Goal: Task Accomplishment & Management: Use online tool/utility

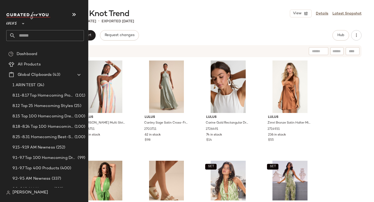
click at [28, 31] on input "text" at bounding box center [50, 35] width 68 height 11
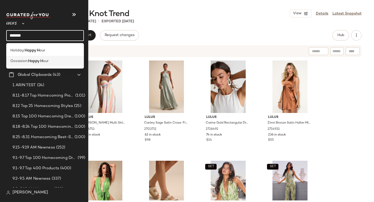
type input "*******"
click at [35, 65] on div "Occasion: Happy H our" at bounding box center [45, 61] width 78 height 11
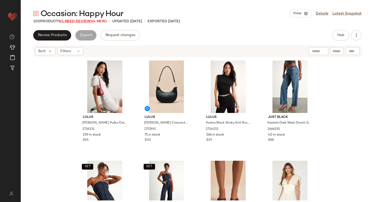
click at [69, 20] on span "(1 Need Review)" at bounding box center [76, 21] width 31 height 4
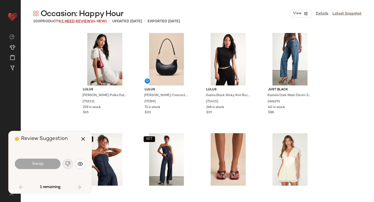
scroll to position [602, 0]
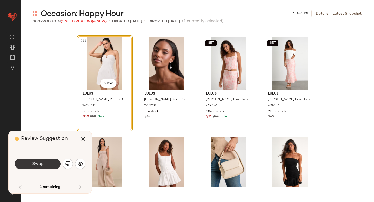
click at [44, 167] on button "Swap" at bounding box center [38, 164] width 46 height 10
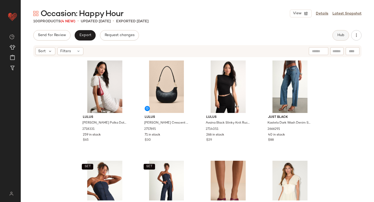
click at [337, 36] on button "Hub" at bounding box center [341, 35] width 17 height 10
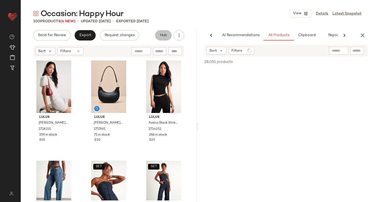
scroll to position [0, 12]
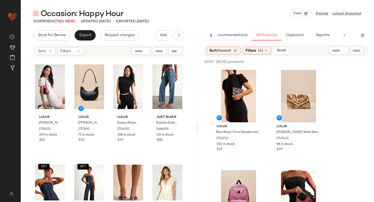
click at [123, 51] on div "Sort Filters" at bounding box center [108, 51] width 151 height 12
click at [83, 35] on span "Export" at bounding box center [85, 35] width 12 height 4
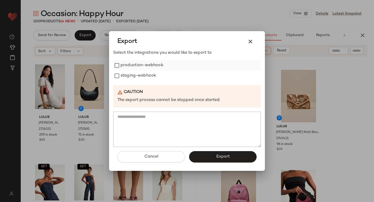
click at [124, 68] on label "production-webhook" at bounding box center [142, 65] width 43 height 10
click at [125, 76] on label "staging-webhook" at bounding box center [139, 76] width 36 height 10
click at [210, 155] on button "Export" at bounding box center [223, 156] width 68 height 11
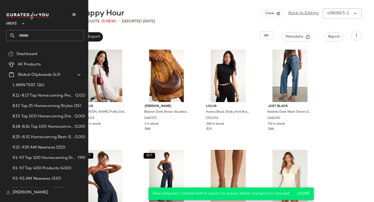
click at [38, 35] on input "text" at bounding box center [50, 35] width 68 height 11
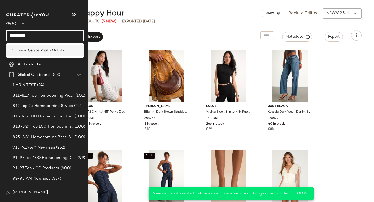
type input "**********"
click at [44, 48] on b "Senior Pho" at bounding box center [37, 50] width 19 height 5
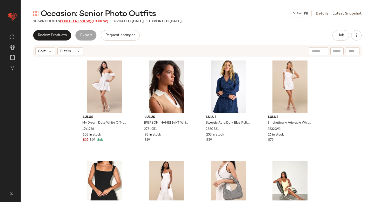
click at [83, 23] on span "(1 Need Review)" at bounding box center [75, 21] width 31 height 4
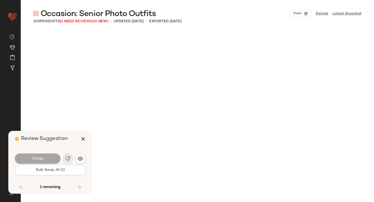
scroll to position [1806, 0]
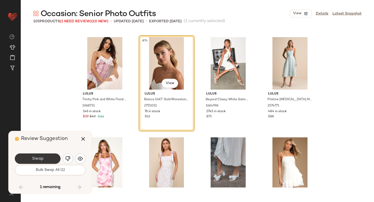
click at [48, 156] on button "Swap" at bounding box center [38, 159] width 46 height 10
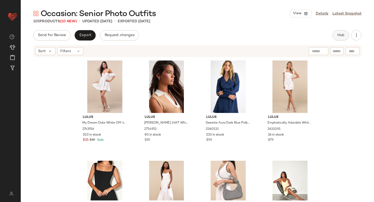
click at [344, 36] on span "Hub" at bounding box center [340, 35] width 7 height 4
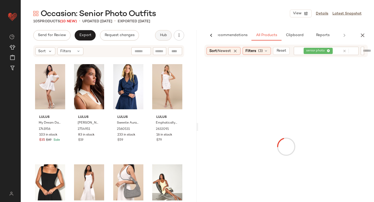
scroll to position [0, 12]
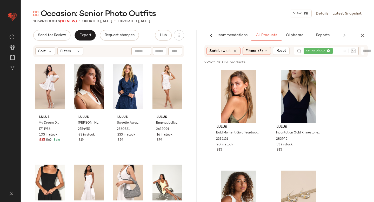
click at [347, 52] on div at bounding box center [349, 51] width 13 height 5
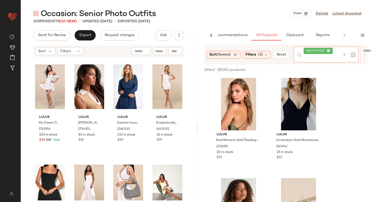
click at [346, 54] on icon at bounding box center [345, 55] width 4 height 4
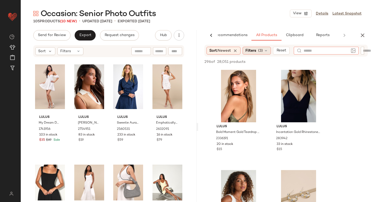
click at [259, 51] on div "Filters (3)" at bounding box center [257, 51] width 28 height 8
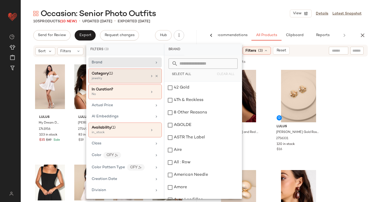
click at [122, 79] on div "jewelry" at bounding box center [118, 78] width 52 height 5
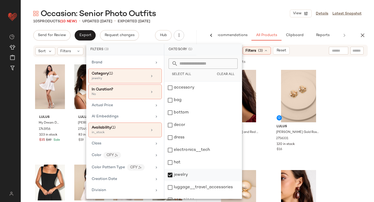
click at [171, 173] on div "jewelry" at bounding box center [203, 175] width 77 height 12
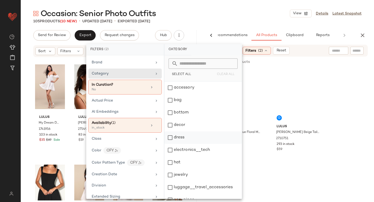
click at [169, 138] on div "dress" at bounding box center [203, 138] width 77 height 12
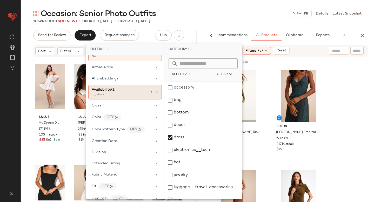
scroll to position [38, 0]
click at [133, 119] on div "Color CFY" at bounding box center [122, 117] width 61 height 6
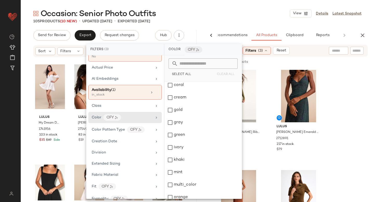
scroll to position [232, 0]
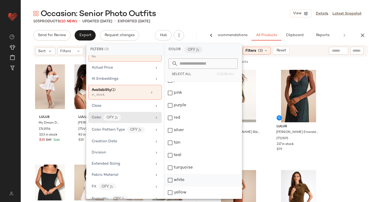
click at [171, 181] on div "white" at bounding box center [203, 180] width 77 height 12
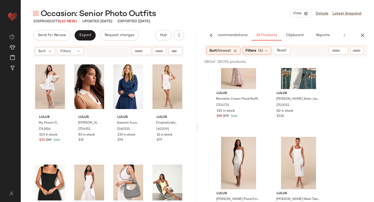
scroll to position [891, 0]
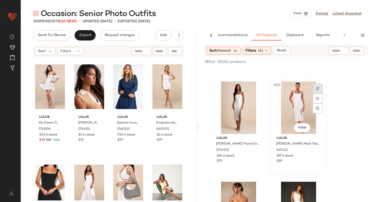
click at [316, 89] on div at bounding box center [318, 89] width 10 height 10
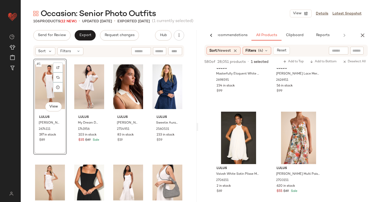
scroll to position [1201, 0]
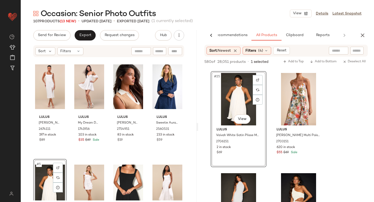
click at [36, 180] on div "#5 View" at bounding box center [50, 187] width 30 height 52
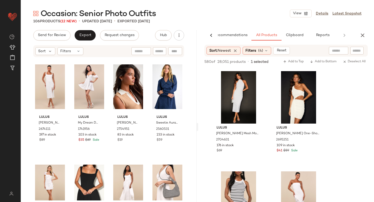
scroll to position [1302, 0]
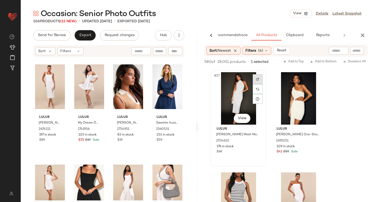
click at [254, 80] on div at bounding box center [258, 79] width 10 height 10
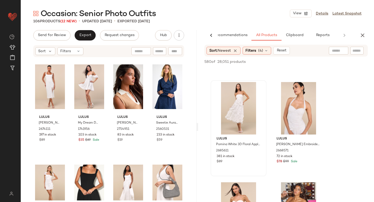
scroll to position [1991, 0]
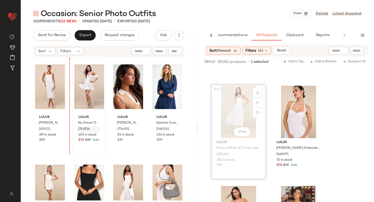
drag, startPoint x: 223, startPoint y: 100, endPoint x: 84, endPoint y: 131, distance: 142.4
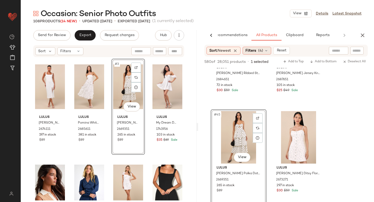
click at [260, 50] on span "(4)" at bounding box center [260, 50] width 5 height 5
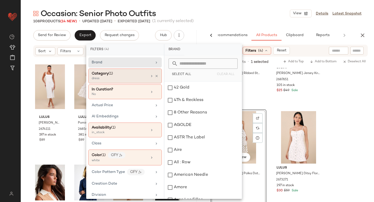
click at [129, 77] on div "dress" at bounding box center [118, 78] width 52 height 5
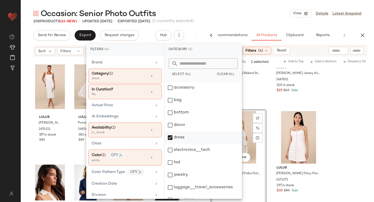
click at [169, 137] on div "dress" at bounding box center [203, 138] width 77 height 12
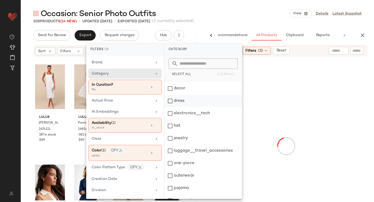
scroll to position [95, 0]
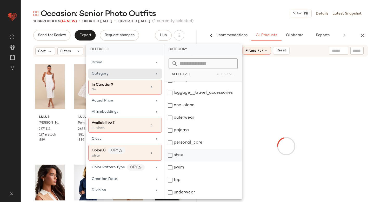
click at [170, 157] on div "shoe" at bounding box center [203, 155] width 77 height 12
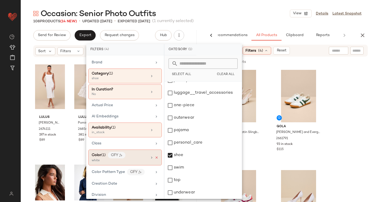
click at [155, 158] on icon at bounding box center [157, 158] width 4 height 4
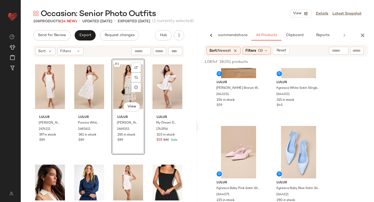
scroll to position [51, 0]
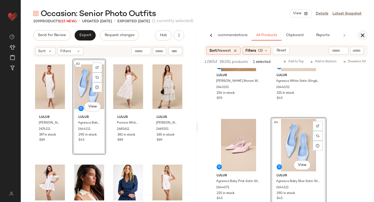
click at [362, 33] on icon "button" at bounding box center [363, 35] width 6 height 6
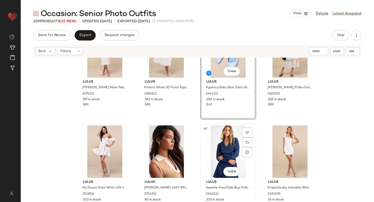
scroll to position [43, 0]
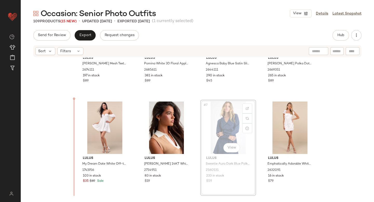
scroll to position [60, 0]
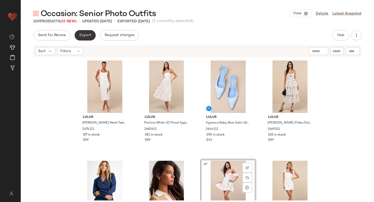
click at [85, 39] on button "Export" at bounding box center [85, 35] width 21 height 10
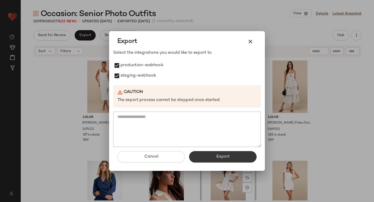
click at [209, 161] on button "Export" at bounding box center [223, 156] width 68 height 11
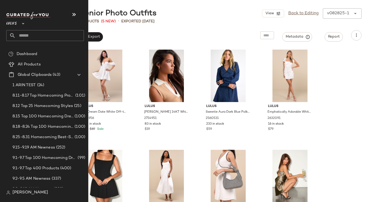
click at [42, 36] on input "text" at bounding box center [50, 35] width 68 height 11
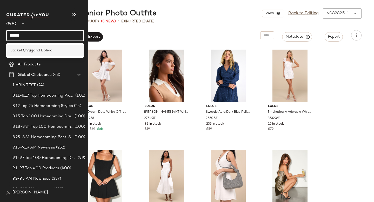
type input "*****"
click at [51, 47] on div "Jacket: Shrug and Bolero" at bounding box center [45, 50] width 78 height 11
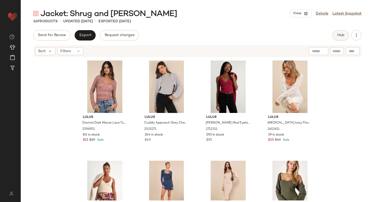
click at [343, 37] on span "Hub" at bounding box center [340, 35] width 7 height 4
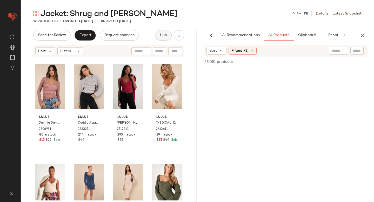
scroll to position [0, 12]
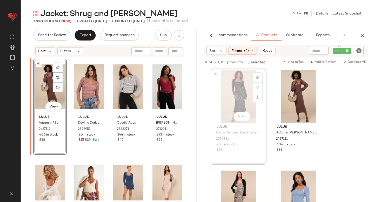
drag, startPoint x: 237, startPoint y: 87, endPoint x: 234, endPoint y: 87, distance: 2.9
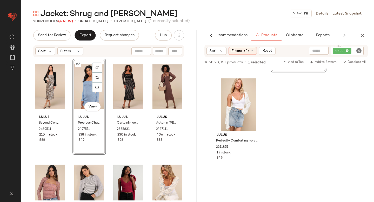
scroll to position [193, 0]
click at [358, 49] on icon "Clear Filter" at bounding box center [359, 51] width 6 height 6
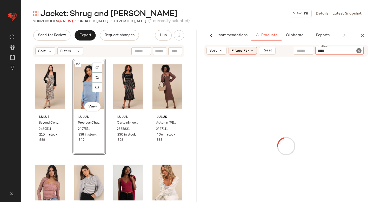
type input "******"
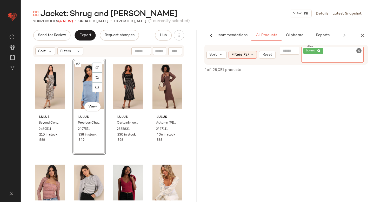
scroll to position [195, 0]
click at [363, 34] on icon "button" at bounding box center [363, 35] width 6 height 6
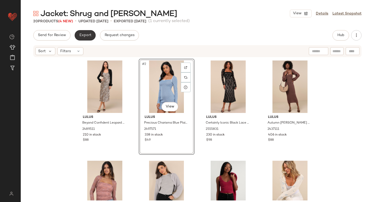
click at [91, 31] on button "Export" at bounding box center [85, 35] width 21 height 10
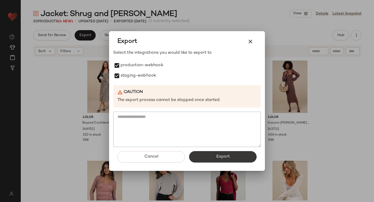
click at [221, 157] on span "Export" at bounding box center [223, 156] width 14 height 5
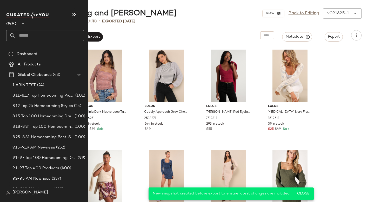
click at [41, 34] on input "text" at bounding box center [50, 35] width 68 height 11
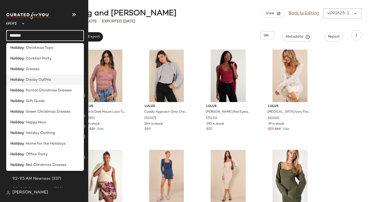
scroll to position [132, 0]
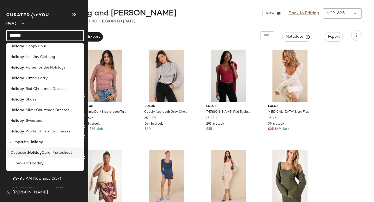
type input "*******"
click at [37, 153] on b "Holiday" at bounding box center [35, 152] width 14 height 5
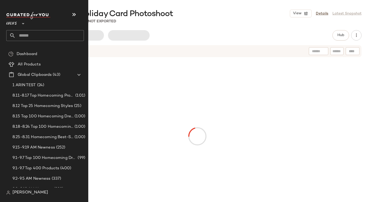
click at [41, 34] on input "text" at bounding box center [50, 35] width 68 height 11
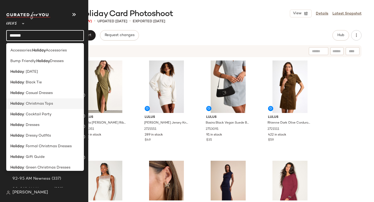
scroll to position [132, 0]
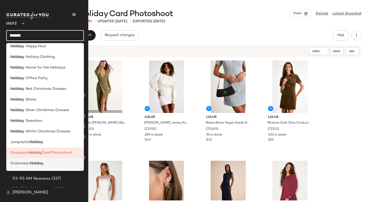
type input "*******"
click at [47, 158] on div "Outerwear: Holiday" at bounding box center [45, 163] width 78 height 11
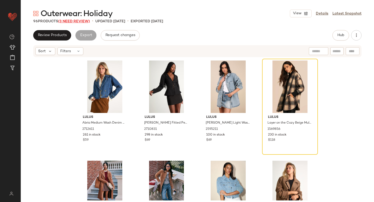
click at [80, 20] on span "(3 Need Review)" at bounding box center [74, 21] width 32 height 4
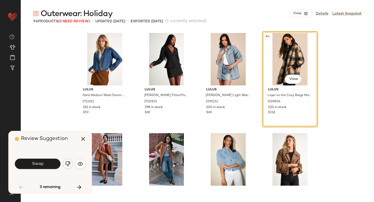
click at [72, 167] on button "button" at bounding box center [68, 164] width 10 height 10
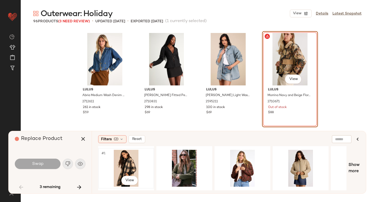
click at [114, 162] on div "#1 View" at bounding box center [126, 168] width 52 height 37
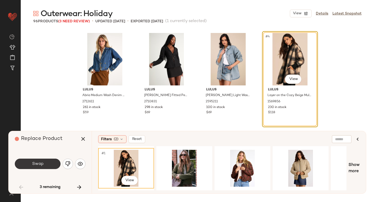
click at [40, 161] on button "Swap" at bounding box center [38, 164] width 46 height 10
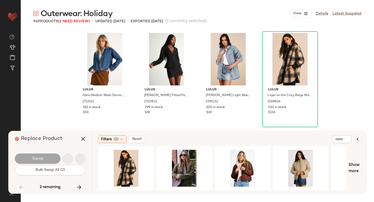
scroll to position [2006, 0]
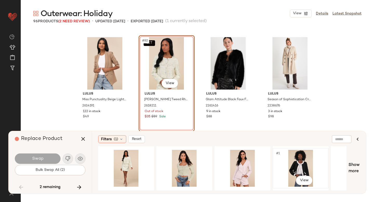
click at [291, 160] on div "#1 View" at bounding box center [301, 168] width 52 height 37
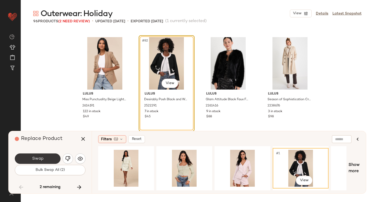
click at [48, 154] on button "Swap" at bounding box center [38, 159] width 46 height 10
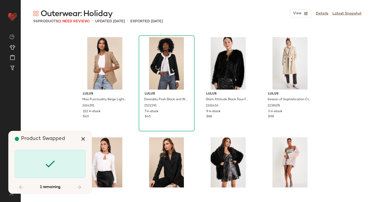
scroll to position [2251, 0]
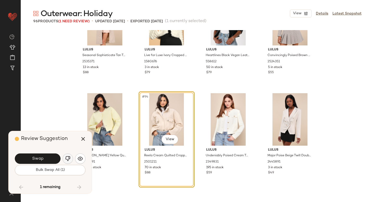
click at [67, 157] on img "button" at bounding box center [67, 158] width 5 height 5
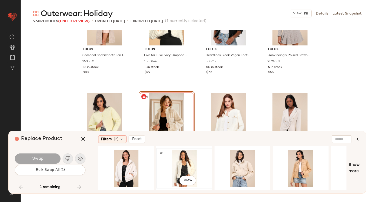
click at [185, 164] on div "#1 View" at bounding box center [184, 168] width 52 height 37
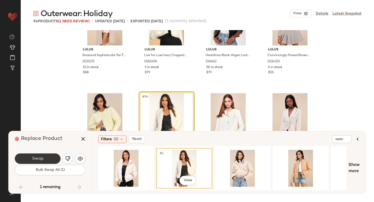
click at [37, 159] on span "Swap" at bounding box center [38, 158] width 12 height 5
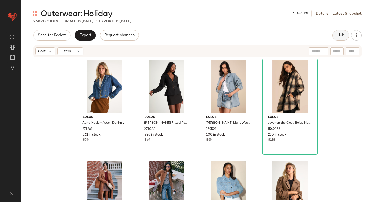
click at [345, 37] on button "Hub" at bounding box center [341, 35] width 17 height 10
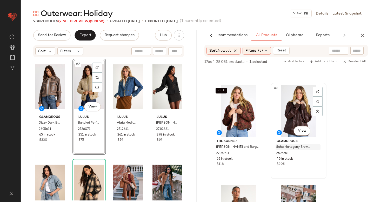
scroll to position [286, 0]
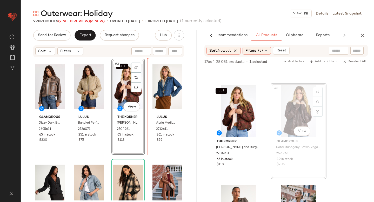
drag, startPoint x: 290, startPoint y: 107, endPoint x: 146, endPoint y: 134, distance: 146.4
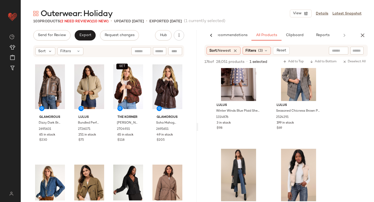
scroll to position [2526, 0]
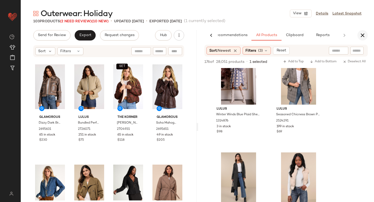
click at [362, 35] on icon "button" at bounding box center [363, 35] width 6 height 6
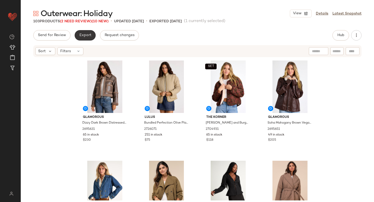
click at [85, 37] on span "Export" at bounding box center [85, 35] width 12 height 4
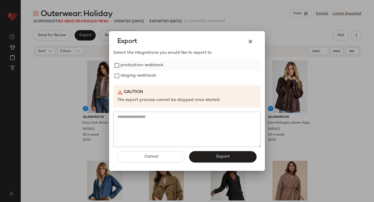
click at [127, 65] on label "production-webhook" at bounding box center [142, 65] width 43 height 10
click at [128, 75] on label "staging-webhook" at bounding box center [139, 76] width 36 height 10
click at [207, 153] on button "Export" at bounding box center [223, 156] width 68 height 11
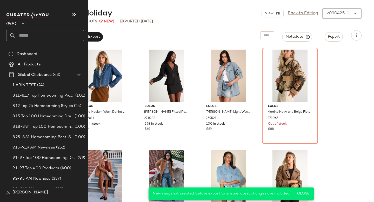
click at [31, 36] on input "text" at bounding box center [50, 35] width 68 height 11
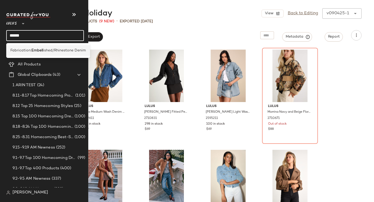
type input "******"
click at [25, 52] on span "Fabrication:" at bounding box center [20, 50] width 21 height 5
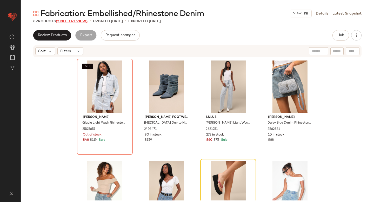
click at [70, 22] on span "(2 Need Review)" at bounding box center [72, 21] width 32 height 4
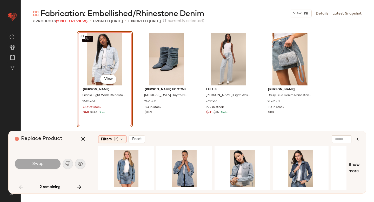
click at [104, 56] on div "SET #1 View" at bounding box center [105, 59] width 52 height 52
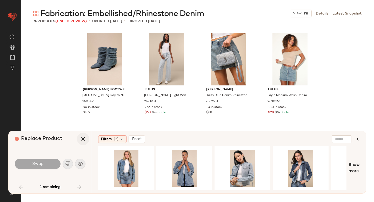
click at [79, 141] on button "button" at bounding box center [83, 139] width 12 height 12
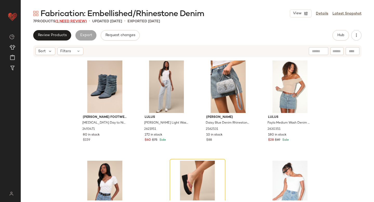
click at [79, 20] on span "(1 Need Review)" at bounding box center [70, 21] width 31 height 4
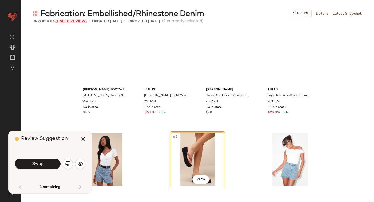
scroll to position [40, 0]
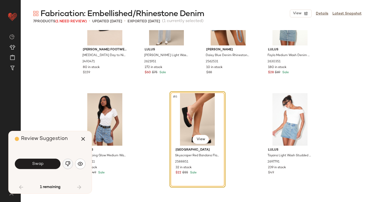
click at [68, 162] on img "button" at bounding box center [67, 163] width 5 height 5
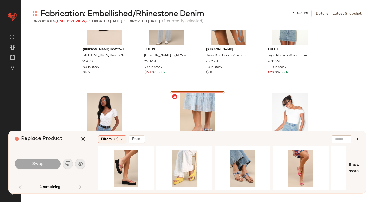
click at [204, 111] on div "#6 View" at bounding box center [198, 119] width 52 height 52
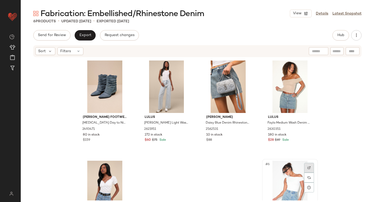
click at [307, 166] on div at bounding box center [309, 168] width 10 height 10
click at [339, 35] on span "Hub" at bounding box center [340, 35] width 7 height 4
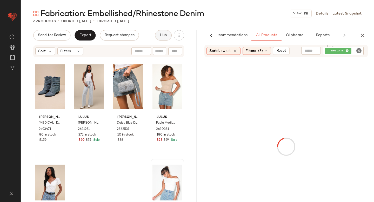
scroll to position [0, 12]
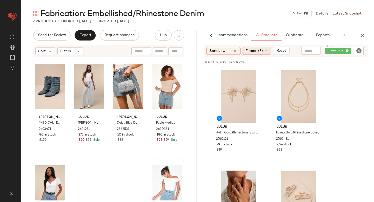
click at [255, 50] on span "Filters" at bounding box center [251, 50] width 11 height 5
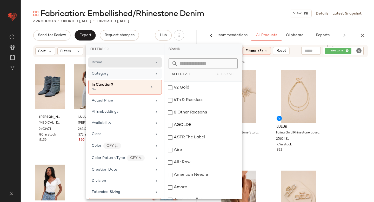
click at [117, 74] on div "Category" at bounding box center [122, 73] width 61 height 5
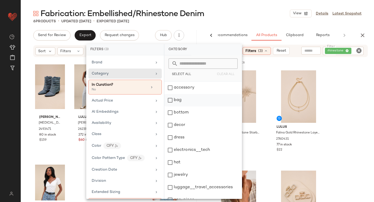
click at [173, 101] on div "bag" at bounding box center [203, 100] width 77 height 12
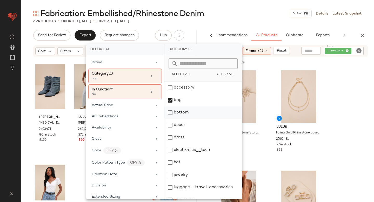
click at [171, 113] on div "bottom" at bounding box center [203, 113] width 77 height 12
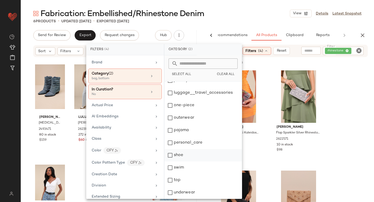
scroll to position [0, 0]
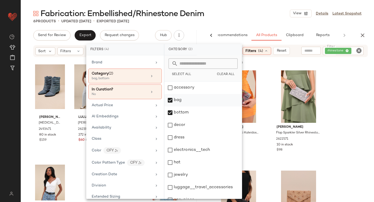
click at [172, 104] on div "bag" at bounding box center [203, 100] width 77 height 12
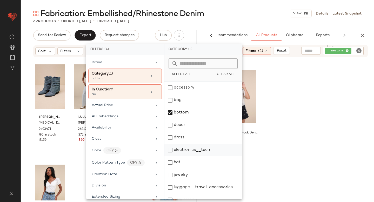
scroll to position [95, 0]
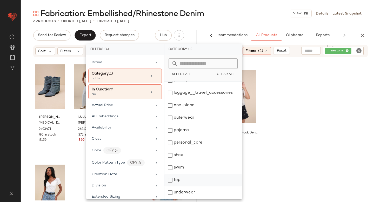
click at [171, 179] on div "top" at bounding box center [203, 180] width 77 height 12
click at [314, 83] on div "Lulus Easygoing Glow Black Denim Rhinestone High-Rise Shorts 2430991 49 in stoc…" at bounding box center [286, 117] width 176 height 96
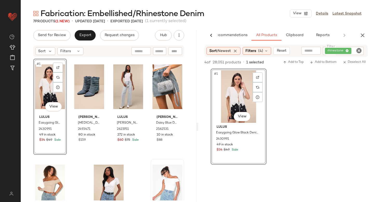
click at [335, 115] on div "#1 View Lulus Easygoing Glow Black Denim Rhinestone High-Rise Shorts 2430991 49…" at bounding box center [286, 117] width 176 height 96
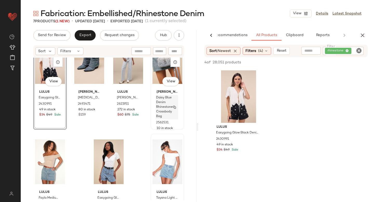
scroll to position [55, 0]
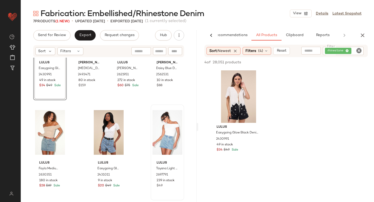
click at [360, 48] on icon "Clear Filter" at bounding box center [359, 51] width 6 height 6
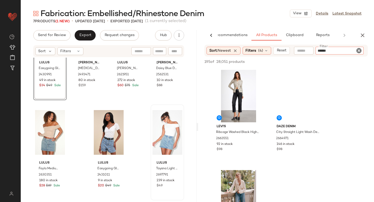
type input "*******"
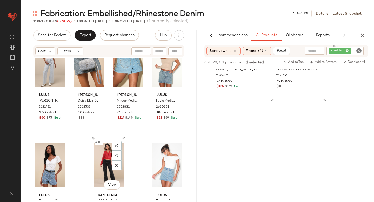
scroll to position [165, 0]
click at [363, 34] on icon "button" at bounding box center [363, 35] width 6 height 6
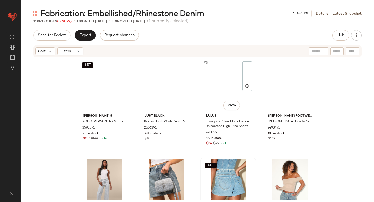
scroll to position [0, 0]
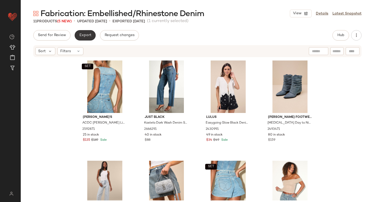
click at [86, 33] on span "Export" at bounding box center [85, 35] width 12 height 4
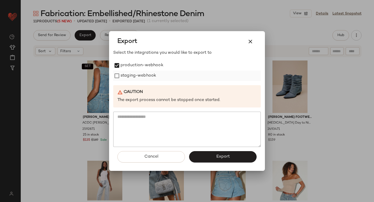
click at [122, 76] on label "staging-webhook" at bounding box center [139, 76] width 36 height 10
click at [222, 156] on span "Export" at bounding box center [223, 156] width 14 height 5
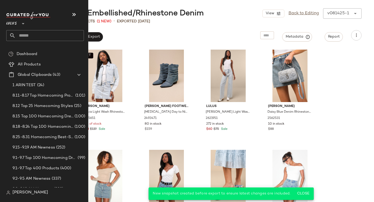
click at [36, 37] on input "text" at bounding box center [50, 35] width 68 height 11
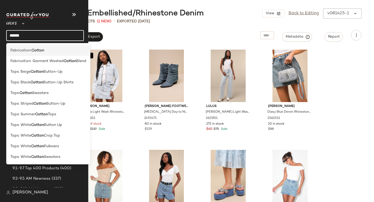
type input "******"
click at [44, 51] on div "Fabrication: Cotton" at bounding box center [48, 50] width 76 height 5
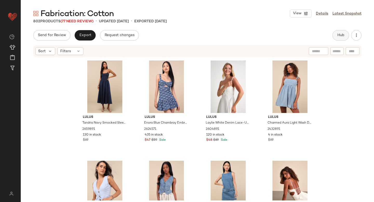
click at [342, 37] on span "Hub" at bounding box center [340, 35] width 7 height 4
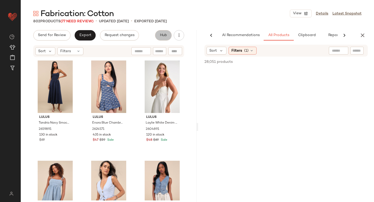
scroll to position [0, 12]
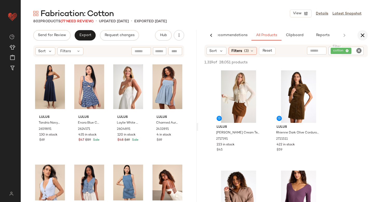
click at [363, 33] on icon "button" at bounding box center [363, 35] width 6 height 6
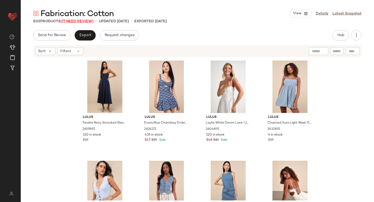
click at [81, 22] on span "(77 Need Review)" at bounding box center [77, 21] width 33 height 4
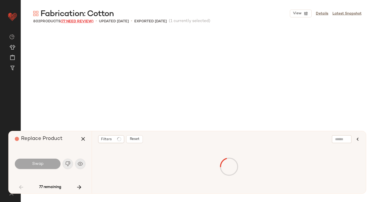
scroll to position [305, 0]
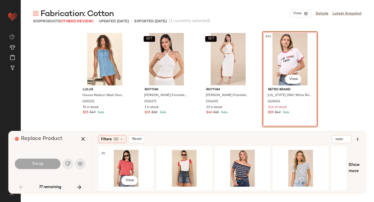
click at [128, 159] on div "#1 View" at bounding box center [126, 168] width 52 height 37
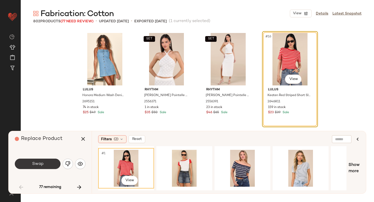
click at [36, 162] on span "Swap" at bounding box center [38, 164] width 12 height 5
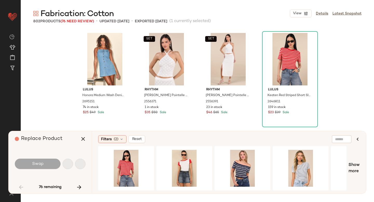
scroll to position [602, 0]
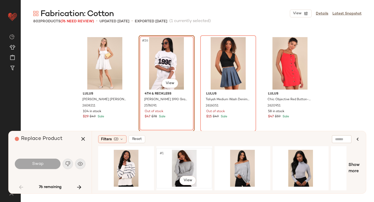
click at [190, 162] on div "#1 View" at bounding box center [184, 168] width 52 height 37
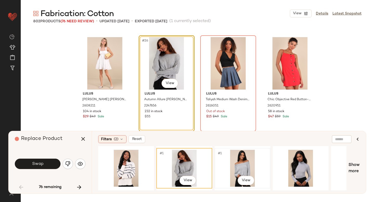
click at [217, 169] on div "#1 View" at bounding box center [242, 168] width 52 height 37
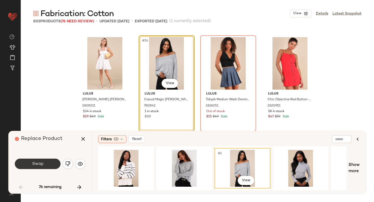
click at [45, 161] on button "Swap" at bounding box center [38, 164] width 46 height 10
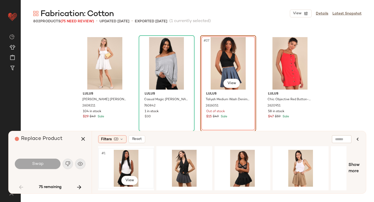
click at [119, 163] on div "#1 View" at bounding box center [126, 168] width 52 height 37
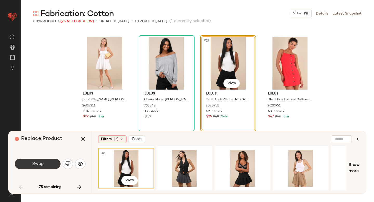
click at [43, 162] on span "Swap" at bounding box center [38, 164] width 12 height 5
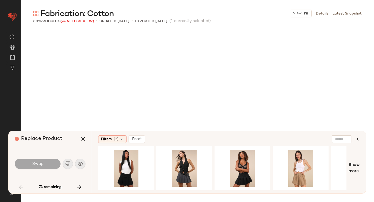
scroll to position [803, 0]
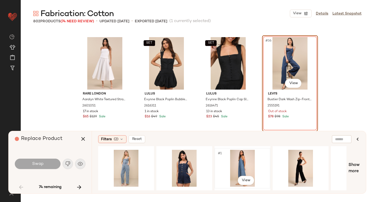
click at [244, 157] on div "#1 View" at bounding box center [242, 168] width 52 height 37
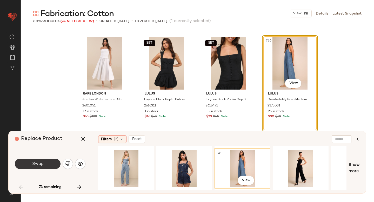
click at [35, 163] on span "Swap" at bounding box center [38, 164] width 12 height 5
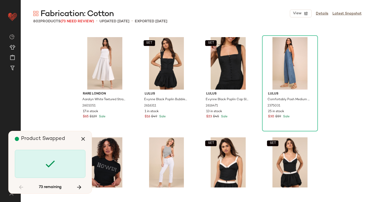
scroll to position [1204, 0]
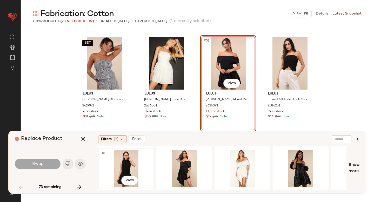
click at [129, 167] on div "#1 View" at bounding box center [126, 168] width 52 height 37
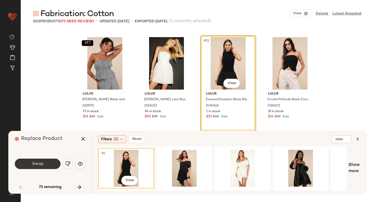
click at [34, 163] on span "Swap" at bounding box center [38, 164] width 12 height 5
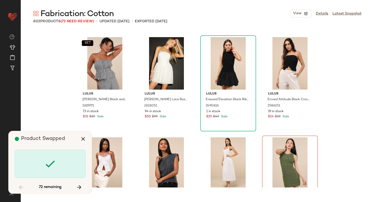
scroll to position [1304, 0]
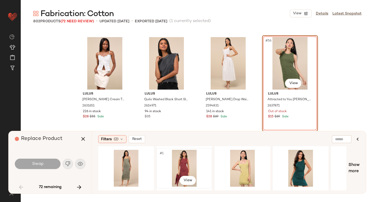
click at [174, 161] on div "#1 View" at bounding box center [184, 168] width 52 height 37
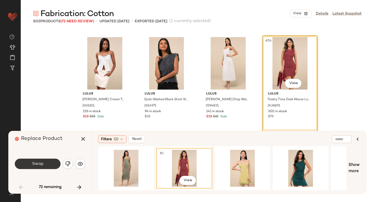
click at [50, 163] on button "Swap" at bounding box center [38, 164] width 46 height 10
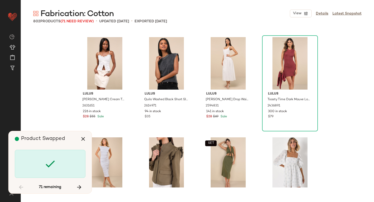
scroll to position [2508, 0]
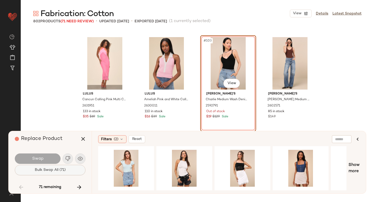
click at [78, 173] on button "Bulk Swap All (71)" at bounding box center [50, 170] width 71 height 10
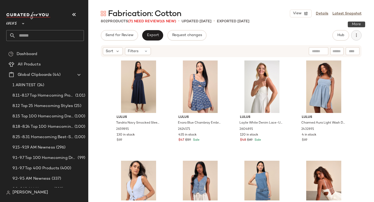
click at [358, 37] on icon "button" at bounding box center [356, 35] width 5 height 5
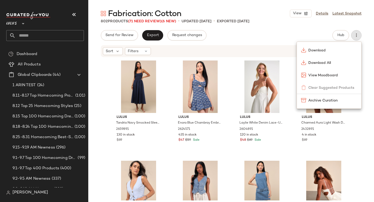
click at [365, 133] on div "Lulus Tandria Navy Smocked Sleeveless Midi Dress 2659891 130 in stock $69 Lulus…" at bounding box center [231, 129] width 286 height 143
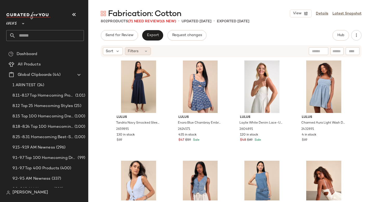
click at [145, 51] on icon at bounding box center [146, 51] width 4 height 4
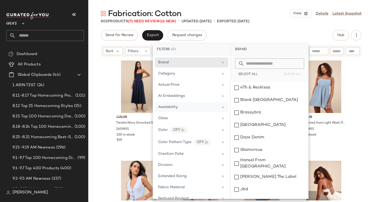
click at [188, 109] on div "Availability" at bounding box center [188, 106] width 61 height 5
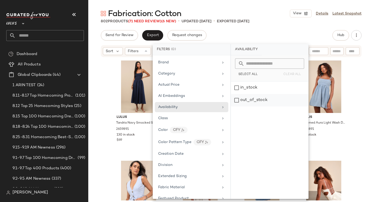
click at [240, 100] on div "out_of_stock" at bounding box center [269, 100] width 77 height 12
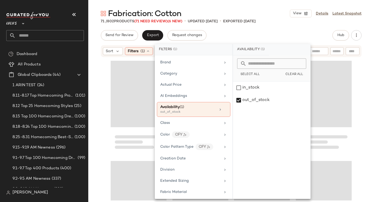
click at [363, 89] on div at bounding box center [231, 129] width 286 height 143
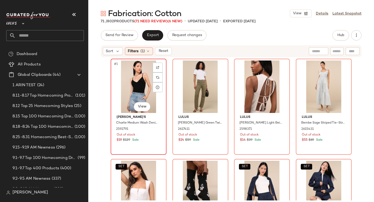
click at [124, 79] on div "#1 View" at bounding box center [139, 87] width 52 height 52
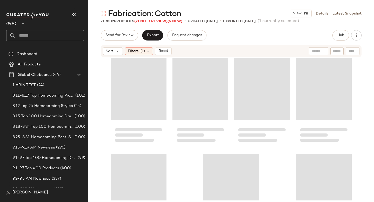
scroll to position [1664, 0]
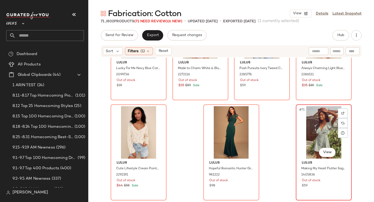
click at [316, 135] on div "#71 View" at bounding box center [324, 132] width 52 height 52
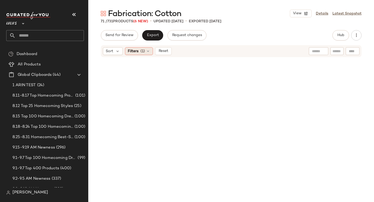
click at [145, 49] on span "(1)" at bounding box center [143, 51] width 4 height 5
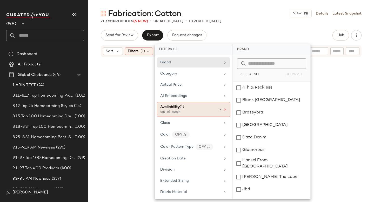
click at [224, 110] on icon at bounding box center [226, 110] width 4 height 4
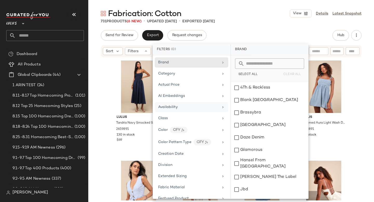
click at [374, 80] on div "Lulus Tandria Navy Smocked Sleeveless Midi Dress 2659891 130 in stock $69 Lulus…" at bounding box center [231, 129] width 286 height 143
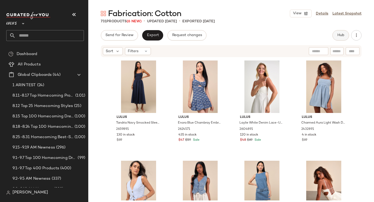
click at [335, 38] on button "Hub" at bounding box center [341, 35] width 17 height 10
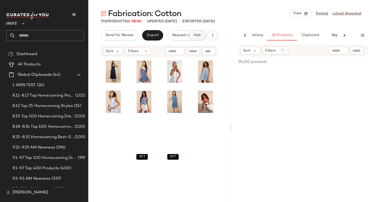
scroll to position [0, 31]
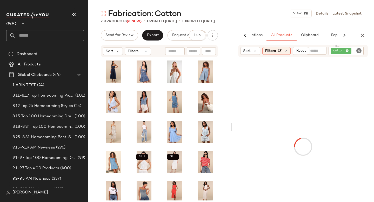
click at [359, 52] on icon "Clear Filter" at bounding box center [359, 51] width 6 height 6
click at [69, 16] on button "button" at bounding box center [74, 14] width 12 height 12
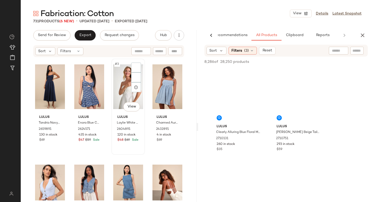
scroll to position [0, 12]
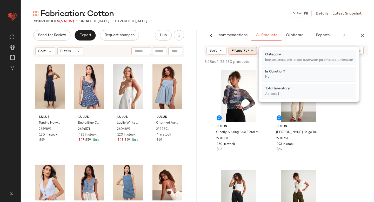
click at [250, 50] on icon at bounding box center [252, 51] width 4 height 4
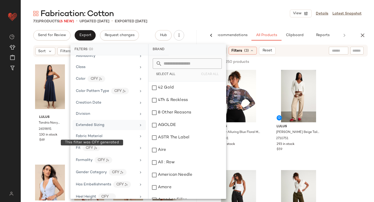
scroll to position [78, 0]
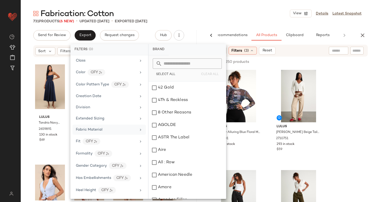
click at [102, 128] on div "Fabric Material" at bounding box center [106, 129] width 61 height 5
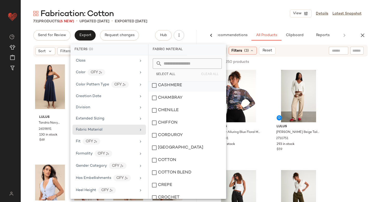
scroll to position [52, 0]
click at [155, 158] on div "COTTON" at bounding box center [187, 160] width 77 height 12
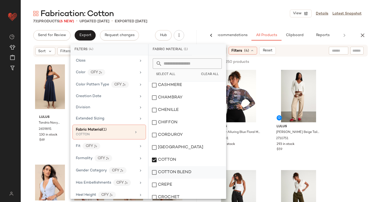
click at [158, 169] on div "COTTON BLEND" at bounding box center [187, 172] width 77 height 12
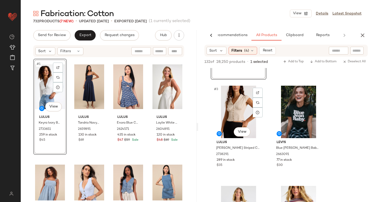
scroll to position [86, 0]
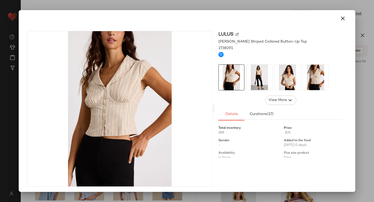
drag, startPoint x: 234, startPoint y: 124, endPoint x: 92, endPoint y: 153, distance: 144.3
click at [340, 20] on icon "button" at bounding box center [343, 18] width 6 height 6
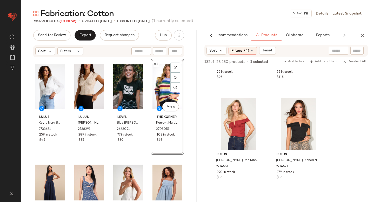
scroll to position [578, 0]
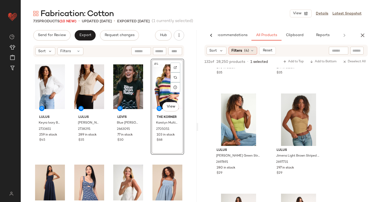
click at [245, 50] on span "(4)" at bounding box center [246, 50] width 5 height 5
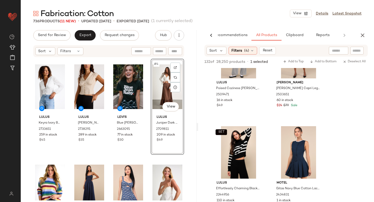
scroll to position [2779, 0]
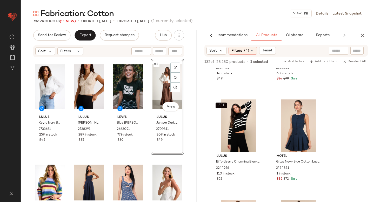
click at [159, 89] on div "#4 View" at bounding box center [168, 87] width 30 height 52
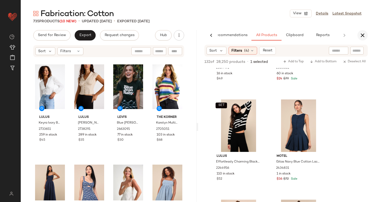
click at [363, 34] on icon "button" at bounding box center [363, 35] width 6 height 6
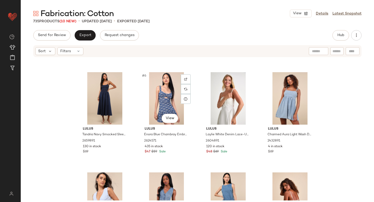
scroll to position [272, 0]
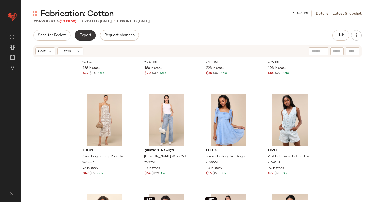
click at [83, 35] on span "Export" at bounding box center [85, 35] width 12 height 4
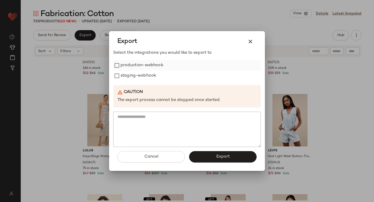
click at [128, 66] on label "production-webhook" at bounding box center [142, 65] width 43 height 10
click at [129, 74] on label "staging-webhook" at bounding box center [139, 76] width 36 height 10
click at [218, 158] on span "Export" at bounding box center [223, 156] width 14 height 5
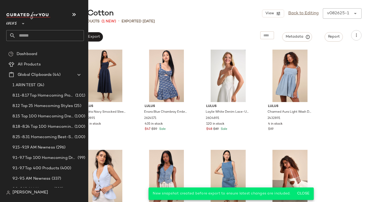
click at [45, 38] on input "text" at bounding box center [50, 35] width 68 height 11
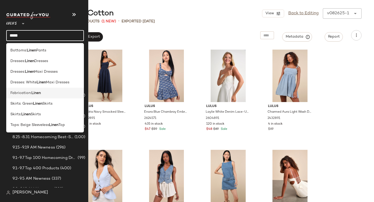
type input "*****"
click at [35, 91] on b "Linen" at bounding box center [35, 92] width 9 height 5
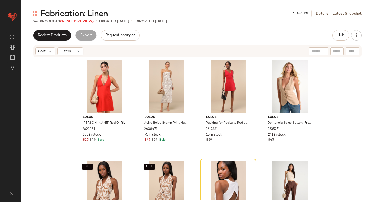
click at [79, 24] on div "Fabrication: Linen View Details Latest Snapshot 248 Products (16 Need Review) •…" at bounding box center [197, 105] width 353 height 194
click at [334, 32] on button "Hub" at bounding box center [341, 35] width 17 height 10
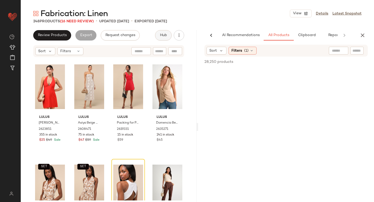
scroll to position [0, 12]
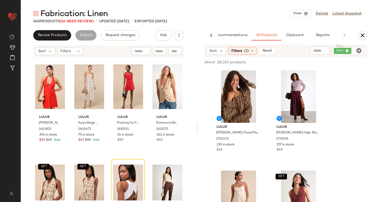
click at [363, 34] on icon "button" at bounding box center [363, 35] width 6 height 6
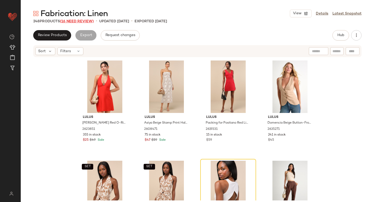
click at [77, 20] on span "(16 Need Review)" at bounding box center [77, 21] width 34 height 4
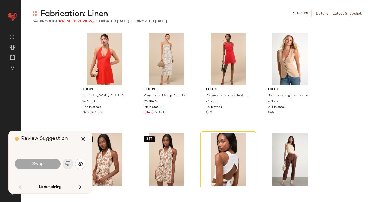
scroll to position [104, 0]
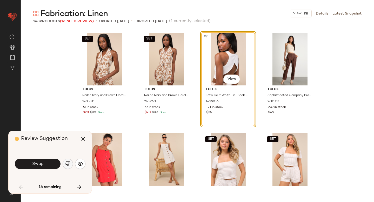
click at [69, 164] on img "button" at bounding box center [67, 163] width 5 height 5
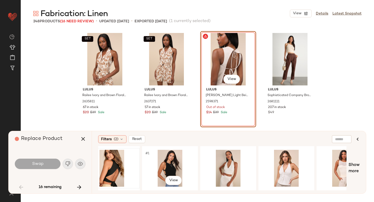
scroll to position [0, 73]
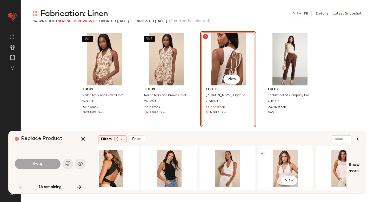
click at [284, 162] on div "#1 View" at bounding box center [286, 168] width 52 height 37
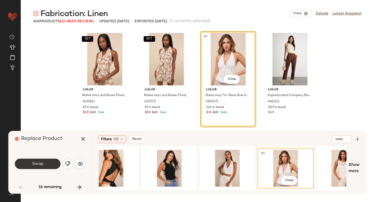
click at [41, 160] on button "Swap" at bounding box center [38, 164] width 46 height 10
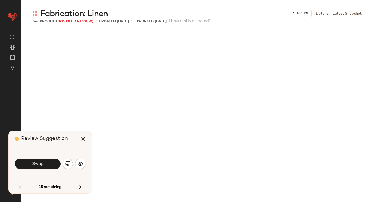
scroll to position [401, 0]
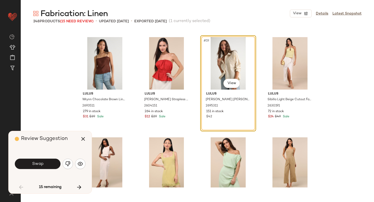
click at [41, 160] on button "Swap" at bounding box center [38, 164] width 46 height 10
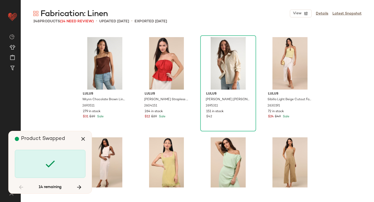
scroll to position [903, 0]
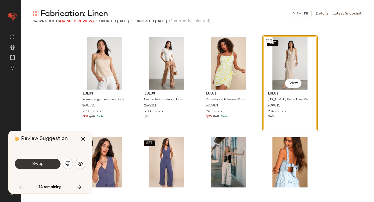
click at [42, 167] on button "Swap" at bounding box center [38, 164] width 46 height 10
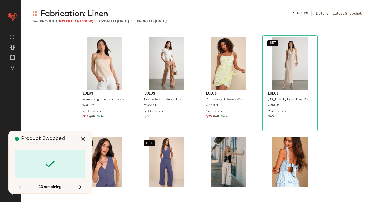
scroll to position [1906, 0]
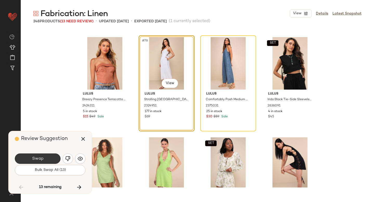
click at [51, 159] on button "Swap" at bounding box center [38, 159] width 46 height 10
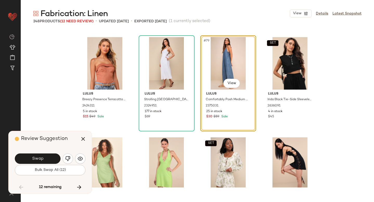
click at [51, 159] on button "Swap" at bounding box center [38, 159] width 46 height 10
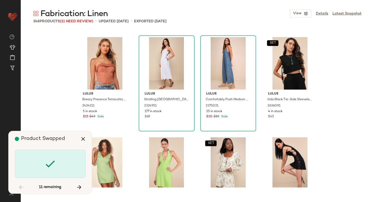
scroll to position [2107, 0]
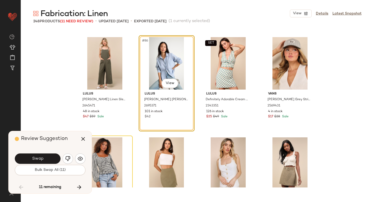
click at [51, 159] on button "Swap" at bounding box center [38, 159] width 46 height 10
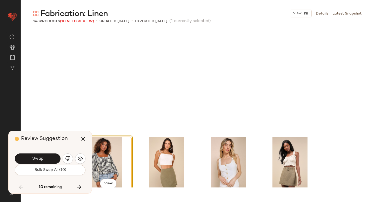
scroll to position [2207, 0]
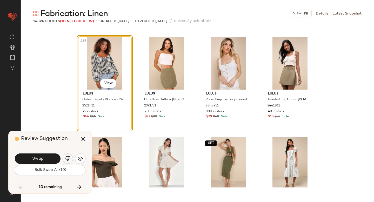
click at [68, 158] on img "button" at bounding box center [67, 158] width 5 height 5
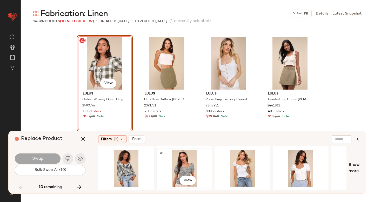
click at [185, 161] on div "#1 View" at bounding box center [184, 168] width 52 height 37
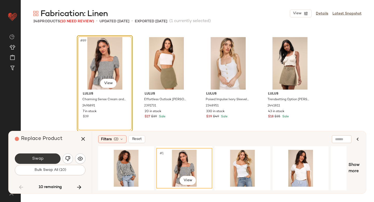
click at [47, 159] on button "Swap" at bounding box center [38, 159] width 46 height 10
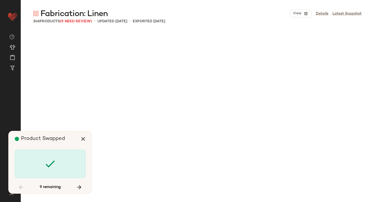
scroll to position [2608, 0]
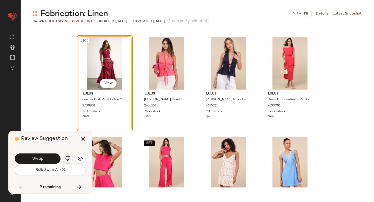
click at [68, 157] on img "button" at bounding box center [67, 158] width 5 height 5
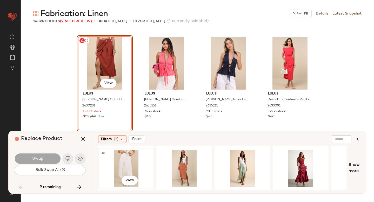
click at [128, 161] on div "#1 View" at bounding box center [126, 168] width 52 height 37
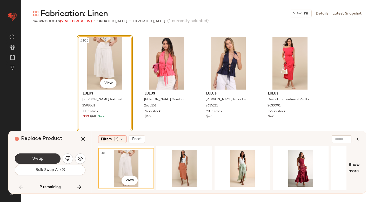
click at [47, 156] on button "Swap" at bounding box center [38, 159] width 46 height 10
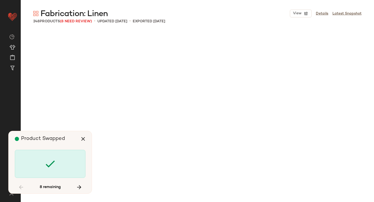
scroll to position [3110, 0]
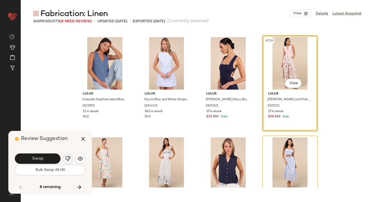
click at [71, 158] on button "button" at bounding box center [68, 159] width 10 height 10
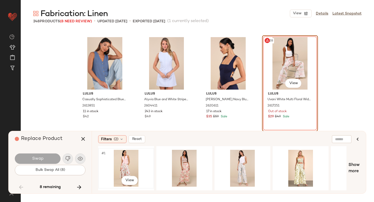
click at [122, 165] on div "#1 View" at bounding box center [126, 168] width 52 height 37
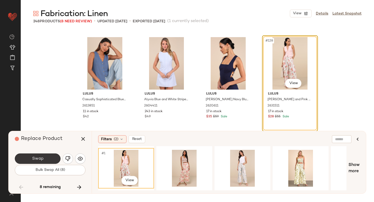
click at [54, 159] on button "Swap" at bounding box center [38, 159] width 46 height 10
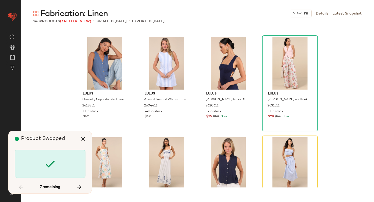
scroll to position [3210, 0]
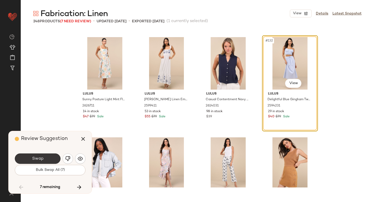
click at [51, 159] on button "Swap" at bounding box center [38, 159] width 46 height 10
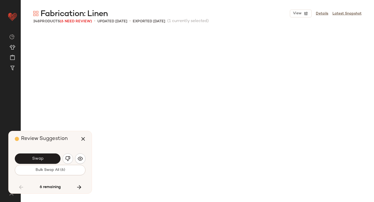
scroll to position [3511, 0]
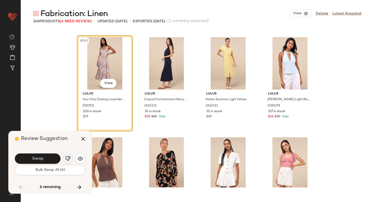
click at [68, 157] on img "button" at bounding box center [67, 158] width 5 height 5
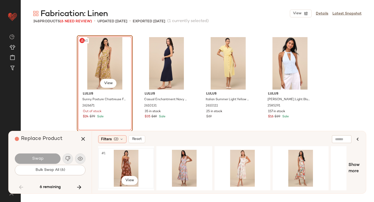
click at [117, 160] on div "#1 View" at bounding box center [126, 168] width 52 height 37
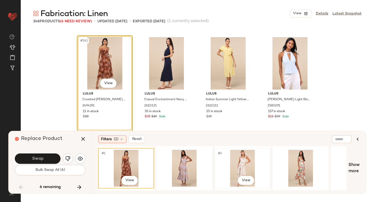
click at [240, 160] on div "#1 View" at bounding box center [242, 168] width 52 height 37
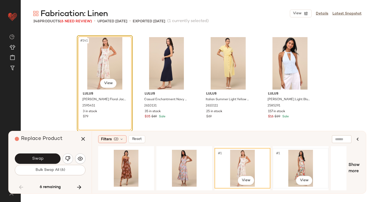
click at [292, 160] on div "#1 View" at bounding box center [301, 168] width 52 height 37
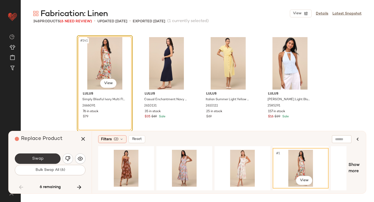
click at [57, 155] on button "Swap" at bounding box center [38, 159] width 46 height 10
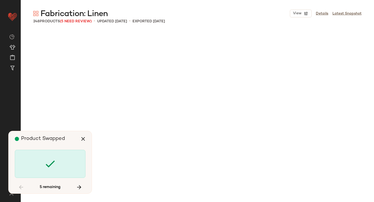
scroll to position [4013, 0]
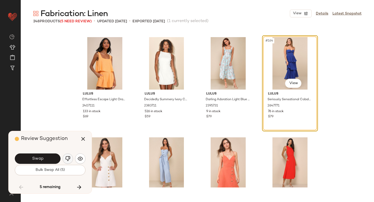
click at [67, 157] on img "button" at bounding box center [67, 158] width 5 height 5
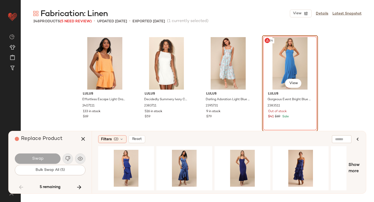
click at [48, 156] on div "Swap" at bounding box center [38, 159] width 46 height 10
click at [276, 73] on div "#164 View" at bounding box center [290, 63] width 52 height 52
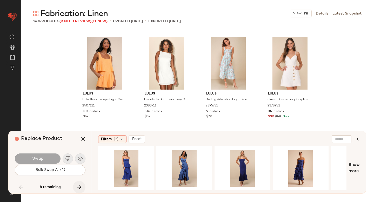
click at [78, 183] on button "button" at bounding box center [79, 187] width 12 height 12
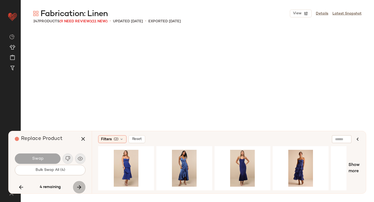
scroll to position [5417, 0]
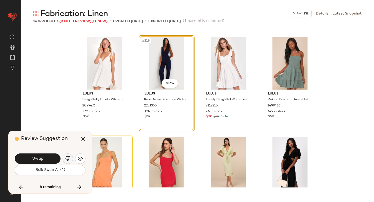
click at [70, 157] on img "button" at bounding box center [67, 158] width 5 height 5
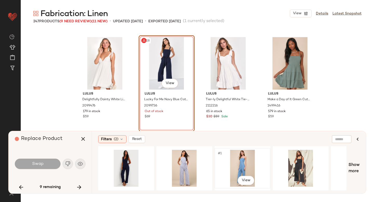
click at [220, 168] on div "#1 View" at bounding box center [242, 168] width 52 height 37
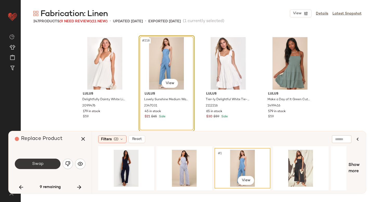
click at [41, 161] on button "Swap" at bounding box center [38, 164] width 46 height 10
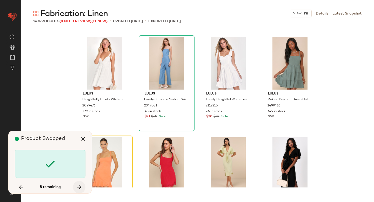
click at [78, 187] on icon "button" at bounding box center [79, 187] width 6 height 6
click at [19, 191] on button "button" at bounding box center [21, 187] width 12 height 12
click at [78, 186] on icon "button" at bounding box center [79, 187] width 6 height 6
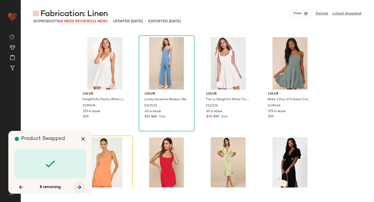
click at [78, 186] on icon "button" at bounding box center [79, 187] width 6 height 6
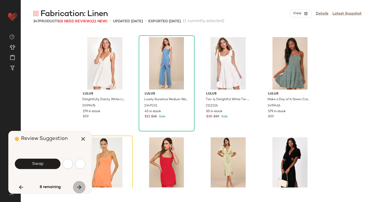
scroll to position [4213, 0]
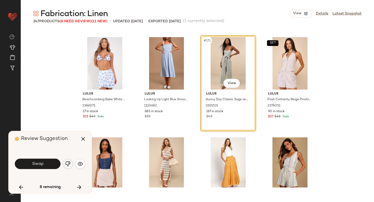
click at [68, 165] on img "button" at bounding box center [67, 163] width 5 height 5
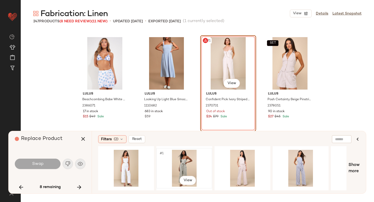
click at [167, 160] on div "#1 View" at bounding box center [184, 168] width 52 height 37
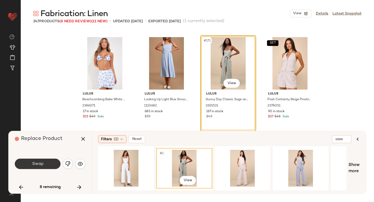
click at [25, 160] on button "Swap" at bounding box center [38, 164] width 46 height 10
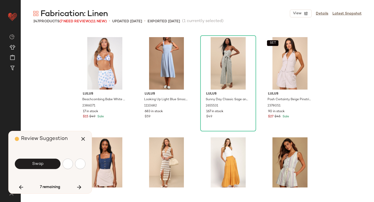
scroll to position [5518, 0]
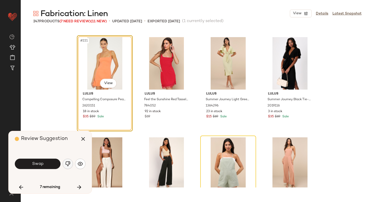
click at [67, 163] on img "button" at bounding box center [67, 163] width 5 height 5
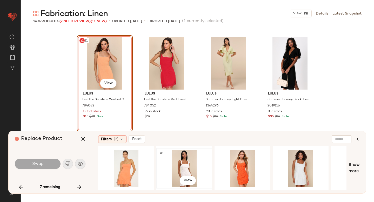
click at [194, 170] on div "#1 View" at bounding box center [184, 168] width 52 height 37
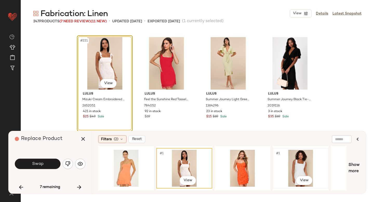
click at [282, 166] on div "#1 View" at bounding box center [301, 168] width 52 height 37
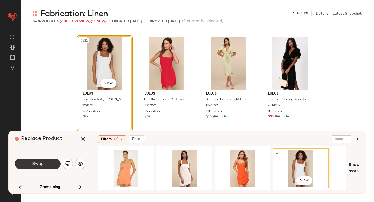
click at [47, 163] on button "Swap" at bounding box center [38, 164] width 46 height 10
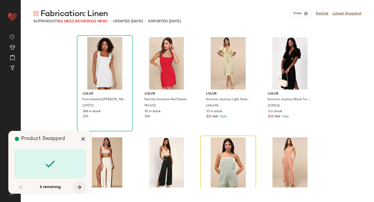
click at [79, 190] on icon "button" at bounding box center [79, 187] width 6 height 6
click at [80, 183] on button "button" at bounding box center [79, 187] width 12 height 12
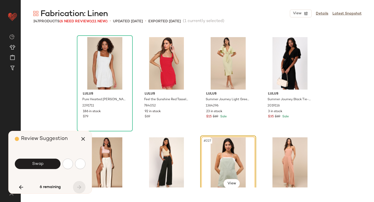
scroll to position [5618, 0]
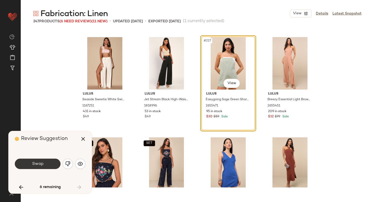
click at [45, 161] on button "Swap" at bounding box center [38, 164] width 46 height 10
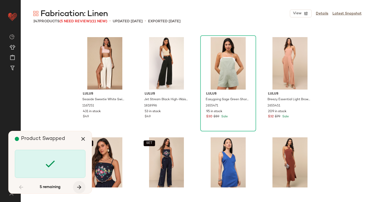
click at [80, 185] on icon "button" at bounding box center [79, 187] width 6 height 6
click at [17, 191] on button "button" at bounding box center [21, 187] width 12 height 12
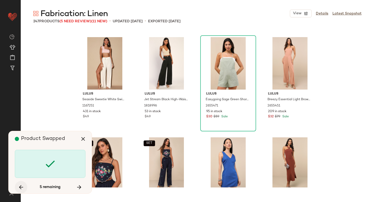
click at [17, 191] on button "button" at bounding box center [21, 187] width 12 height 12
click at [81, 185] on icon "button" at bounding box center [79, 187] width 6 height 6
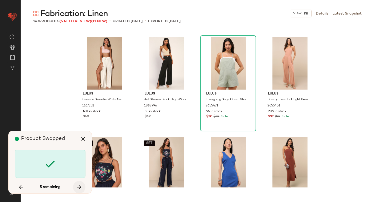
click at [81, 185] on icon "button" at bounding box center [79, 187] width 6 height 6
click at [84, 140] on icon "button" at bounding box center [83, 139] width 6 height 6
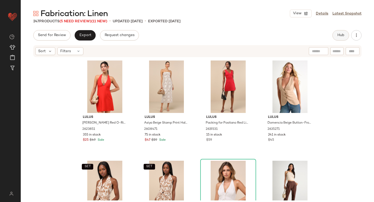
click at [343, 35] on span "Hub" at bounding box center [340, 35] width 7 height 4
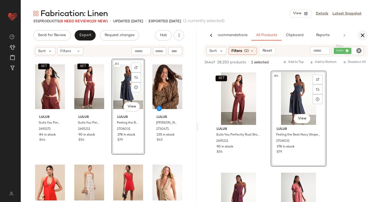
click at [365, 35] on icon "button" at bounding box center [363, 35] width 6 height 6
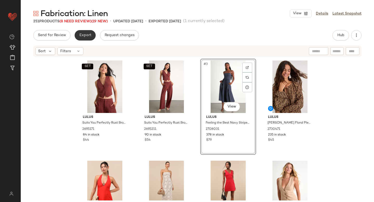
click at [91, 35] on button "Export" at bounding box center [85, 35] width 21 height 10
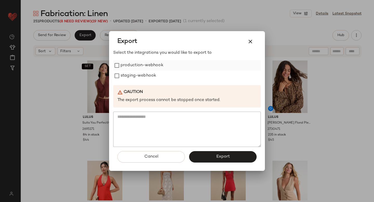
click at [142, 65] on label "production-webhook" at bounding box center [142, 65] width 43 height 10
click at [143, 74] on label "staging-webhook" at bounding box center [139, 76] width 36 height 10
click at [211, 152] on button "Export" at bounding box center [223, 156] width 68 height 11
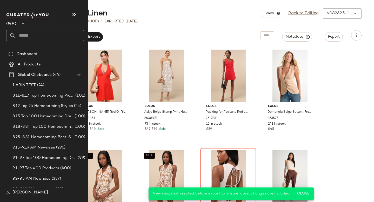
click at [37, 39] on input "text" at bounding box center [50, 35] width 68 height 11
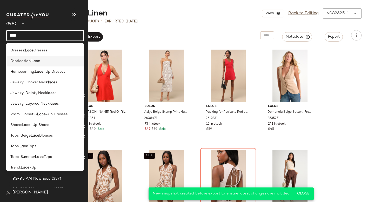
type input "****"
click at [47, 59] on div "Fabrication: Lace" at bounding box center [44, 60] width 69 height 5
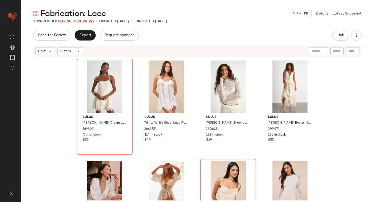
click at [90, 22] on span "(12 Need Review)" at bounding box center [77, 21] width 34 height 4
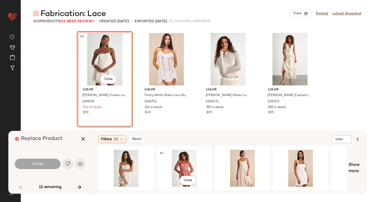
click at [181, 166] on div "#1 View" at bounding box center [184, 168] width 52 height 37
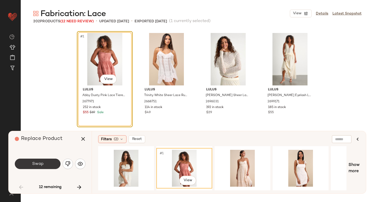
click at [45, 165] on button "Swap" at bounding box center [38, 164] width 46 height 10
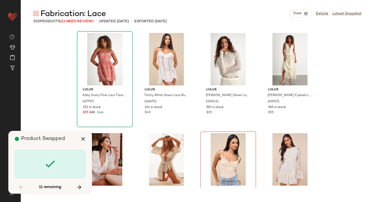
scroll to position [104, 0]
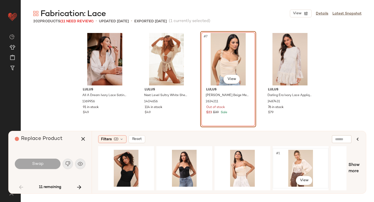
click at [298, 164] on div "#1 View" at bounding box center [301, 168] width 52 height 37
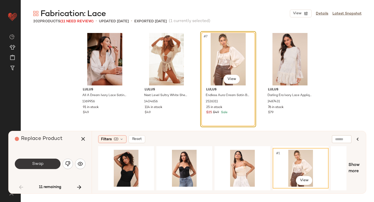
click at [49, 160] on button "Swap" at bounding box center [38, 164] width 46 height 10
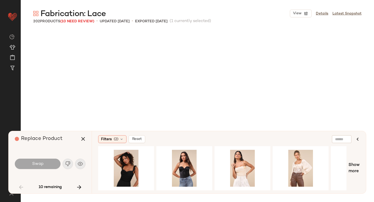
scroll to position [301, 0]
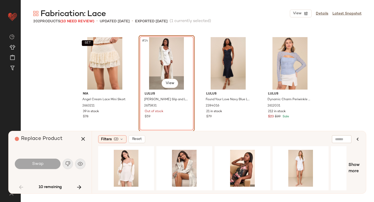
click at [152, 66] on div "#14 View" at bounding box center [167, 63] width 52 height 52
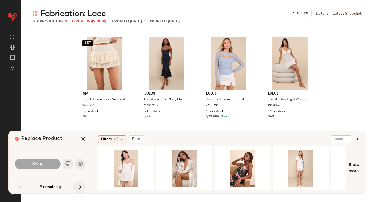
click at [81, 184] on icon "button" at bounding box center [79, 187] width 6 height 6
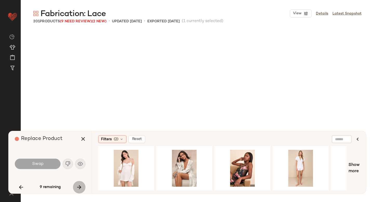
scroll to position [1505, 0]
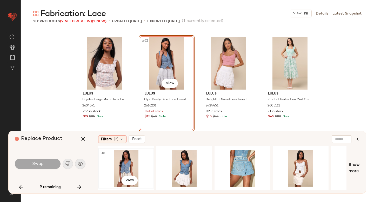
click at [135, 164] on div "#1 View" at bounding box center [126, 168] width 52 height 37
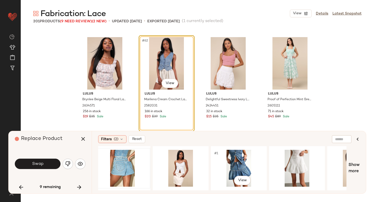
scroll to position [0, 127]
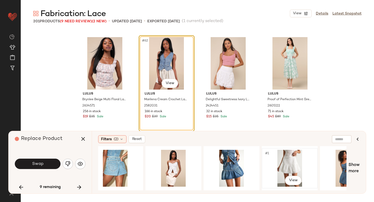
click at [282, 165] on div "#1 View" at bounding box center [290, 168] width 52 height 37
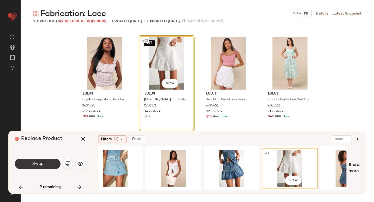
click at [28, 166] on button "Swap" at bounding box center [38, 164] width 46 height 10
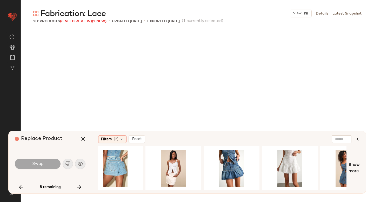
scroll to position [4414, 0]
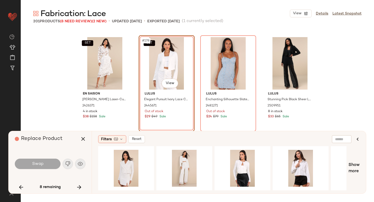
click at [151, 57] on div "SET #178 View" at bounding box center [167, 63] width 52 height 52
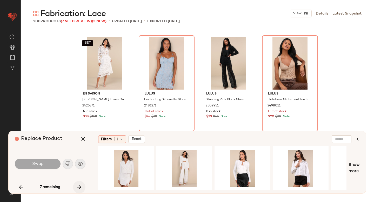
click at [77, 188] on icon "button" at bounding box center [79, 187] width 6 height 6
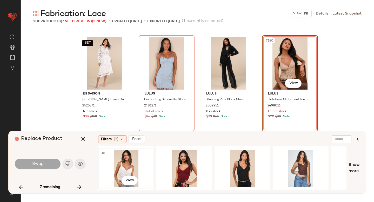
click at [113, 168] on div "#1 View" at bounding box center [126, 168] width 52 height 37
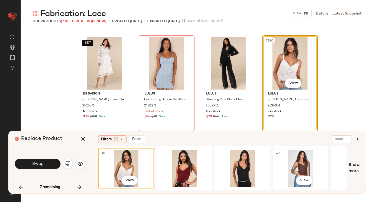
click at [300, 161] on div "#1 View" at bounding box center [301, 168] width 52 height 37
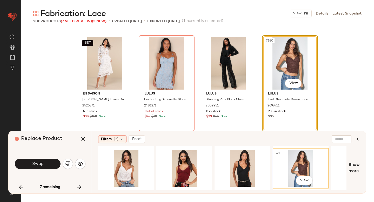
click at [41, 158] on div "Swap" at bounding box center [50, 164] width 71 height 12
click at [42, 163] on span "Swap" at bounding box center [38, 164] width 12 height 5
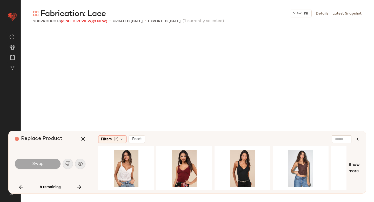
scroll to position [4514, 0]
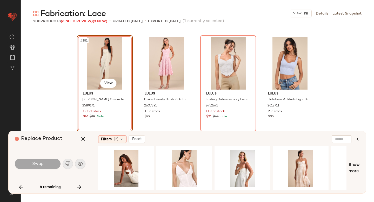
click at [87, 66] on div "#181 View" at bounding box center [105, 63] width 52 height 52
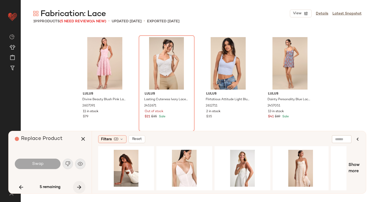
click at [81, 188] on icon "button" at bounding box center [79, 187] width 6 height 6
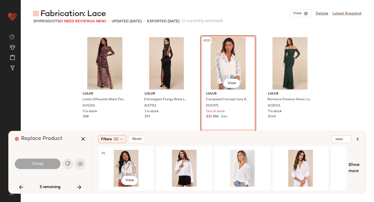
click at [123, 162] on div "#1 View" at bounding box center [126, 168] width 52 height 37
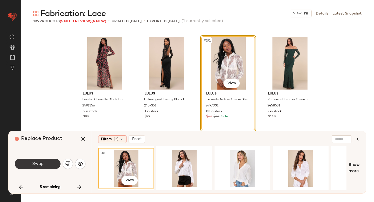
click at [58, 164] on button "Swap" at bounding box center [38, 164] width 46 height 10
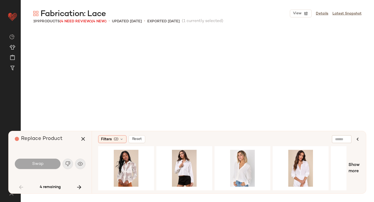
scroll to position [401, 0]
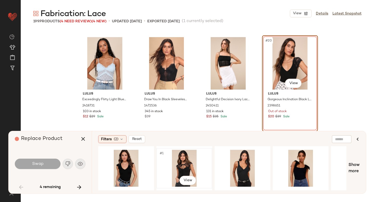
click at [191, 162] on div "#1 View" at bounding box center [184, 168] width 52 height 37
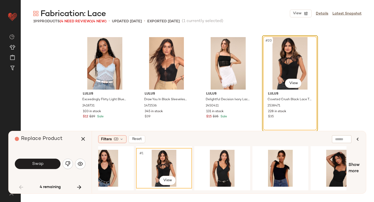
scroll to position [0, 22]
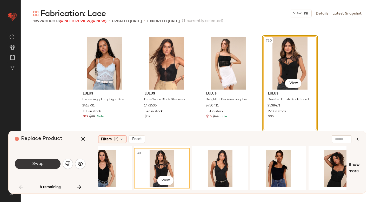
click at [50, 167] on button "Swap" at bounding box center [38, 164] width 46 height 10
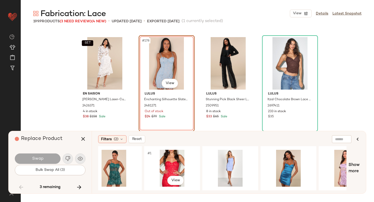
scroll to position [0, 128]
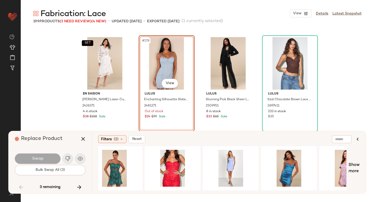
click at [156, 67] on div "#178 View" at bounding box center [167, 63] width 52 height 52
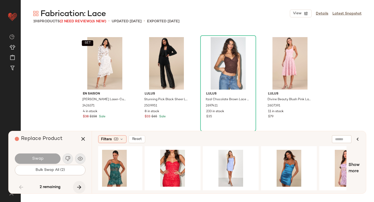
click at [80, 188] on icon "button" at bounding box center [79, 187] width 6 height 6
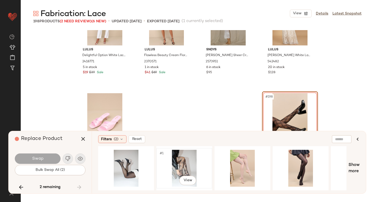
click at [173, 155] on div "#1 View" at bounding box center [184, 168] width 52 height 37
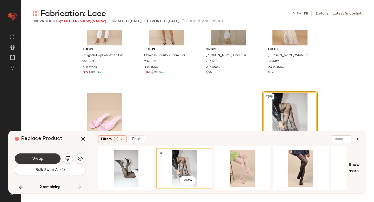
click at [49, 161] on button "Swap" at bounding box center [38, 159] width 46 height 10
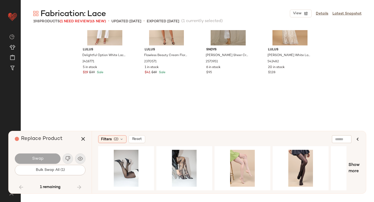
scroll to position [4514, 0]
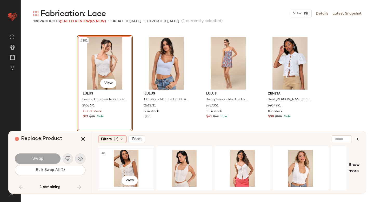
click at [121, 166] on div "#1 View" at bounding box center [126, 168] width 52 height 37
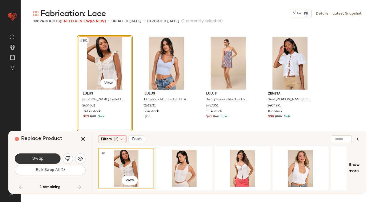
click at [47, 156] on button "Swap" at bounding box center [38, 159] width 46 height 10
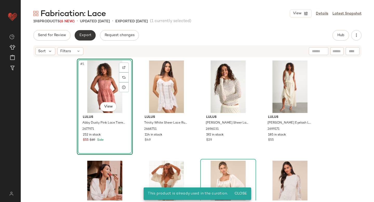
click at [82, 35] on span "Export" at bounding box center [85, 35] width 12 height 4
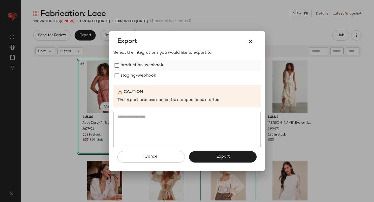
click at [126, 68] on label "production-webhook" at bounding box center [142, 65] width 43 height 10
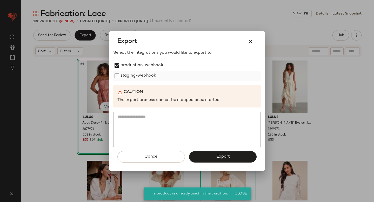
click at [129, 74] on label "staging-webhook" at bounding box center [139, 76] width 36 height 10
click at [218, 160] on button "Export" at bounding box center [223, 156] width 68 height 11
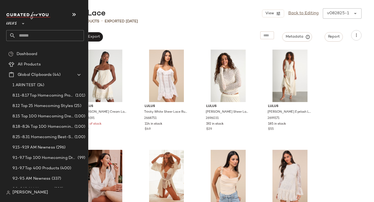
click at [40, 35] on input "text" at bounding box center [50, 35] width 68 height 11
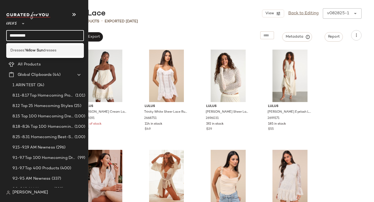
type input "**********"
click at [34, 52] on b "Yellow Sun" at bounding box center [34, 50] width 18 height 5
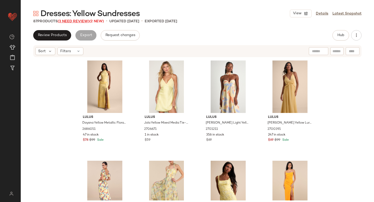
click at [82, 19] on span "(3 Need Review)" at bounding box center [74, 21] width 32 height 4
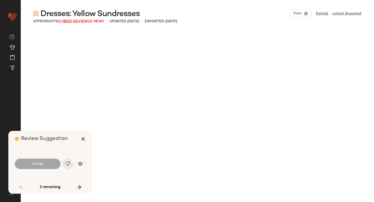
scroll to position [1705, 0]
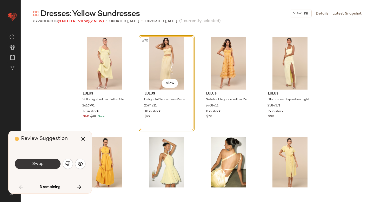
click at [44, 165] on button "Swap" at bounding box center [38, 164] width 46 height 10
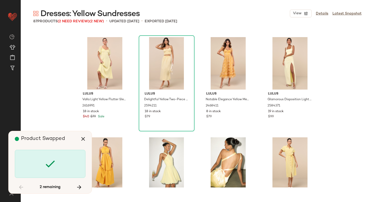
scroll to position [1906, 0]
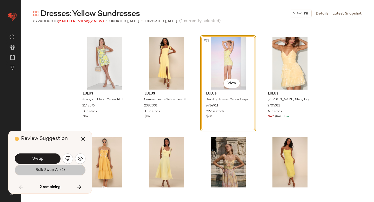
click at [44, 165] on button "Bulk Swap All (2)" at bounding box center [50, 170] width 71 height 10
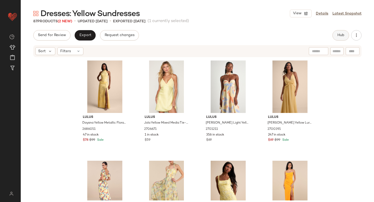
click at [333, 36] on button "Hub" at bounding box center [341, 35] width 17 height 10
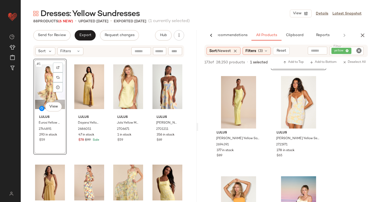
scroll to position [96, 0]
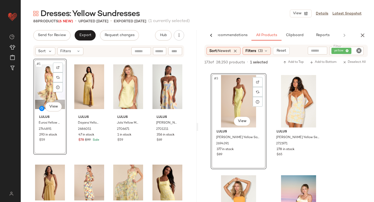
drag, startPoint x: 233, startPoint y: 99, endPoint x: 64, endPoint y: 143, distance: 175.2
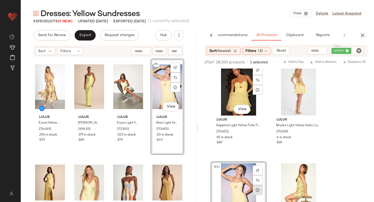
scroll to position [485, 0]
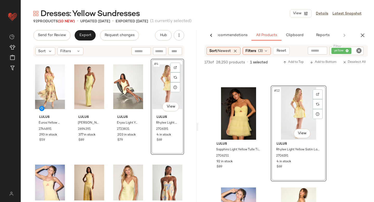
click at [154, 85] on div "#4 View" at bounding box center [168, 87] width 30 height 52
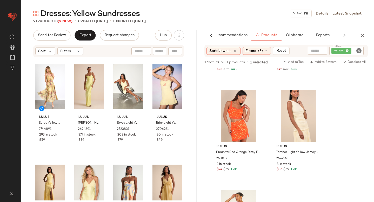
scroll to position [1618, 0]
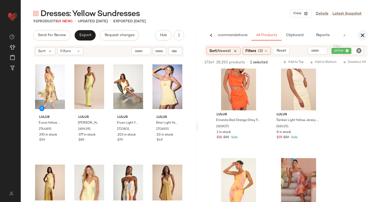
click at [366, 37] on button "button" at bounding box center [363, 35] width 10 height 10
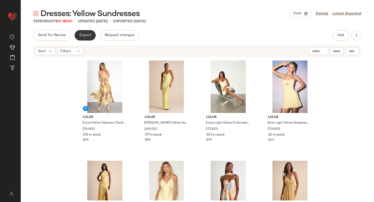
click at [85, 35] on span "Export" at bounding box center [85, 35] width 12 height 4
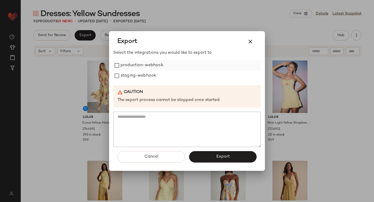
click at [137, 66] on label "production-webhook" at bounding box center [142, 65] width 43 height 10
click at [139, 75] on label "staging-webhook" at bounding box center [139, 76] width 36 height 10
click at [226, 152] on button "Export" at bounding box center [223, 156] width 68 height 11
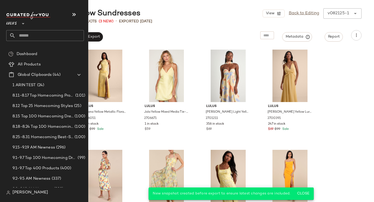
click at [43, 35] on input "text" at bounding box center [50, 35] width 68 height 11
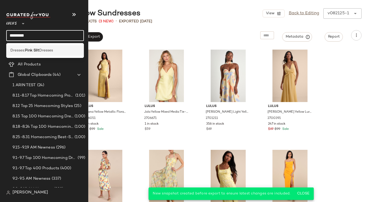
type input "*********"
click at [38, 49] on b "Pink Slit" at bounding box center [32, 50] width 14 height 5
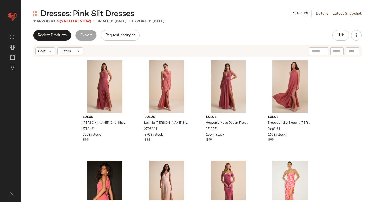
click at [70, 22] on span "(5 Need Review)" at bounding box center [76, 21] width 32 height 4
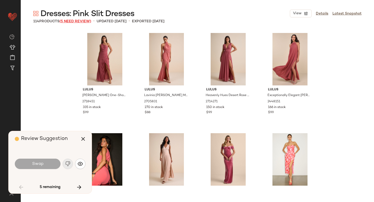
scroll to position [1003, 0]
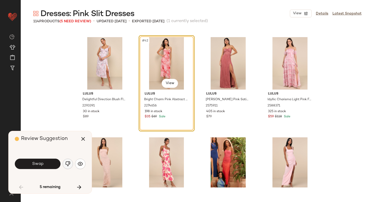
click at [67, 163] on img "button" at bounding box center [67, 163] width 5 height 5
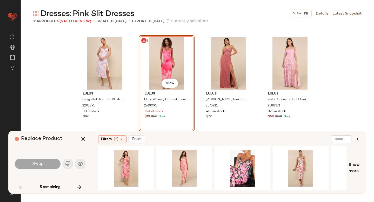
click at [183, 67] on div "#42 View" at bounding box center [167, 63] width 52 height 52
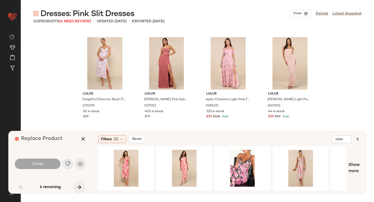
click at [79, 185] on icon "button" at bounding box center [79, 187] width 6 height 6
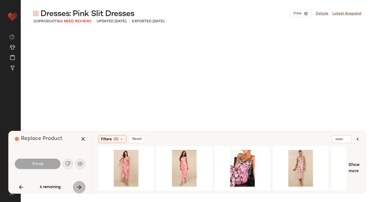
scroll to position [2508, 0]
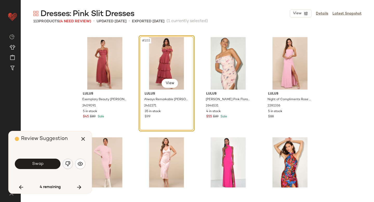
click at [65, 164] on img "button" at bounding box center [67, 163] width 5 height 5
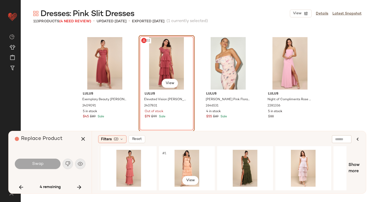
scroll to position [0, 564]
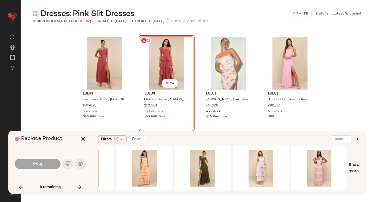
click at [182, 59] on div "#102 View" at bounding box center [167, 63] width 52 height 52
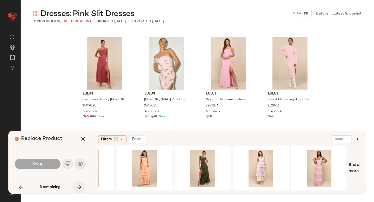
click at [81, 183] on button "button" at bounding box center [79, 187] width 12 height 12
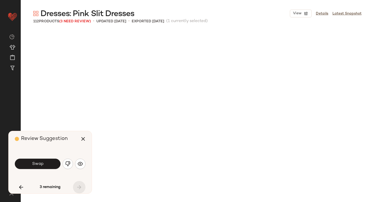
scroll to position [2653, 0]
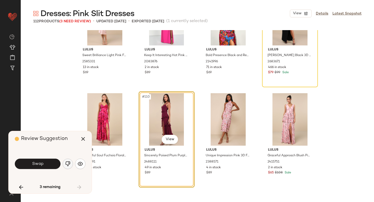
click at [64, 164] on button "button" at bounding box center [68, 164] width 10 height 10
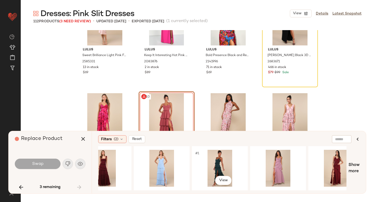
scroll to position [0, 455]
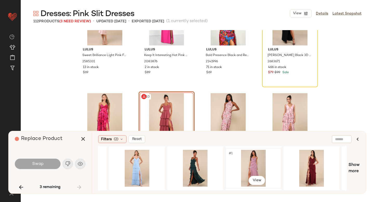
click at [248, 160] on div "#1 View" at bounding box center [253, 168] width 52 height 37
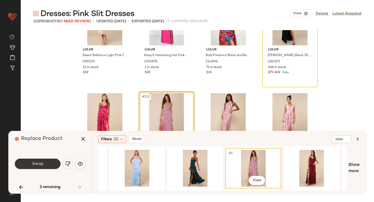
click at [54, 164] on button "Swap" at bounding box center [38, 164] width 46 height 10
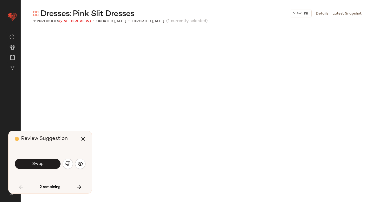
scroll to position [1204, 0]
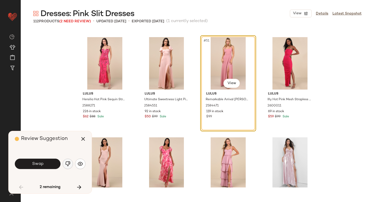
click at [68, 165] on img "button" at bounding box center [67, 163] width 5 height 5
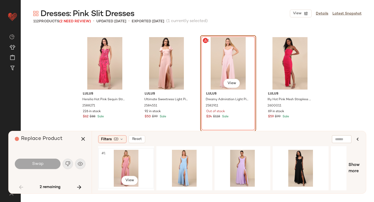
click at [124, 167] on div "#1 View" at bounding box center [126, 168] width 52 height 37
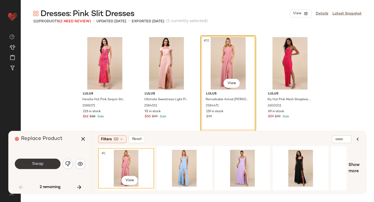
click at [54, 162] on button "Swap" at bounding box center [38, 164] width 46 height 10
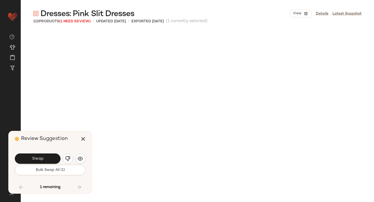
scroll to position [2608, 0]
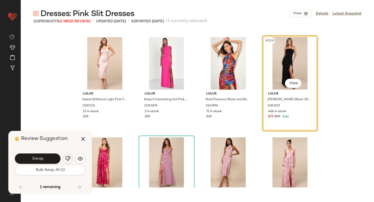
click at [69, 162] on button "button" at bounding box center [68, 159] width 10 height 10
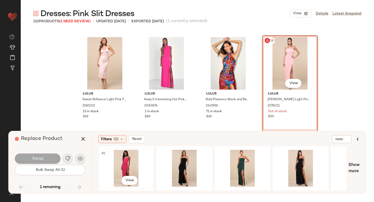
click at [121, 162] on div "#1 View" at bounding box center [126, 168] width 52 height 37
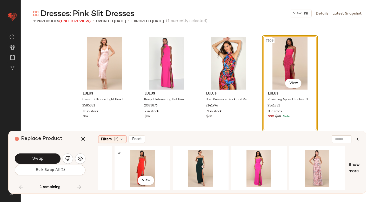
scroll to position [0, 295]
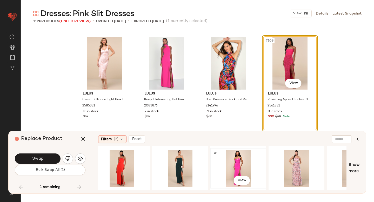
click at [221, 157] on div "#1 View" at bounding box center [238, 168] width 52 height 37
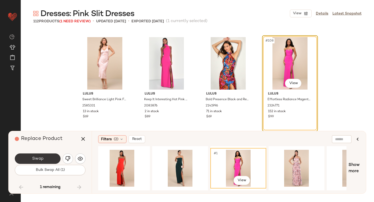
click at [48, 155] on button "Swap" at bounding box center [38, 159] width 46 height 10
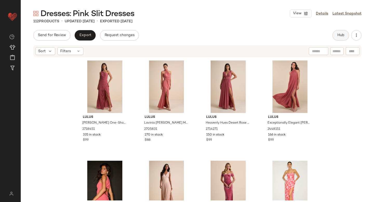
click at [341, 32] on button "Hub" at bounding box center [341, 35] width 17 height 10
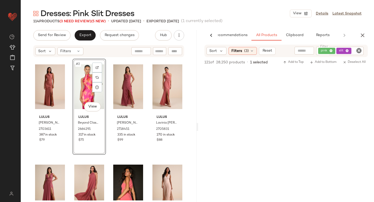
scroll to position [1406, 0]
click at [365, 38] on icon "button" at bounding box center [363, 35] width 6 height 6
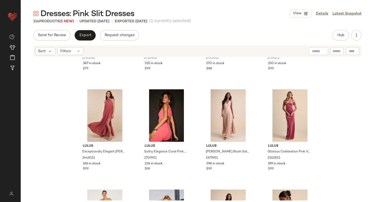
scroll to position [0, 0]
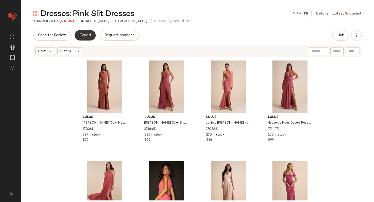
click at [84, 36] on span "Export" at bounding box center [85, 35] width 12 height 4
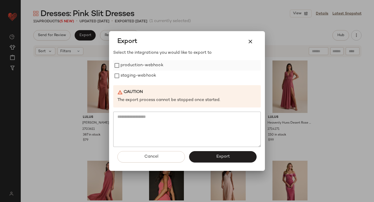
click at [126, 65] on label "production-webhook" at bounding box center [142, 65] width 43 height 10
click at [129, 73] on label "staging-webhook" at bounding box center [139, 76] width 36 height 10
click at [209, 157] on button "Export" at bounding box center [223, 156] width 68 height 11
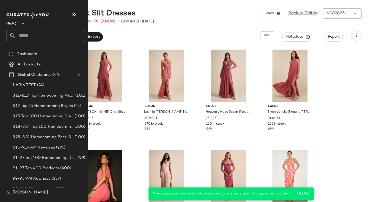
click at [34, 39] on input "text" at bounding box center [50, 35] width 68 height 11
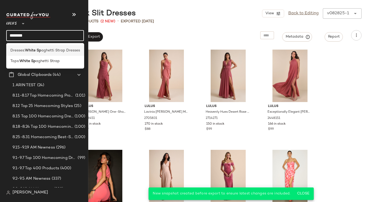
type input "********"
click at [43, 49] on span "aghetti Strap Dresses" at bounding box center [60, 50] width 39 height 5
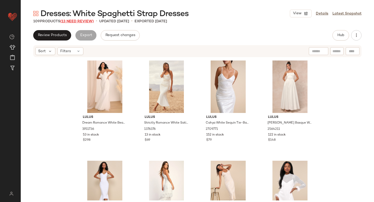
click at [73, 22] on span "(13 Need Review)" at bounding box center [77, 21] width 34 height 4
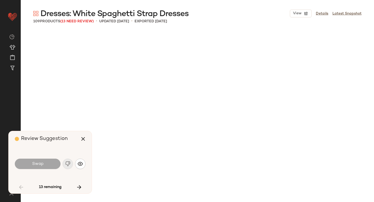
scroll to position [1204, 0]
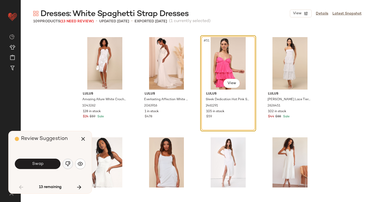
click at [69, 163] on img "button" at bounding box center [67, 163] width 5 height 5
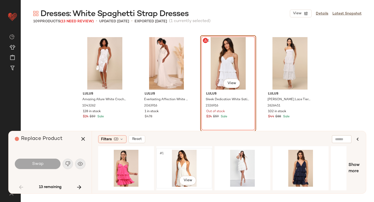
click at [201, 160] on div "#1 View" at bounding box center [184, 168] width 52 height 37
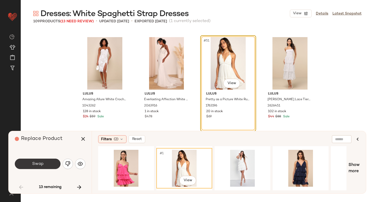
click at [37, 164] on span "Swap" at bounding box center [38, 164] width 12 height 5
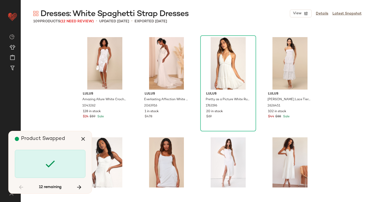
scroll to position [2006, 0]
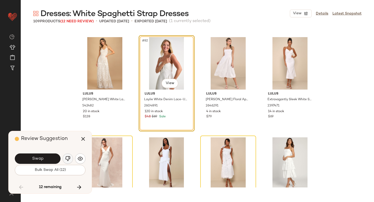
click at [65, 162] on button "button" at bounding box center [68, 159] width 10 height 10
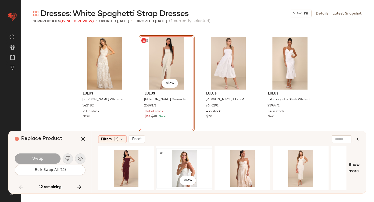
click at [197, 154] on div "#1 View" at bounding box center [184, 168] width 52 height 37
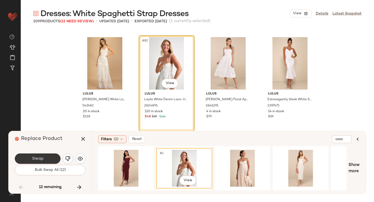
click at [37, 158] on span "Swap" at bounding box center [38, 158] width 12 height 5
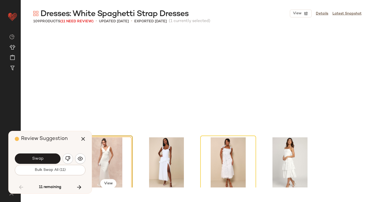
scroll to position [2107, 0]
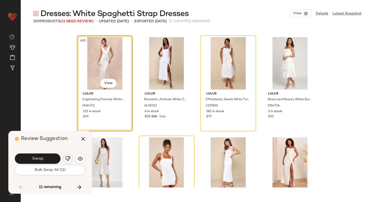
click at [68, 158] on img "button" at bounding box center [67, 158] width 5 height 5
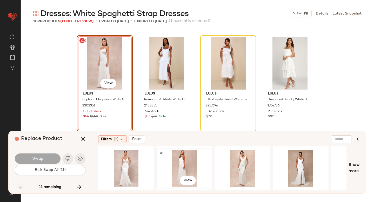
click at [191, 159] on div "#1 View" at bounding box center [184, 168] width 52 height 37
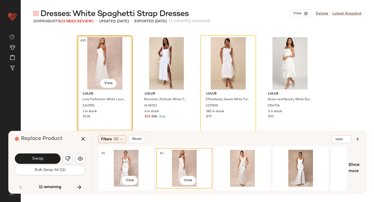
click at [110, 164] on div "#1 View" at bounding box center [126, 168] width 52 height 37
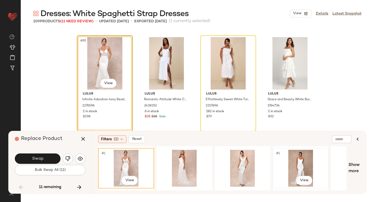
click at [280, 156] on div "#1 View" at bounding box center [301, 168] width 52 height 37
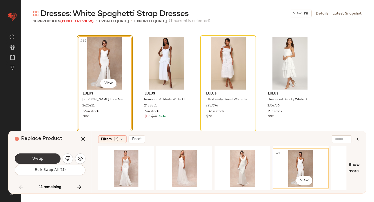
click at [56, 161] on button "Swap" at bounding box center [38, 159] width 46 height 10
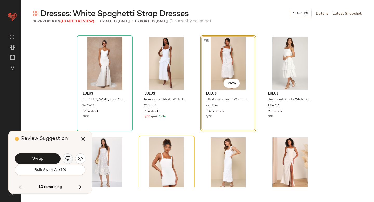
click at [67, 159] on img "button" at bounding box center [67, 158] width 5 height 5
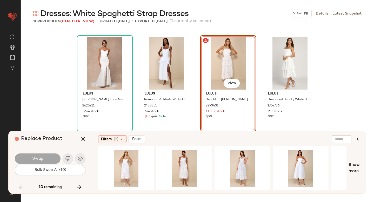
click at [241, 70] on div "#87 View" at bounding box center [228, 63] width 52 height 52
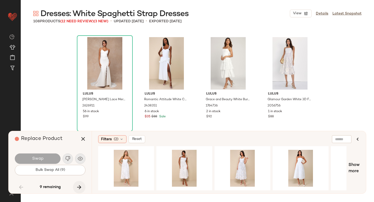
click at [79, 186] on icon "button" at bounding box center [79, 187] width 6 height 6
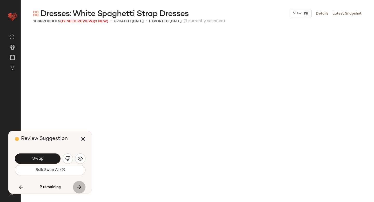
scroll to position [2307, 0]
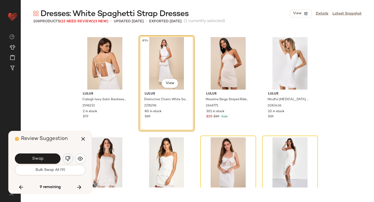
click at [67, 162] on button "button" at bounding box center [68, 159] width 10 height 10
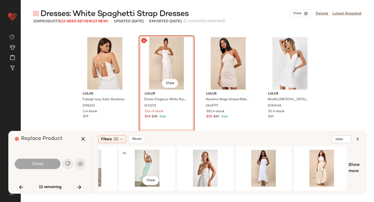
scroll to position [0, 329]
click at [159, 77] on body "Lulus ** Dashboard All Products Global Clipboards (44) Curations (814) Anjali A…" at bounding box center [187, 101] width 374 height 202
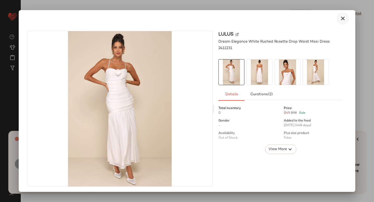
click at [340, 20] on icon "button" at bounding box center [343, 18] width 6 height 6
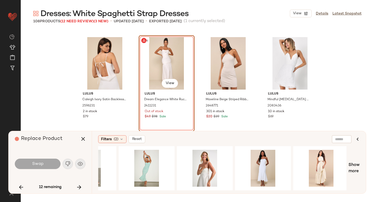
click at [165, 57] on div "#94 View" at bounding box center [167, 63] width 52 height 52
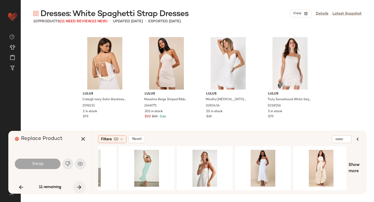
click at [78, 185] on icon "button" at bounding box center [79, 187] width 6 height 6
click at [78, 187] on icon "button" at bounding box center [79, 187] width 6 height 6
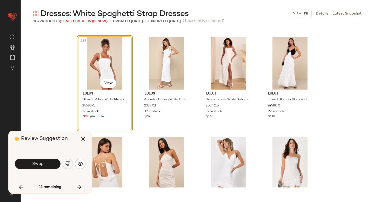
click at [69, 165] on img "button" at bounding box center [67, 163] width 5 height 5
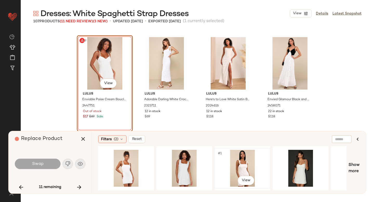
click at [246, 165] on div "#1 View" at bounding box center [242, 168] width 52 height 37
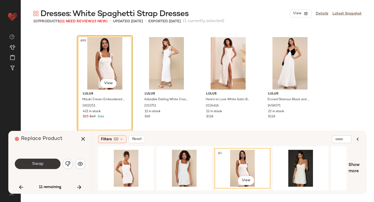
click at [42, 162] on span "Swap" at bounding box center [38, 164] width 12 height 5
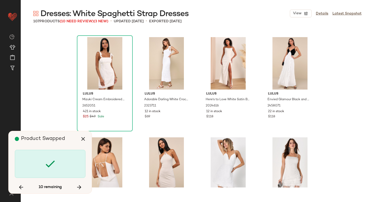
scroll to position [2408, 0]
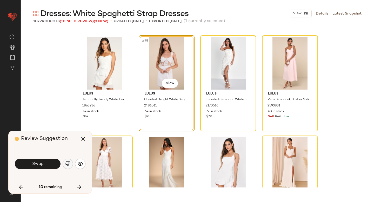
click at [64, 164] on button "button" at bounding box center [68, 164] width 10 height 10
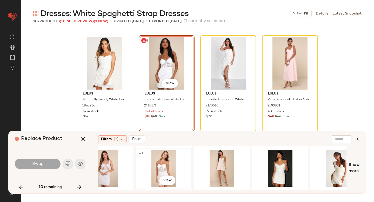
scroll to position [0, 22]
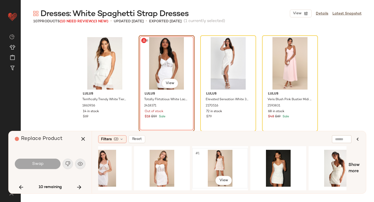
click at [209, 164] on div "#1 View" at bounding box center [220, 168] width 52 height 37
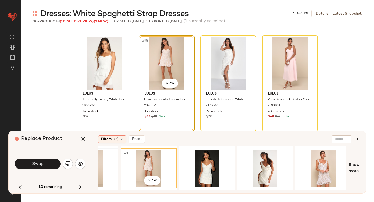
scroll to position [0, 95]
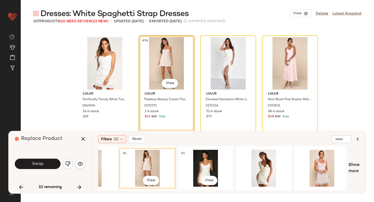
click at [201, 164] on div "#1 View" at bounding box center [206, 168] width 52 height 37
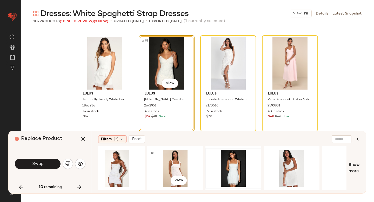
scroll to position [0, 364]
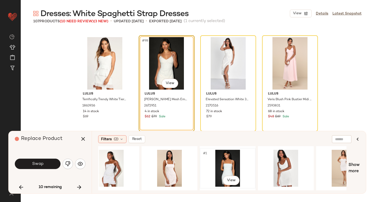
click at [231, 167] on div "#1 View" at bounding box center [228, 168] width 52 height 37
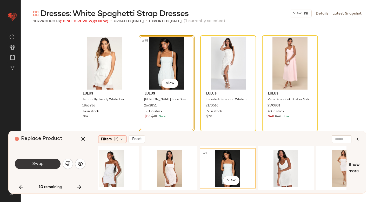
click at [37, 166] on span "Swap" at bounding box center [38, 164] width 12 height 5
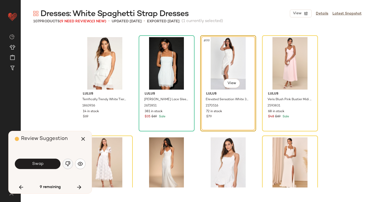
click at [64, 161] on button "button" at bounding box center [68, 164] width 10 height 10
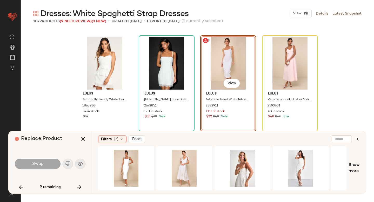
click at [226, 66] on div "#99 View" at bounding box center [228, 63] width 52 height 52
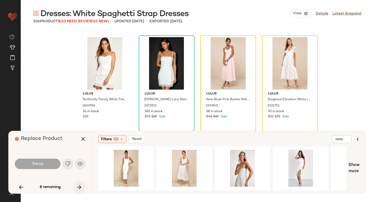
click at [79, 187] on icon "button" at bounding box center [79, 187] width 6 height 6
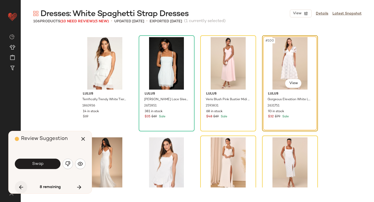
click at [24, 187] on icon "button" at bounding box center [21, 187] width 6 height 6
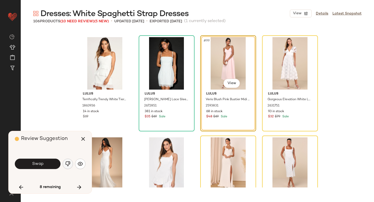
click at [70, 165] on img "button" at bounding box center [67, 163] width 5 height 5
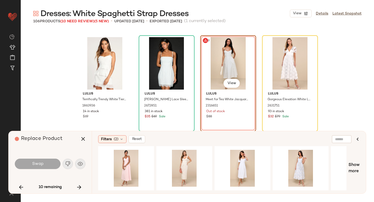
click at [224, 60] on div "#99 View" at bounding box center [228, 63] width 52 height 52
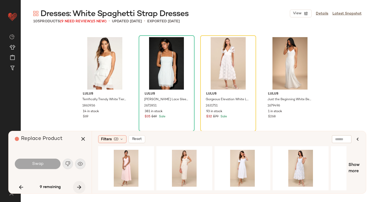
click at [78, 188] on icon "button" at bounding box center [79, 187] width 6 height 6
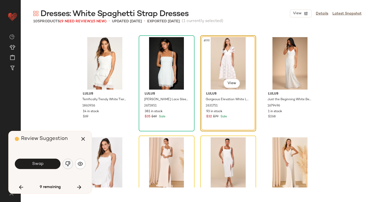
click at [67, 159] on button "button" at bounding box center [68, 164] width 10 height 10
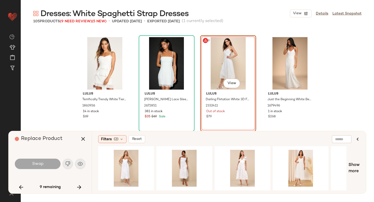
click at [212, 58] on div "#99 View" at bounding box center [228, 63] width 52 height 52
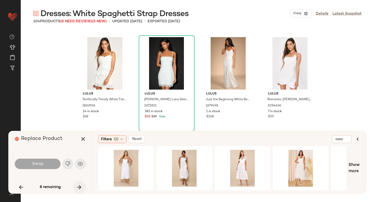
click at [80, 185] on icon "button" at bounding box center [79, 187] width 6 height 6
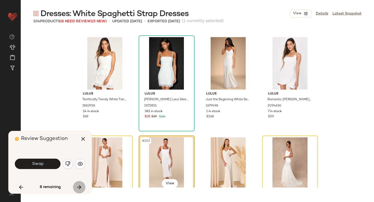
scroll to position [2452, 0]
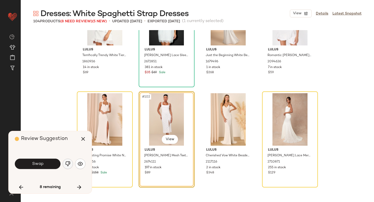
click at [67, 164] on img "button" at bounding box center [67, 163] width 5 height 5
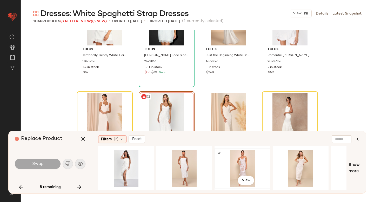
click at [226, 166] on div "#1 View" at bounding box center [242, 168] width 52 height 37
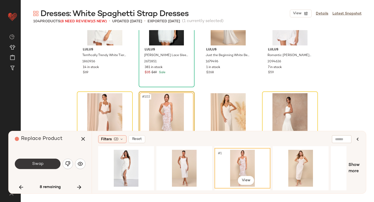
click at [35, 159] on button "Swap" at bounding box center [38, 164] width 46 height 10
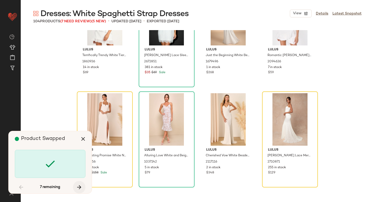
click at [77, 188] on icon "button" at bounding box center [79, 187] width 6 height 6
click at [16, 189] on button "button" at bounding box center [21, 187] width 12 height 12
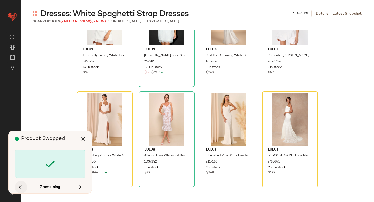
click at [16, 189] on button "button" at bounding box center [21, 187] width 12 height 12
click at [81, 185] on icon "button" at bounding box center [79, 187] width 6 height 6
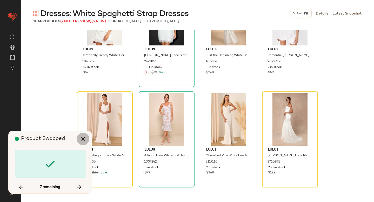
click at [83, 139] on icon "button" at bounding box center [83, 139] width 6 height 6
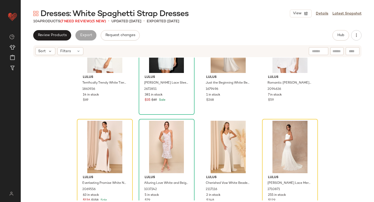
click at [81, 19] on span "Dresses: White Spaghetti Strap Dresses" at bounding box center [115, 14] width 148 height 10
click at [81, 23] on span "(7 Need Review)" at bounding box center [75, 21] width 31 height 4
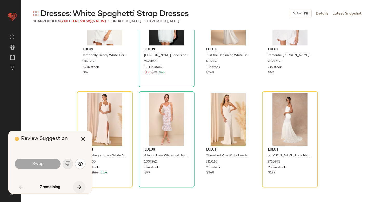
click at [79, 189] on icon "button" at bounding box center [79, 187] width 6 height 6
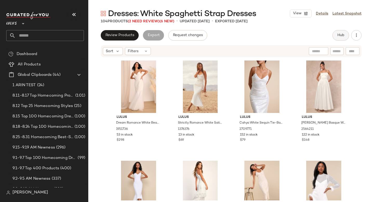
click at [337, 38] on button "Hub" at bounding box center [341, 35] width 17 height 10
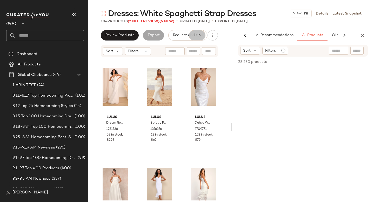
scroll to position [0, 36]
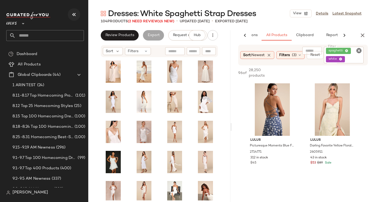
click at [76, 15] on icon "button" at bounding box center [74, 14] width 6 height 6
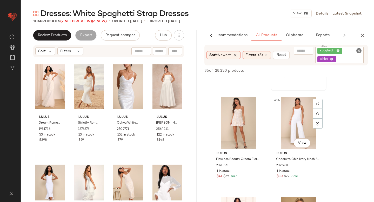
scroll to position [583, 0]
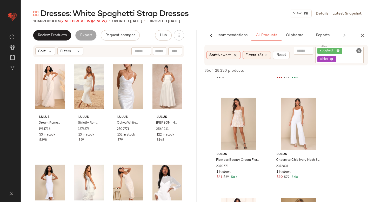
click at [357, 52] on icon "Clear Filter" at bounding box center [359, 51] width 6 height 6
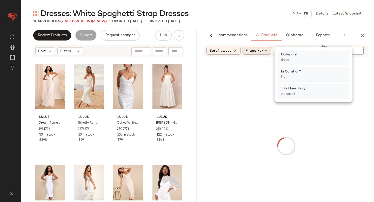
click at [245, 51] on div "Filters (3)" at bounding box center [257, 51] width 28 height 8
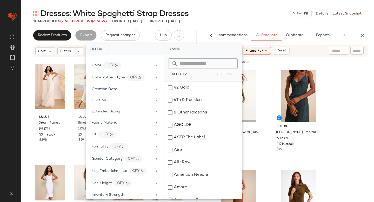
scroll to position [38, 0]
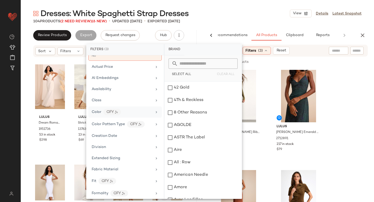
click at [129, 111] on div "Color CFY" at bounding box center [122, 112] width 61 height 6
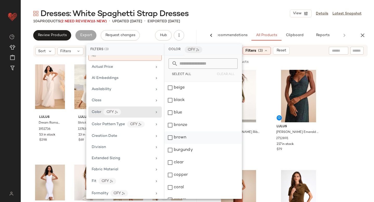
scroll to position [232, 0]
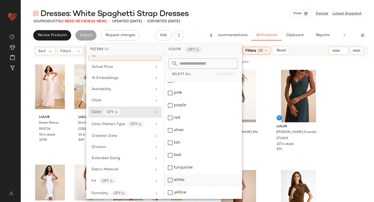
click at [170, 180] on div "white" at bounding box center [203, 180] width 77 height 12
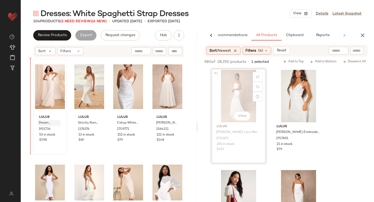
drag, startPoint x: 245, startPoint y: 86, endPoint x: 39, endPoint y: 122, distance: 209.4
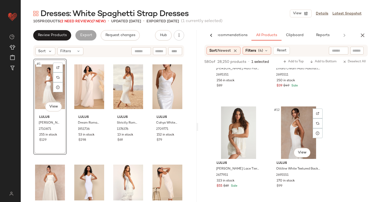
scroll to position [470, 0]
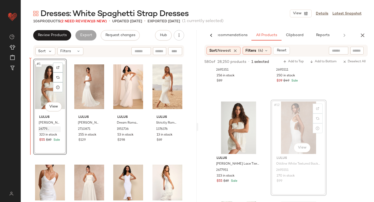
drag, startPoint x: 290, startPoint y: 133, endPoint x: 39, endPoint y: 126, distance: 251.2
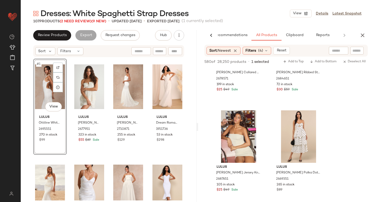
scroll to position [2440, 0]
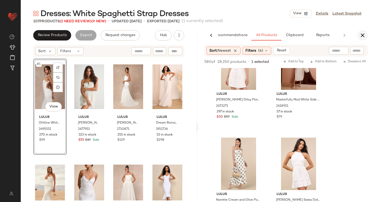
click at [362, 35] on icon "button" at bounding box center [363, 35] width 6 height 6
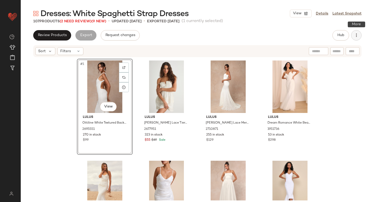
click at [353, 39] on button "button" at bounding box center [356, 35] width 10 height 10
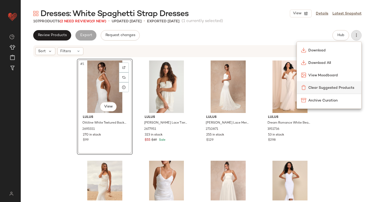
click at [343, 88] on span "Clear Suggested Products" at bounding box center [333, 87] width 49 height 5
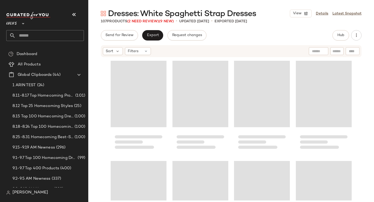
click at [149, 34] on span "Export" at bounding box center [153, 35] width 12 height 4
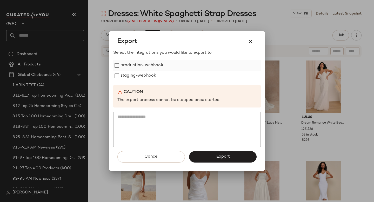
click at [161, 67] on label "production-webhook" at bounding box center [142, 65] width 43 height 10
click at [158, 73] on div "staging-webhook" at bounding box center [187, 76] width 148 height 10
click at [155, 73] on label "staging-webhook" at bounding box center [139, 76] width 36 height 10
click at [218, 154] on button "Export" at bounding box center [223, 156] width 68 height 11
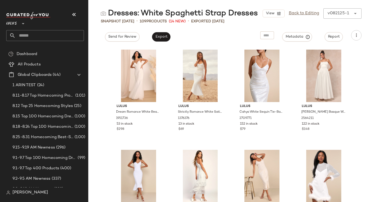
click at [35, 40] on input "text" at bounding box center [50, 35] width 68 height 11
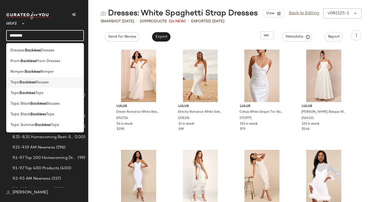
type input "********"
click at [22, 83] on b "Backless" at bounding box center [27, 82] width 16 height 5
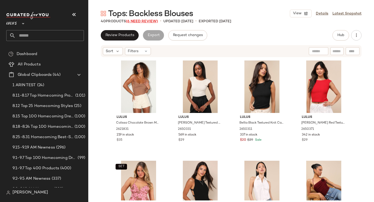
click at [148, 21] on span "(6 Need Review)" at bounding box center [142, 21] width 32 height 4
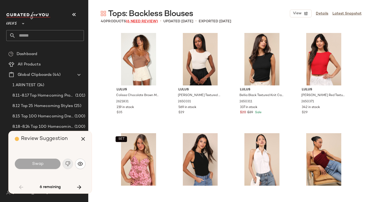
scroll to position [305, 0]
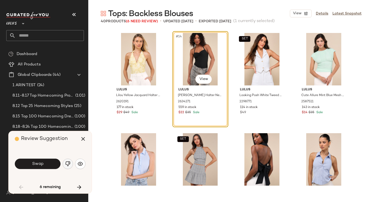
click at [66, 163] on img "button" at bounding box center [67, 163] width 5 height 5
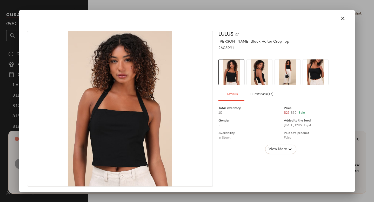
click at [247, 73] on img at bounding box center [259, 72] width 25 height 25
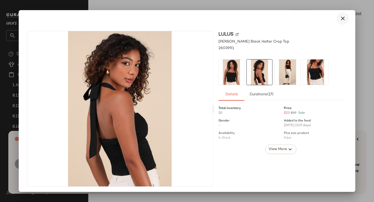
click at [340, 21] on icon "button" at bounding box center [343, 18] width 6 height 6
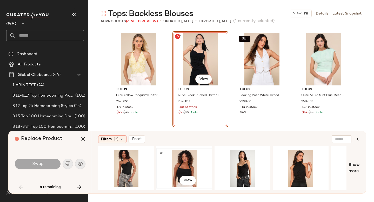
click at [180, 163] on div "#1 View" at bounding box center [184, 168] width 52 height 37
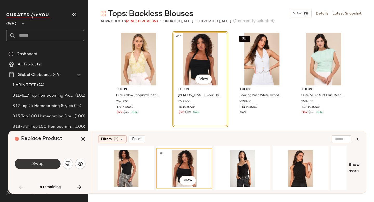
click at [30, 163] on button "Swap" at bounding box center [38, 164] width 46 height 10
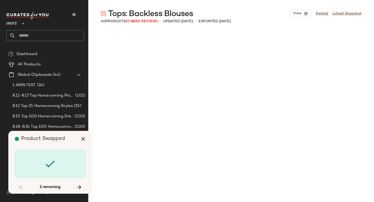
scroll to position [702, 0]
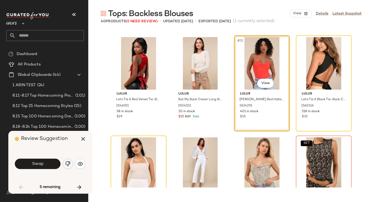
click at [71, 163] on button "button" at bounding box center [68, 164] width 10 height 10
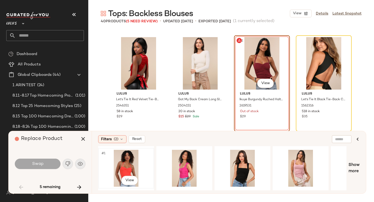
click at [128, 164] on div "#1 View" at bounding box center [126, 168] width 52 height 37
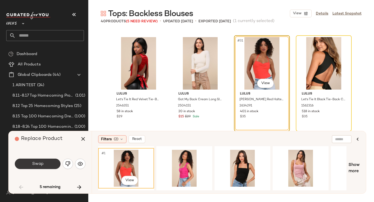
click at [51, 164] on button "Swap" at bounding box center [38, 164] width 46 height 10
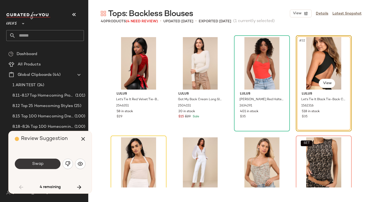
click at [28, 168] on button "Swap" at bounding box center [38, 164] width 46 height 10
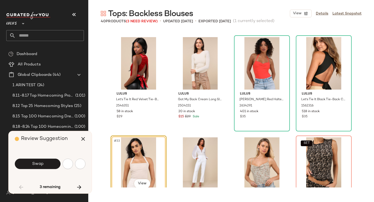
scroll to position [803, 0]
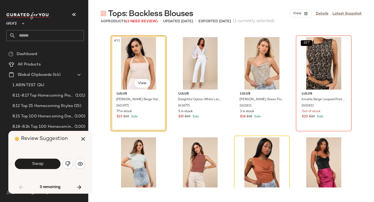
click at [28, 168] on button "Swap" at bounding box center [38, 164] width 46 height 10
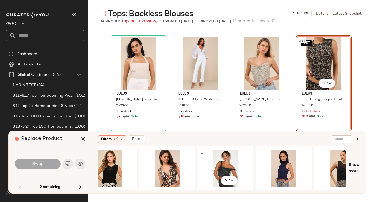
scroll to position [0, 314]
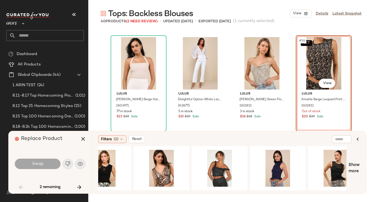
click at [312, 80] on div "SET #36 View" at bounding box center [324, 63] width 52 height 52
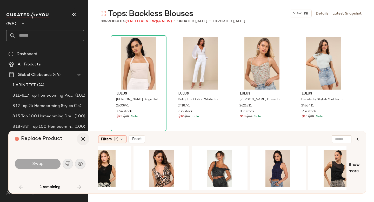
click at [83, 140] on icon "button" at bounding box center [83, 139] width 6 height 6
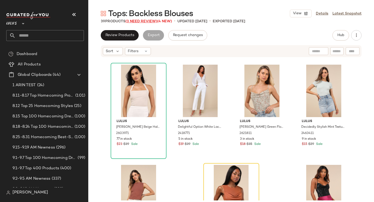
click at [147, 21] on span "(3 Need Review)" at bounding box center [142, 21] width 32 height 4
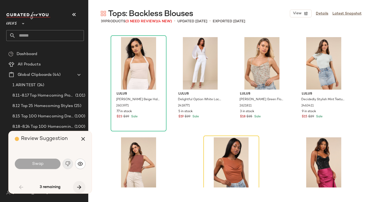
click at [78, 188] on icon "button" at bounding box center [79, 187] width 6 height 6
click at [78, 188] on div "3 remaining" at bounding box center [50, 187] width 71 height 12
click at [83, 139] on icon "button" at bounding box center [83, 139] width 6 height 6
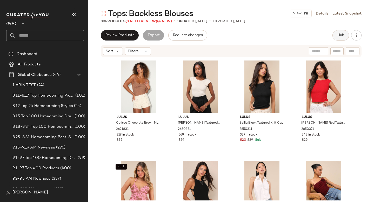
click at [341, 30] on button "Hub" at bounding box center [341, 35] width 17 height 10
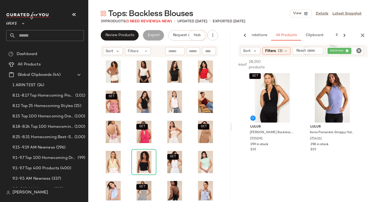
scroll to position [5, 0]
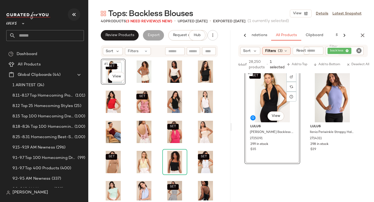
click at [71, 15] on icon "button" at bounding box center [74, 14] width 6 height 6
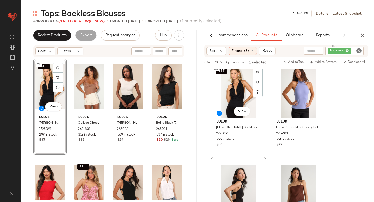
scroll to position [0, 0]
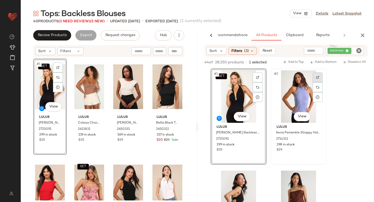
click at [319, 76] on img at bounding box center [317, 77] width 3 height 3
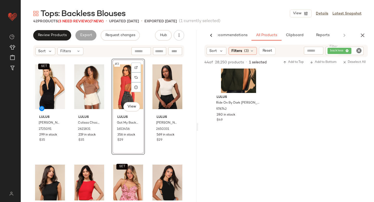
scroll to position [814, 0]
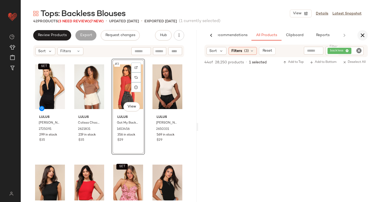
click at [366, 36] on icon "button" at bounding box center [363, 35] width 6 height 6
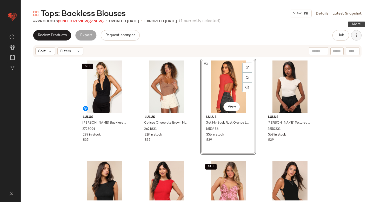
click at [357, 35] on icon "button" at bounding box center [356, 35] width 5 height 5
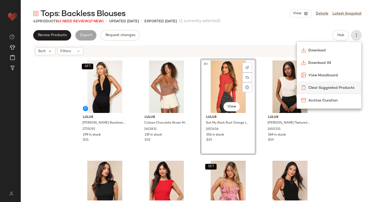
click at [343, 87] on span "Clear Suggested Products" at bounding box center [333, 87] width 49 height 5
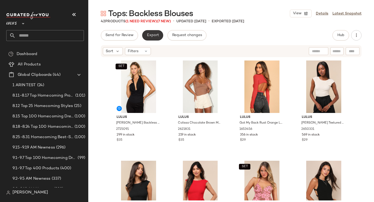
click at [153, 35] on span "Export" at bounding box center [153, 35] width 12 height 4
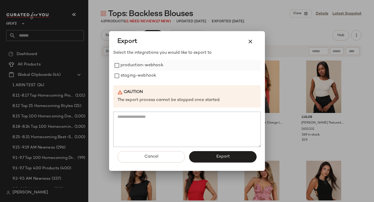
click at [153, 63] on label "production-webhook" at bounding box center [142, 65] width 43 height 10
click at [150, 77] on label "staging-webhook" at bounding box center [139, 76] width 36 height 10
click at [221, 153] on button "Export" at bounding box center [223, 156] width 68 height 11
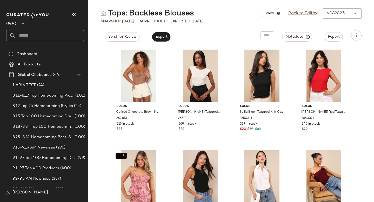
click at [36, 30] on input "text" at bounding box center [50, 35] width 68 height 11
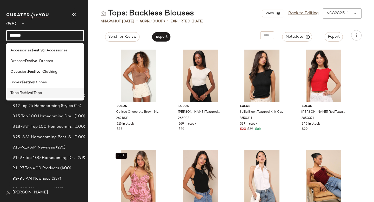
type input "*******"
click at [35, 95] on span "l Tops" at bounding box center [37, 92] width 10 height 5
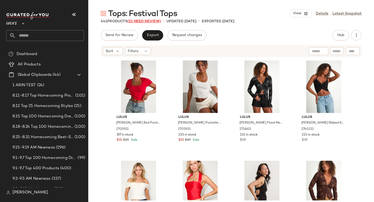
click at [147, 21] on span "(21 Need Review)" at bounding box center [145, 21] width 34 height 4
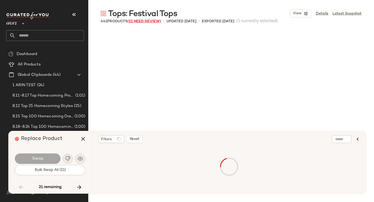
scroll to position [4414, 0]
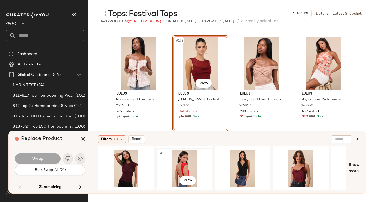
click at [183, 163] on div "#1 View" at bounding box center [184, 168] width 52 height 37
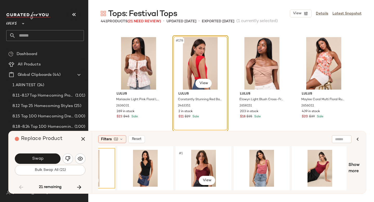
scroll to position [0, 99]
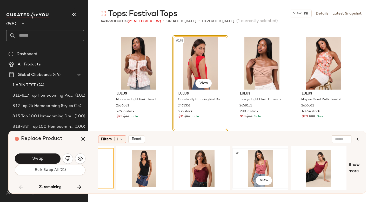
click at [252, 159] on div "#1 View" at bounding box center [260, 168] width 52 height 37
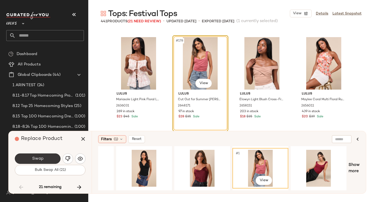
click at [37, 160] on span "Swap" at bounding box center [38, 158] width 12 height 5
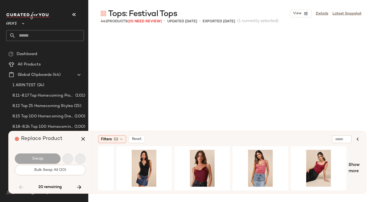
scroll to position [4514, 0]
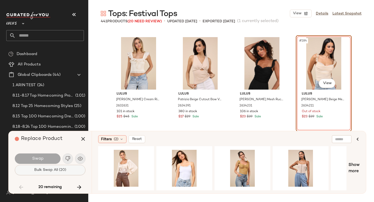
click at [65, 167] on button "Bulk Swap All (20)" at bounding box center [50, 170] width 71 height 10
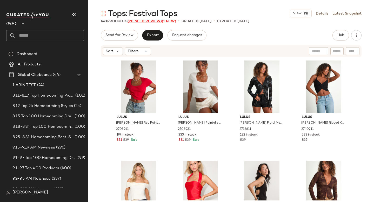
click at [140, 21] on span "(20 Need Review)" at bounding box center [145, 21] width 34 height 4
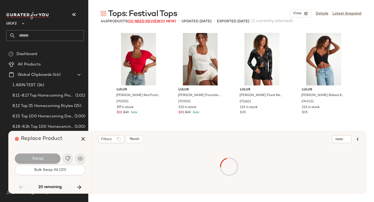
scroll to position [4514, 0]
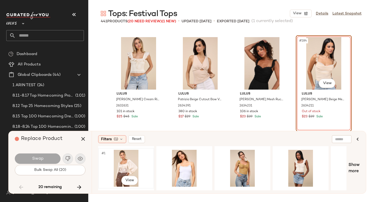
click at [120, 171] on div "#1 View" at bounding box center [126, 168] width 52 height 37
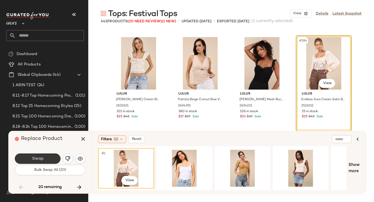
click at [32, 159] on button "Swap" at bounding box center [38, 159] width 46 height 10
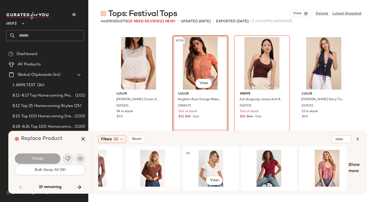
scroll to position [0, 95]
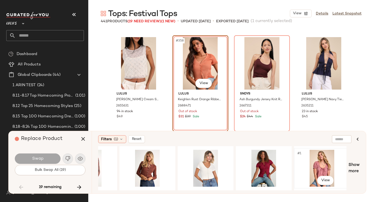
click at [304, 163] on div "#1 View" at bounding box center [322, 168] width 52 height 37
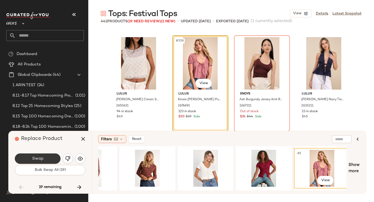
click at [48, 162] on button "Swap" at bounding box center [38, 159] width 46 height 10
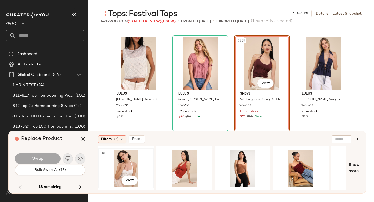
click at [124, 161] on div "#1 View" at bounding box center [126, 168] width 52 height 37
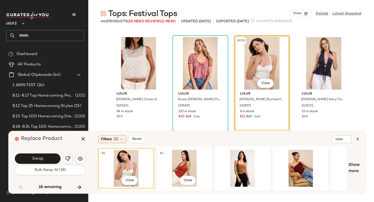
click at [178, 158] on div "#1 View" at bounding box center [184, 168] width 52 height 37
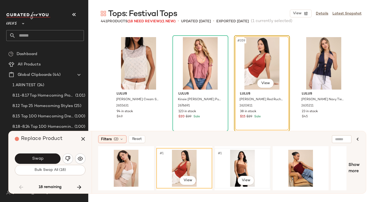
click at [236, 159] on div "#1 View" at bounding box center [242, 168] width 52 height 37
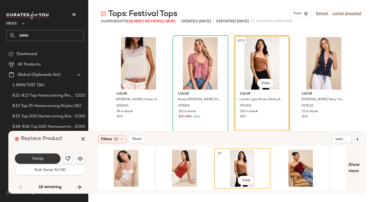
click at [31, 160] on button "Swap" at bounding box center [38, 159] width 46 height 10
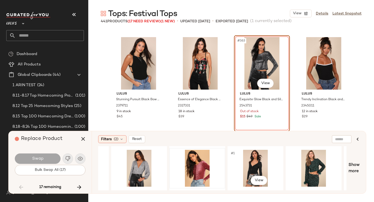
scroll to position [0, 47]
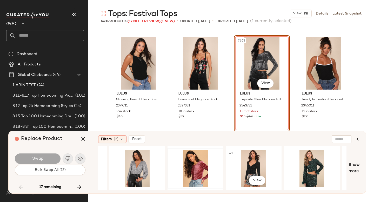
click at [232, 162] on div "#1 View" at bounding box center [254, 168] width 52 height 37
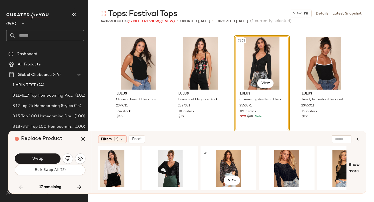
scroll to position [0, 306]
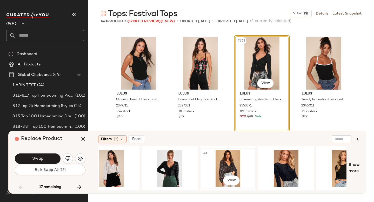
click at [228, 162] on div "#1 View" at bounding box center [228, 168] width 52 height 37
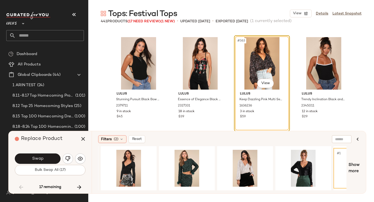
scroll to position [0, 0]
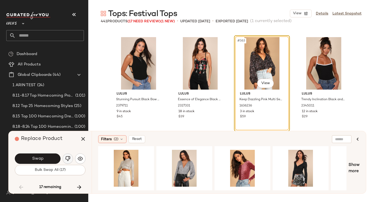
click at [70, 161] on img "button" at bounding box center [67, 158] width 5 height 5
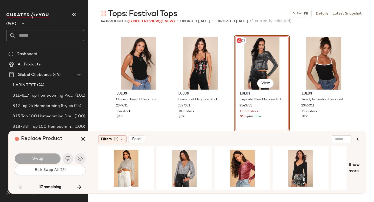
click at [243, 73] on div "#363 View" at bounding box center [262, 63] width 52 height 52
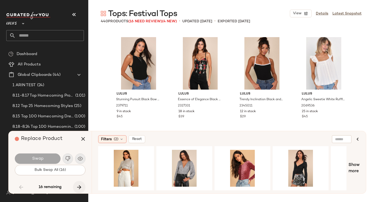
click at [81, 187] on icon "button" at bounding box center [79, 187] width 6 height 6
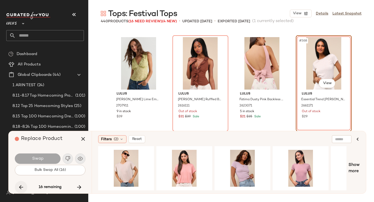
click at [20, 185] on icon "button" at bounding box center [21, 187] width 6 height 6
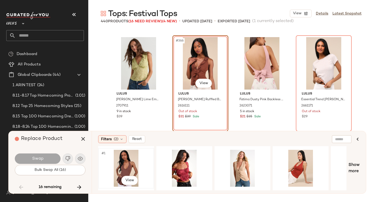
click at [130, 165] on div "#1 View" at bounding box center [126, 168] width 52 height 37
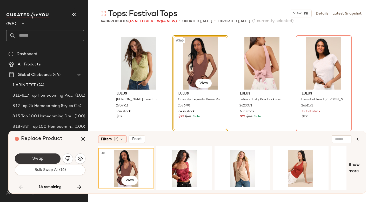
click at [41, 156] on span "Swap" at bounding box center [38, 158] width 12 height 5
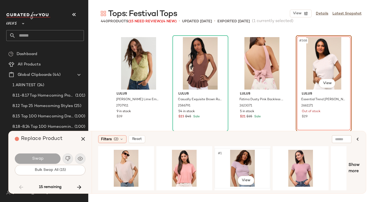
click at [244, 161] on div "#1 View" at bounding box center [242, 168] width 52 height 37
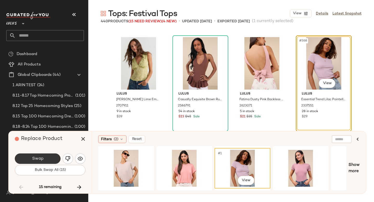
click at [42, 160] on span "Swap" at bounding box center [38, 158] width 12 height 5
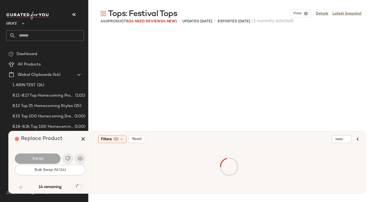
scroll to position [9330, 0]
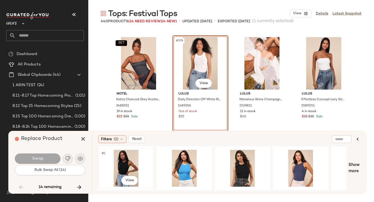
click at [115, 167] on div "#1 View" at bounding box center [126, 168] width 52 height 37
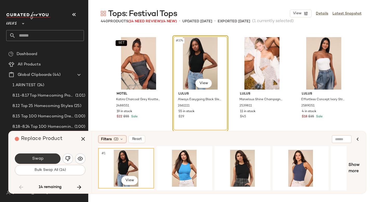
click at [38, 157] on span "Swap" at bounding box center [38, 158] width 12 height 5
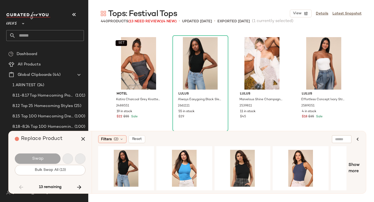
scroll to position [9531, 0]
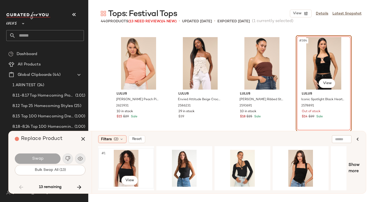
click at [122, 159] on div "#1 View" at bounding box center [126, 168] width 52 height 37
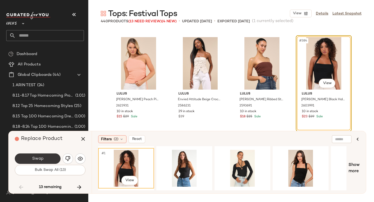
click at [49, 160] on button "Swap" at bounding box center [38, 159] width 46 height 10
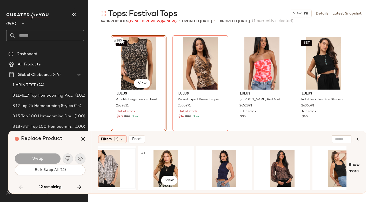
scroll to position [0, 77]
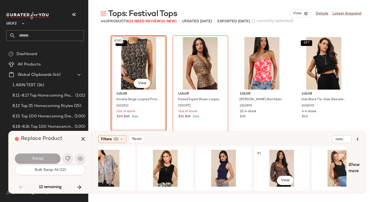
click at [271, 167] on div "#1 View" at bounding box center [282, 168] width 52 height 37
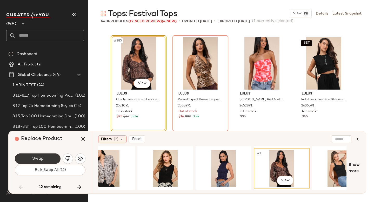
click at [48, 158] on button "Swap" at bounding box center [38, 159] width 46 height 10
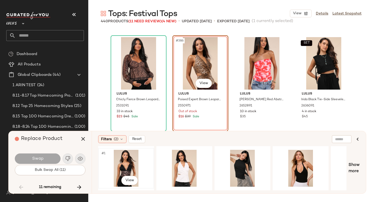
click at [130, 161] on div "#1 View" at bounding box center [126, 168] width 52 height 37
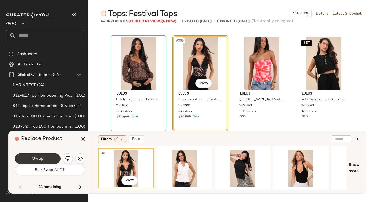
click at [39, 158] on span "Swap" at bounding box center [38, 158] width 12 height 5
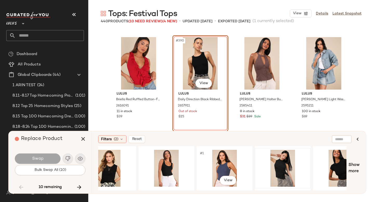
scroll to position [0, 192]
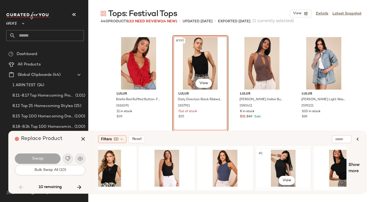
click at [281, 162] on div "#1 View" at bounding box center [283, 168] width 52 height 37
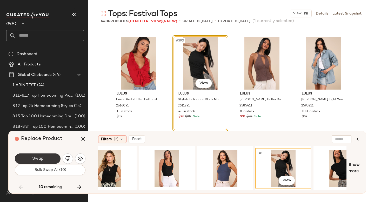
click at [33, 157] on span "Swap" at bounding box center [38, 158] width 12 height 5
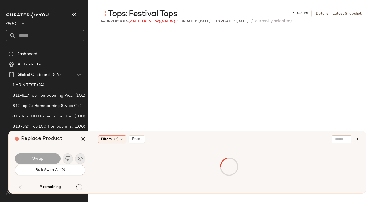
scroll to position [10032, 0]
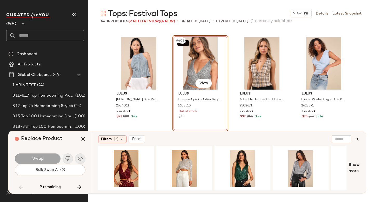
click at [194, 67] on div "SET #402 View" at bounding box center [200, 63] width 52 height 52
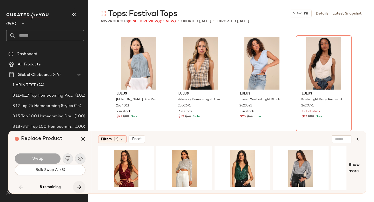
click at [80, 185] on icon "button" at bounding box center [79, 187] width 6 height 6
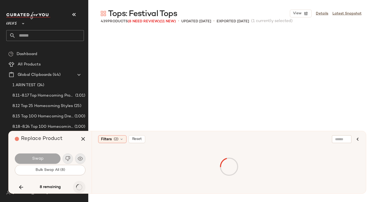
scroll to position [10233, 0]
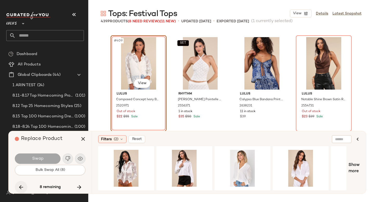
click at [18, 187] on icon "button" at bounding box center [21, 187] width 6 height 6
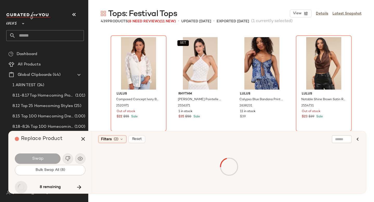
scroll to position [10032, 0]
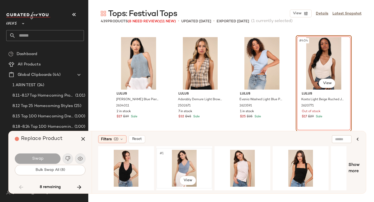
click at [189, 168] on div "#1 View" at bounding box center [184, 168] width 52 height 37
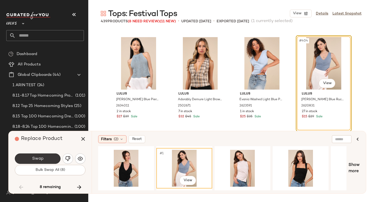
click at [50, 156] on button "Swap" at bounding box center [38, 159] width 46 height 10
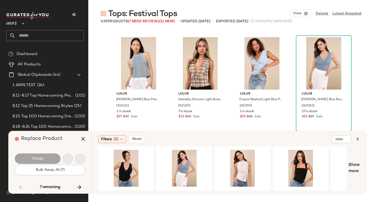
scroll to position [10233, 0]
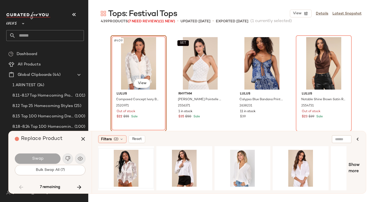
click at [135, 167] on div at bounding box center [126, 168] width 52 height 37
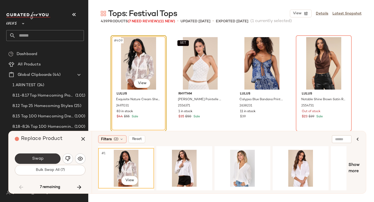
click at [53, 158] on button "Swap" at bounding box center [38, 159] width 46 height 10
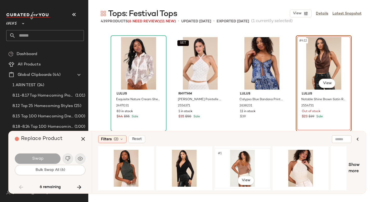
click at [238, 164] on div "#1 View" at bounding box center [242, 168] width 52 height 37
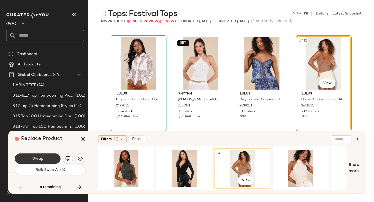
click at [30, 156] on button "Swap" at bounding box center [38, 159] width 46 height 10
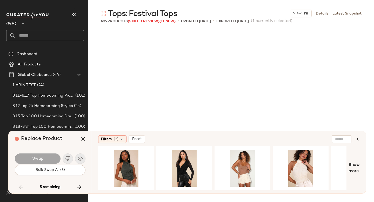
scroll to position [10333, 0]
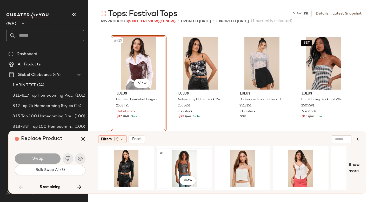
click at [177, 169] on div "#1 View" at bounding box center [184, 168] width 52 height 37
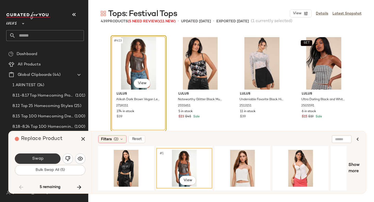
click at [56, 155] on button "Swap" at bounding box center [38, 159] width 46 height 10
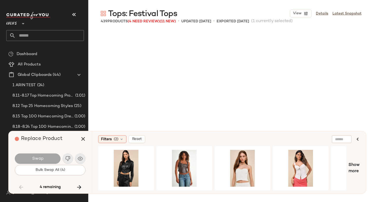
scroll to position [10534, 0]
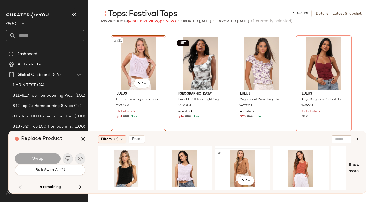
click at [253, 166] on div "#1 View" at bounding box center [242, 168] width 52 height 37
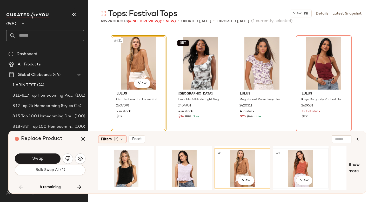
click at [303, 164] on div "#1 View" at bounding box center [301, 168] width 52 height 37
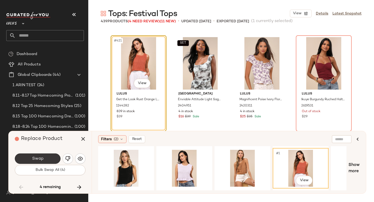
click at [49, 157] on button "Swap" at bounding box center [38, 159] width 46 height 10
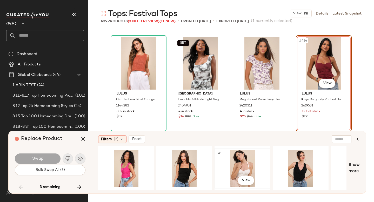
click at [228, 159] on div "#1 View" at bounding box center [242, 168] width 52 height 37
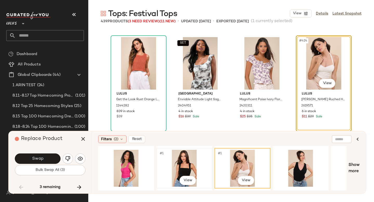
click at [185, 161] on div "#1 View" at bounding box center [184, 168] width 52 height 37
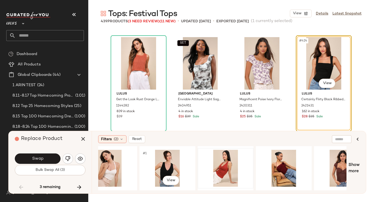
scroll to position [0, 137]
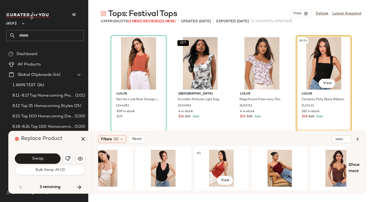
click at [224, 160] on div "#1 View" at bounding box center [221, 168] width 52 height 37
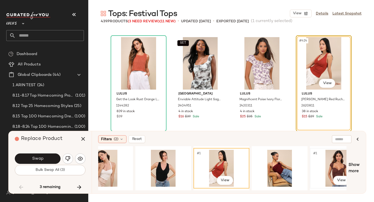
click at [321, 167] on div "#1 View" at bounding box center [338, 168] width 52 height 37
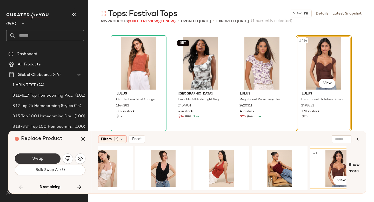
click at [48, 156] on button "Swap" at bounding box center [38, 159] width 46 height 10
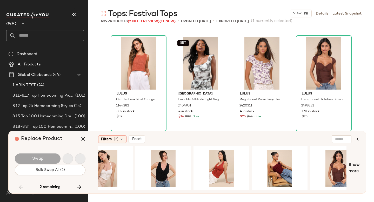
scroll to position [10634, 0]
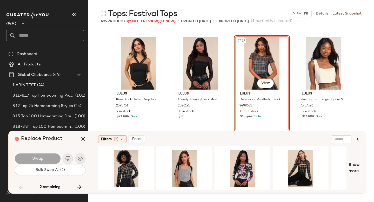
click at [269, 54] on div "#427 View" at bounding box center [262, 63] width 52 height 52
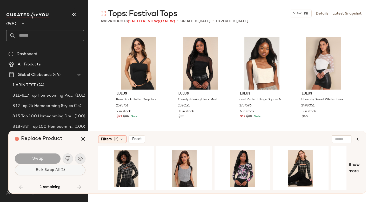
click at [64, 169] on span "Bulk Swap All (1)" at bounding box center [49, 170] width 29 height 4
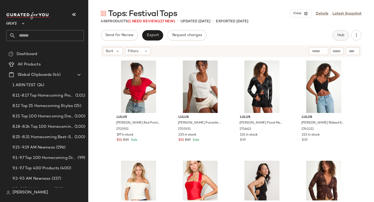
click at [337, 34] on button "Hub" at bounding box center [341, 35] width 17 height 10
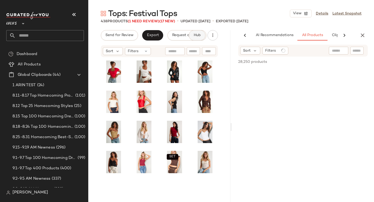
scroll to position [0, 31]
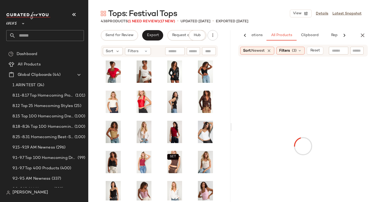
click at [78, 14] on button "button" at bounding box center [74, 14] width 12 height 12
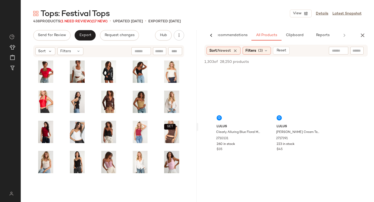
click at [21, 14] on div at bounding box center [13, 16] width 14 height 10
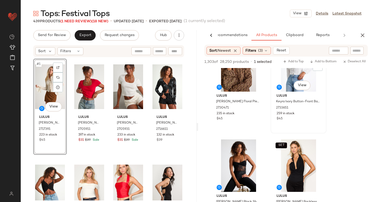
scroll to position [569, 0]
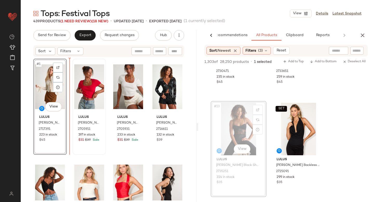
drag, startPoint x: 248, startPoint y: 141, endPoint x: 84, endPoint y: 134, distance: 164.4
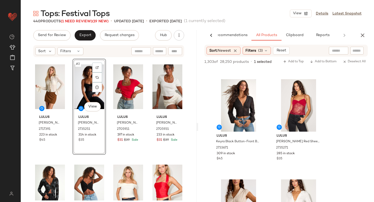
scroll to position [785, 0]
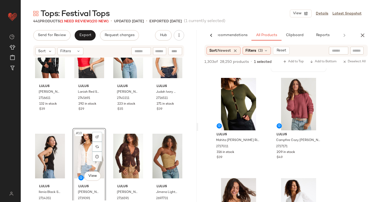
scroll to position [294, 0]
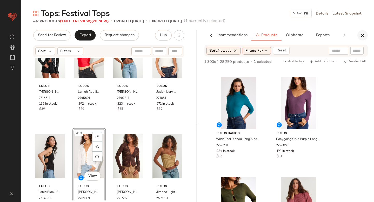
click at [362, 37] on icon "button" at bounding box center [363, 35] width 6 height 6
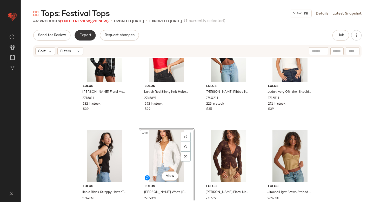
click at [82, 35] on span "Export" at bounding box center [85, 35] width 12 height 4
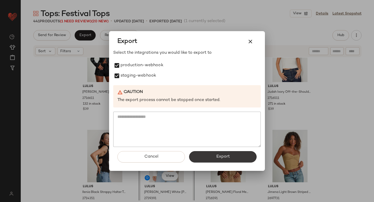
click at [220, 157] on span "Export" at bounding box center [223, 156] width 14 height 5
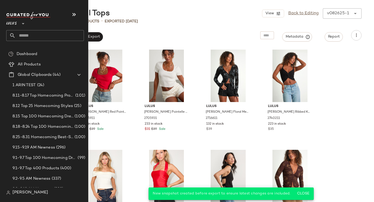
click at [44, 33] on input "text" at bounding box center [50, 35] width 68 height 11
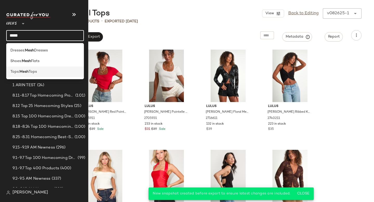
type input "****"
click at [35, 70] on span "Tops" at bounding box center [33, 71] width 8 height 5
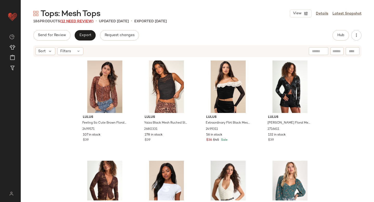
click at [81, 22] on span "(12 Need Review)" at bounding box center [77, 21] width 34 height 4
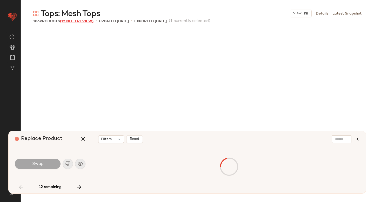
scroll to position [305, 0]
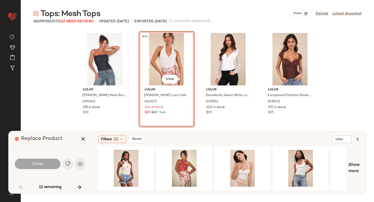
click at [155, 57] on div "#14 View" at bounding box center [167, 59] width 52 height 52
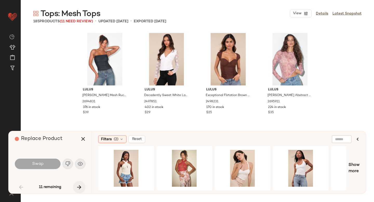
click at [77, 187] on icon "button" at bounding box center [79, 187] width 6 height 6
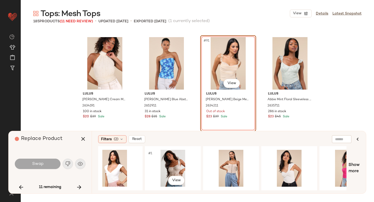
scroll to position [0, 304]
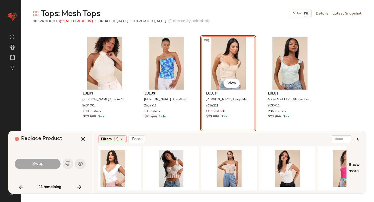
click at [224, 49] on div "#91 View" at bounding box center [228, 63] width 52 height 52
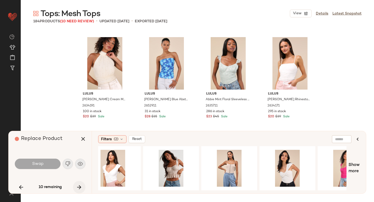
click at [78, 185] on icon "button" at bounding box center [79, 187] width 6 height 6
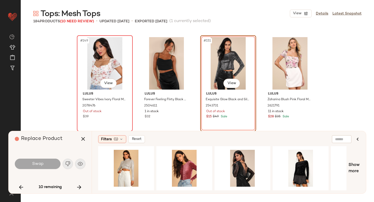
click at [94, 69] on div "#149 View" at bounding box center [105, 63] width 52 height 52
click at [23, 185] on icon "button" at bounding box center [21, 187] width 6 height 6
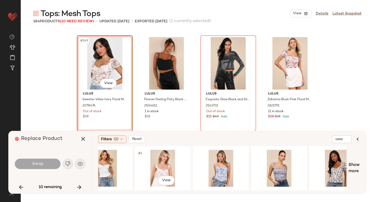
scroll to position [0, 221]
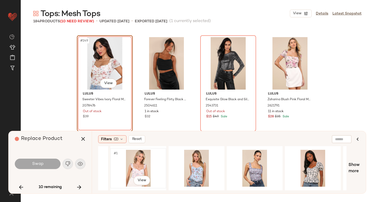
click at [140, 161] on div "#1 View" at bounding box center [138, 168] width 52 height 37
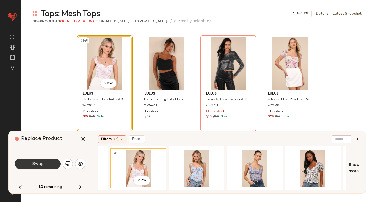
click at [48, 167] on button "Swap" at bounding box center [38, 164] width 46 height 10
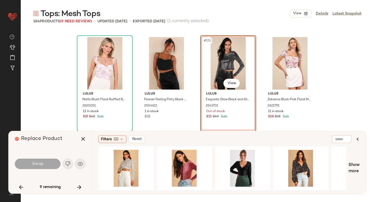
click at [229, 63] on div "#151 View" at bounding box center [228, 63] width 52 height 52
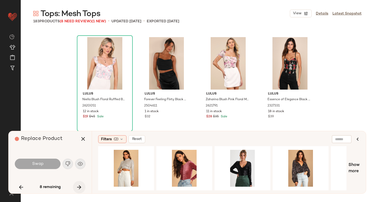
click at [80, 187] on icon "button" at bounding box center [79, 187] width 6 height 6
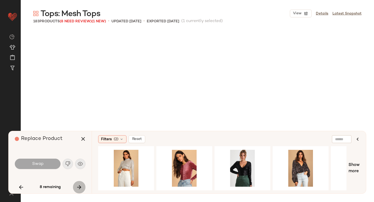
scroll to position [4013, 0]
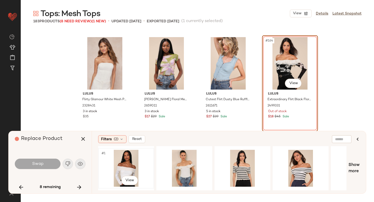
click at [119, 168] on div "#1 View" at bounding box center [126, 168] width 52 height 37
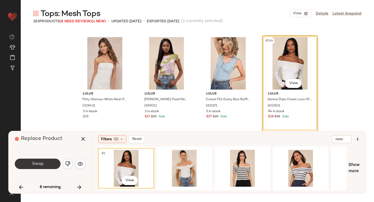
click at [41, 168] on button "Swap" at bounding box center [38, 164] width 46 height 10
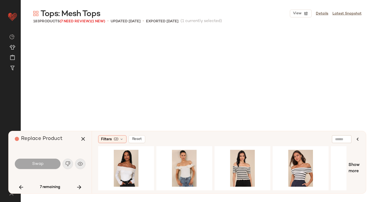
scroll to position [4113, 0]
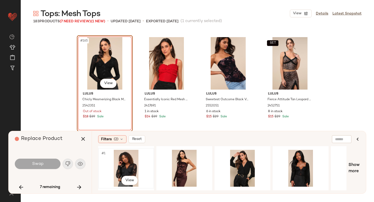
click at [131, 159] on div "#1 View" at bounding box center [126, 168] width 52 height 37
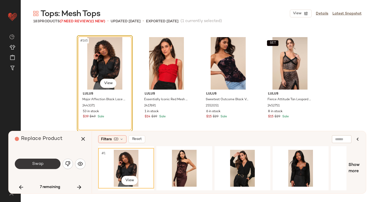
click at [37, 165] on span "Swap" at bounding box center [38, 164] width 12 height 5
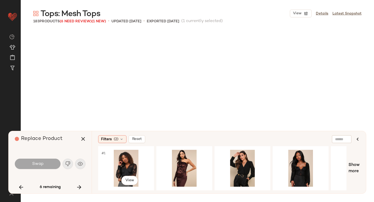
scroll to position [4213, 0]
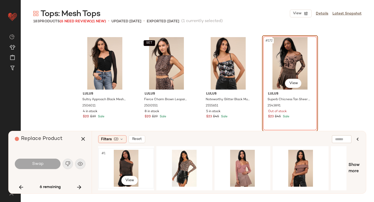
click at [119, 161] on div "#1 View" at bounding box center [126, 168] width 52 height 37
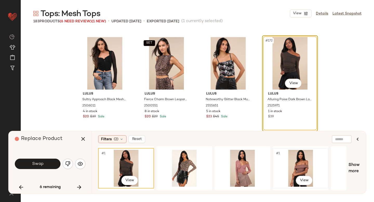
click at [284, 169] on div "#1 View" at bounding box center [301, 168] width 52 height 37
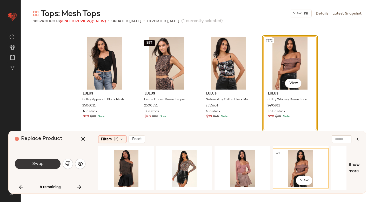
click at [47, 167] on button "Swap" at bounding box center [38, 164] width 46 height 10
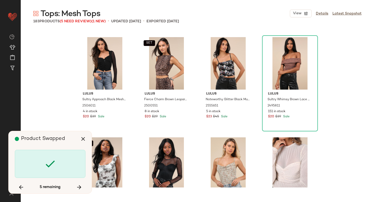
scroll to position [4414, 0]
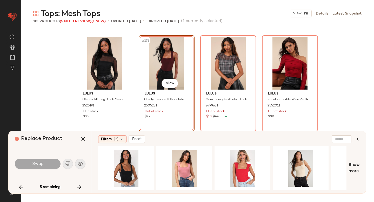
click at [169, 64] on div "#178 View" at bounding box center [167, 63] width 52 height 52
click at [174, 84] on body "Lulus ** Dashboard All Products Global Clipboards (44) Curations (814) Anjali A…" at bounding box center [187, 101] width 374 height 202
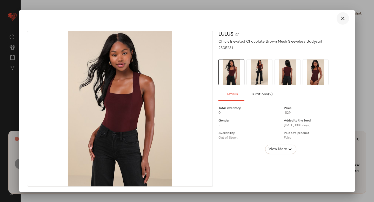
click at [341, 19] on icon "button" at bounding box center [343, 18] width 6 height 6
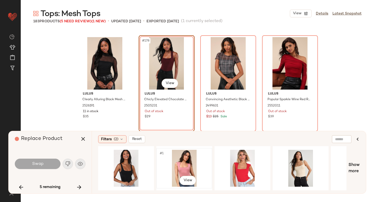
click at [186, 154] on div "#1 View" at bounding box center [184, 168] width 52 height 37
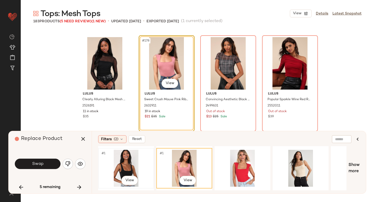
click at [126, 165] on div "#1 View" at bounding box center [126, 168] width 52 height 37
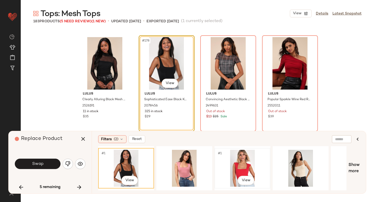
click at [236, 169] on div "#1 View" at bounding box center [242, 168] width 52 height 37
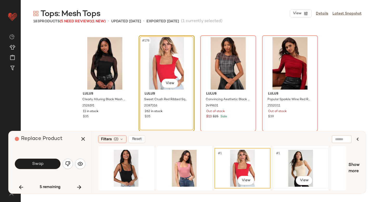
click at [301, 157] on div "#1 View" at bounding box center [301, 168] width 52 height 37
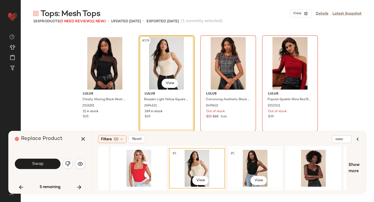
scroll to position [0, 103]
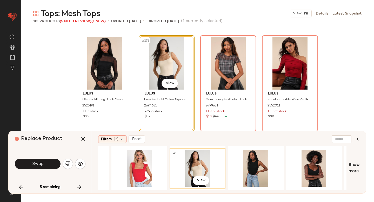
click at [161, 66] on div "#178 View" at bounding box center [167, 63] width 52 height 52
click at [71, 164] on button "button" at bounding box center [68, 164] width 10 height 10
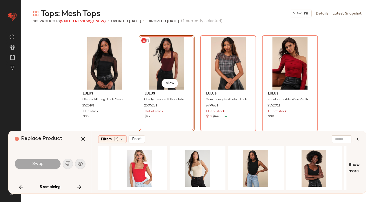
click at [163, 59] on div "#178 View" at bounding box center [167, 63] width 52 height 52
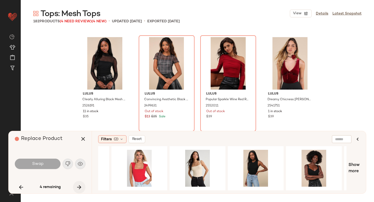
click at [81, 188] on icon "button" at bounding box center [79, 187] width 6 height 6
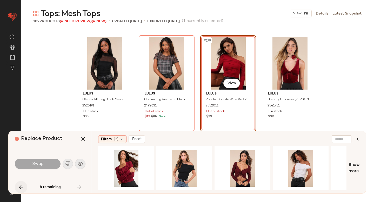
click at [22, 187] on icon "button" at bounding box center [21, 187] width 6 height 6
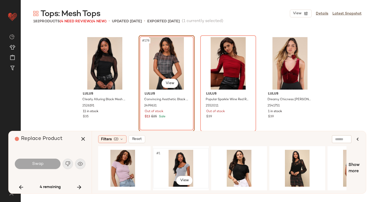
scroll to position [0, 359]
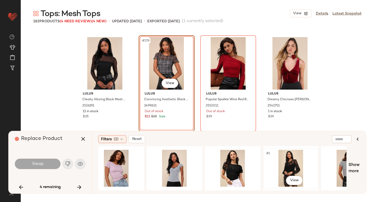
click at [284, 160] on div "#1 View" at bounding box center [291, 168] width 52 height 37
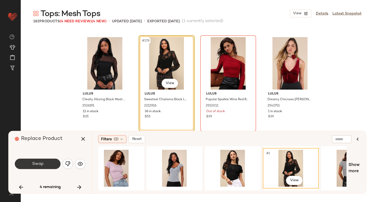
click at [44, 162] on button "Swap" at bounding box center [38, 164] width 46 height 10
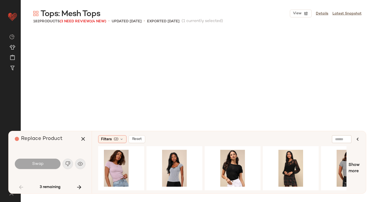
scroll to position [1605, 0]
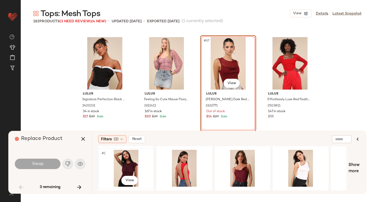
click at [133, 158] on div "#1 View" at bounding box center [126, 168] width 52 height 37
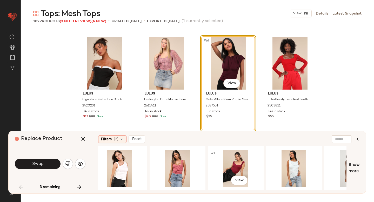
scroll to position [0, 182]
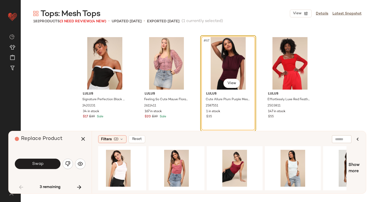
click at [236, 78] on body "Lulus ** Dashboard All Products Global Clipboards (44) Curations (814) Anjali A…" at bounding box center [187, 101] width 374 height 202
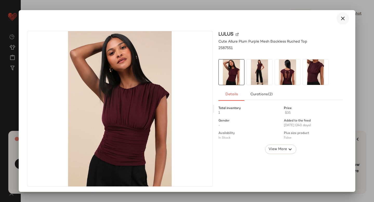
click at [340, 17] on icon "button" at bounding box center [343, 18] width 6 height 6
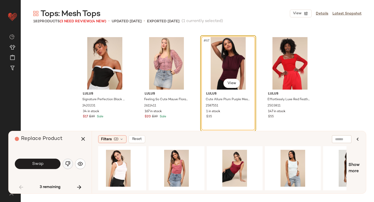
click at [70, 163] on img "button" at bounding box center [67, 163] width 5 height 5
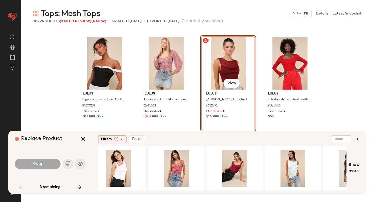
click at [226, 68] on div "#67 View" at bounding box center [228, 63] width 52 height 52
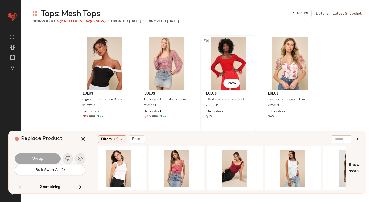
click at [220, 56] on div "#67 View" at bounding box center [228, 63] width 52 height 52
click at [210, 72] on div "#67 View" at bounding box center [228, 63] width 52 height 52
click at [78, 187] on icon "button" at bounding box center [79, 187] width 6 height 6
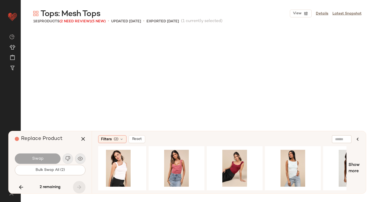
scroll to position [4414, 0]
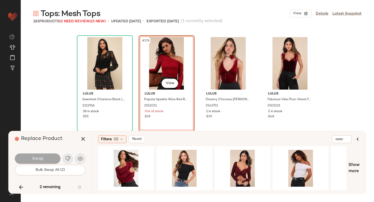
click at [167, 53] on div "#178 View" at bounding box center [167, 63] width 52 height 52
click at [167, 50] on div "#178 View" at bounding box center [167, 63] width 52 height 52
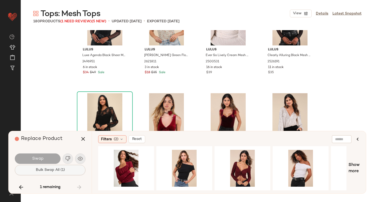
click at [71, 167] on button "Bulk Swap All (1)" at bounding box center [50, 170] width 71 height 10
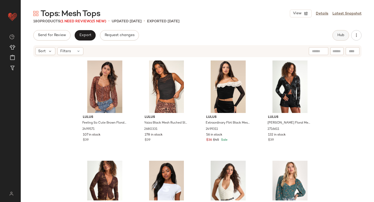
click at [340, 35] on span "Hub" at bounding box center [340, 35] width 7 height 4
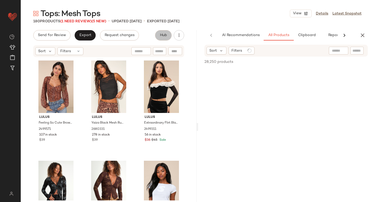
scroll to position [0, 12]
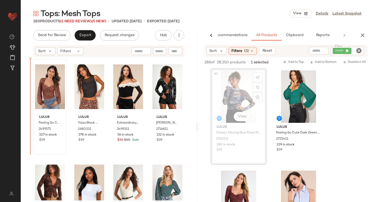
drag, startPoint x: 236, startPoint y: 88, endPoint x: 34, endPoint y: 108, distance: 203.2
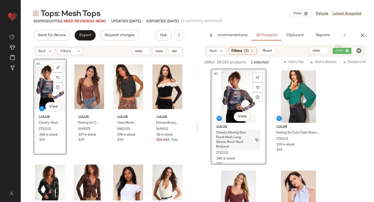
scroll to position [41, 0]
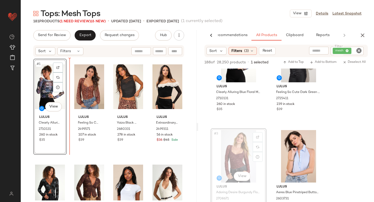
drag, startPoint x: 233, startPoint y: 155, endPoint x: 66, endPoint y: 129, distance: 168.4
click at [66, 130] on div "#1 View Lulus Clearly Alluring Blue Floral Mesh Long Sleeve Mock Neck Bodysuit …" at bounding box center [50, 107] width 34 height 96
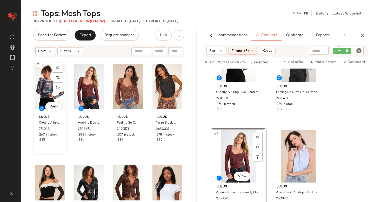
click at [44, 82] on div "#1 View" at bounding box center [50, 87] width 30 height 52
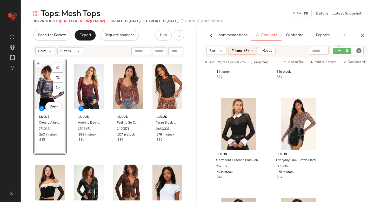
scroll to position [775, 0]
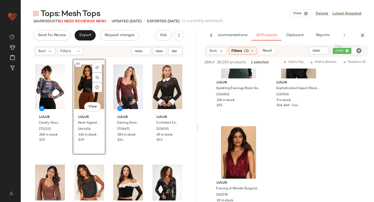
scroll to position [1652, 0]
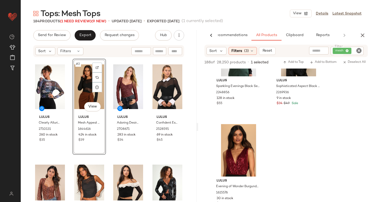
click at [360, 50] on icon "Clear Filter" at bounding box center [359, 51] width 6 height 6
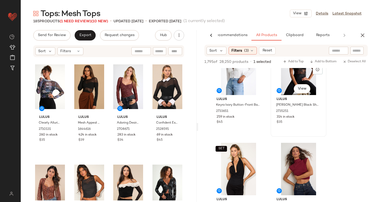
scroll to position [491, 0]
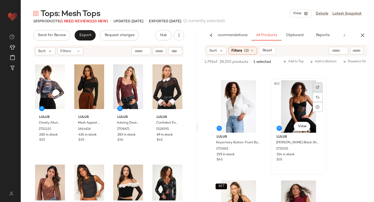
click at [318, 90] on div at bounding box center [318, 87] width 10 height 10
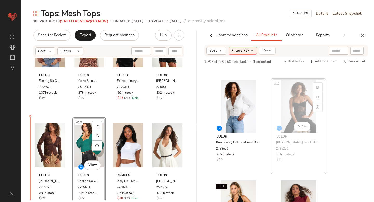
scroll to position [144, 0]
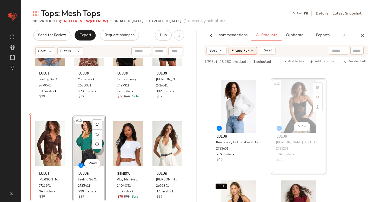
drag, startPoint x: 288, startPoint y: 109, endPoint x: 29, endPoint y: 162, distance: 264.3
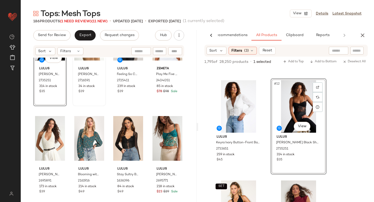
scroll to position [0, 0]
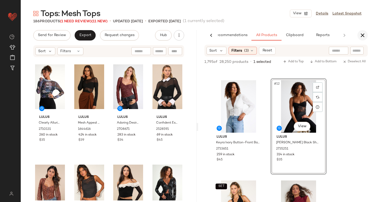
click at [366, 34] on icon "button" at bounding box center [363, 35] width 6 height 6
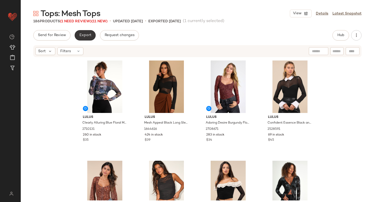
click at [83, 35] on span "Export" at bounding box center [85, 35] width 12 height 4
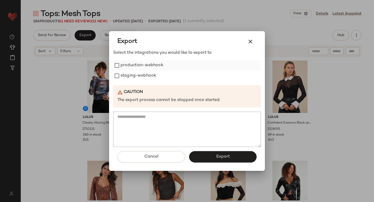
click at [145, 65] on label "production-webhook" at bounding box center [142, 65] width 43 height 10
click at [143, 81] on label "staging-webhook" at bounding box center [139, 76] width 36 height 10
click at [202, 153] on button "Export" at bounding box center [223, 156] width 68 height 11
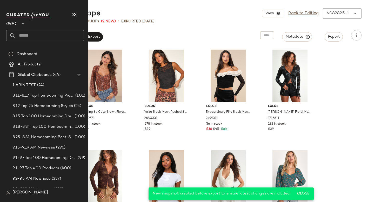
click at [42, 40] on input "text" at bounding box center [50, 35] width 68 height 11
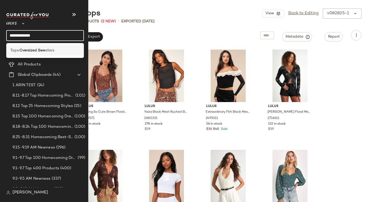
type input "**********"
click at [38, 49] on b "Oversized Swe" at bounding box center [32, 50] width 26 height 5
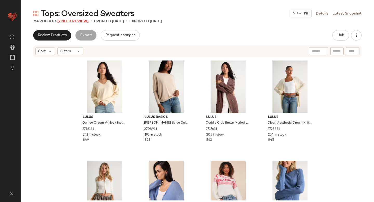
click at [70, 21] on span "(7 Need Review)" at bounding box center [72, 21] width 31 height 4
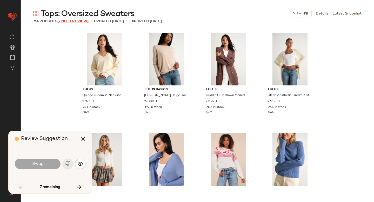
scroll to position [702, 0]
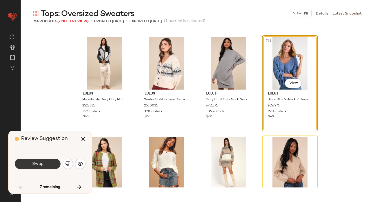
click at [46, 164] on button "Swap" at bounding box center [38, 164] width 46 height 10
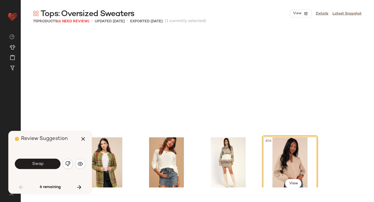
scroll to position [803, 0]
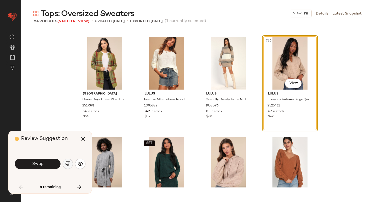
click at [69, 165] on img "button" at bounding box center [67, 163] width 5 height 5
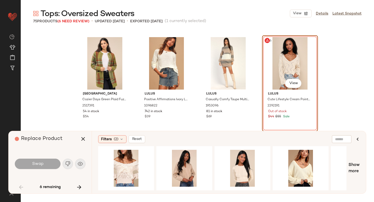
click at [283, 56] on div "#36 View" at bounding box center [290, 63] width 52 height 52
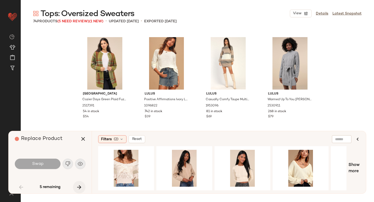
click at [77, 188] on icon "button" at bounding box center [79, 187] width 6 height 6
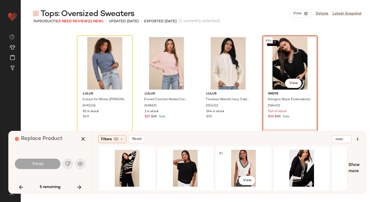
scroll to position [0, 117]
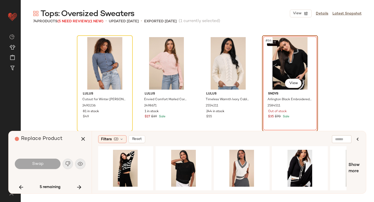
click at [282, 47] on div "SET #64 View" at bounding box center [290, 63] width 52 height 52
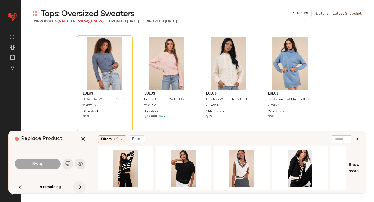
click at [78, 186] on icon "button" at bounding box center [79, 187] width 6 height 6
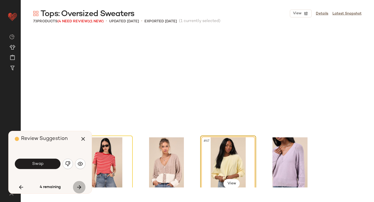
scroll to position [1605, 0]
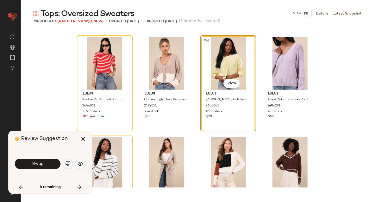
click at [69, 163] on img "button" at bounding box center [67, 163] width 5 height 5
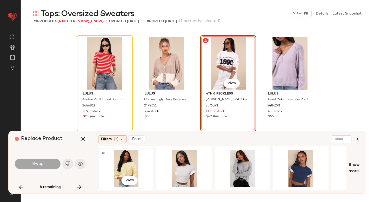
click at [138, 164] on div "#1 View" at bounding box center [126, 168] width 52 height 37
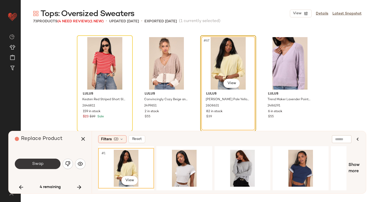
click at [45, 167] on button "Swap" at bounding box center [38, 164] width 46 height 10
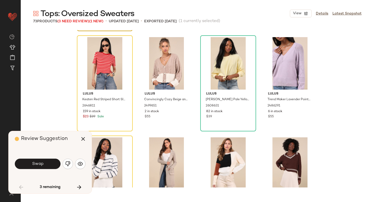
scroll to position [1505, 0]
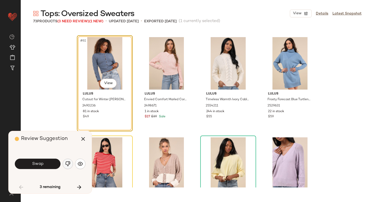
click at [73, 164] on button "button" at bounding box center [68, 164] width 10 height 10
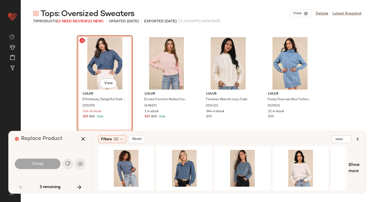
click at [107, 75] on div "#61 View" at bounding box center [105, 63] width 52 height 52
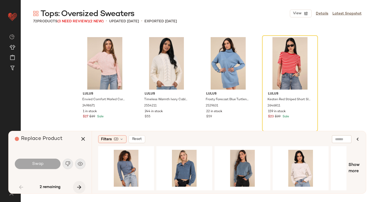
click at [80, 184] on button "button" at bounding box center [79, 187] width 12 height 12
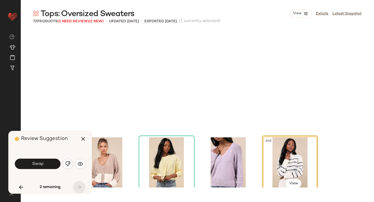
scroll to position [1605, 0]
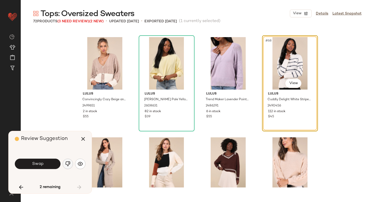
click at [70, 165] on button "button" at bounding box center [68, 164] width 10 height 10
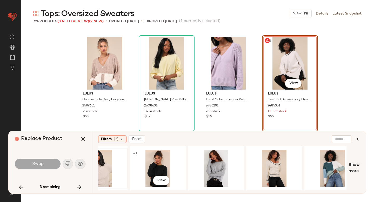
scroll to position [0, 86]
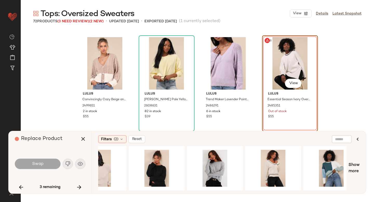
click at [289, 46] on div "#68 View" at bounding box center [290, 63] width 52 height 52
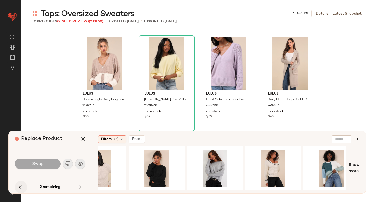
click at [23, 190] on icon "button" at bounding box center [21, 187] width 6 height 6
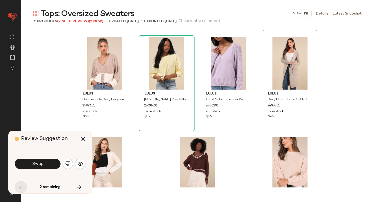
scroll to position [1505, 0]
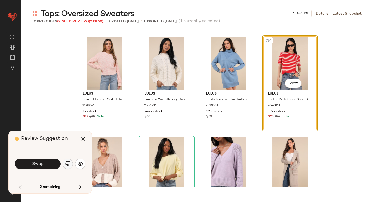
click at [70, 163] on button "button" at bounding box center [68, 164] width 10 height 10
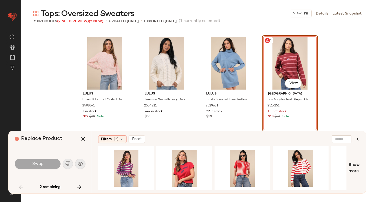
click at [276, 70] on div "#64 View" at bounding box center [290, 63] width 52 height 52
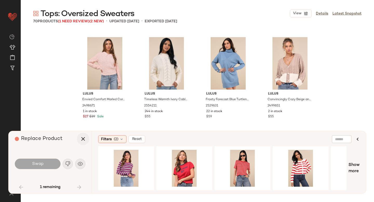
click at [83, 140] on icon "button" at bounding box center [83, 139] width 6 height 6
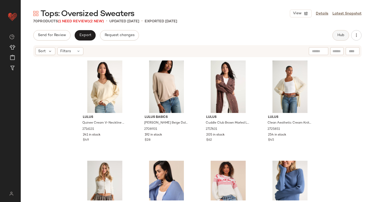
click at [344, 33] on button "Hub" at bounding box center [341, 35] width 17 height 10
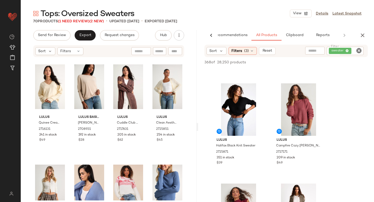
scroll to position [83, 0]
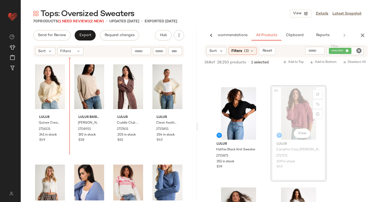
drag, startPoint x: 295, startPoint y: 103, endPoint x: 292, endPoint y: 103, distance: 3.4
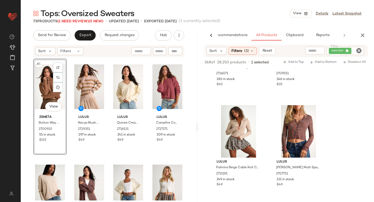
scroll to position [1127, 0]
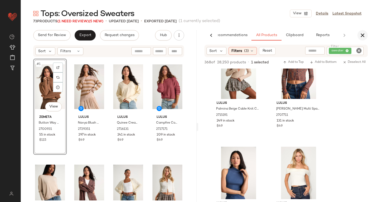
click at [362, 31] on button "button" at bounding box center [363, 35] width 10 height 10
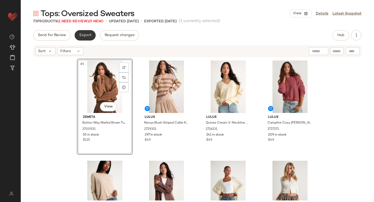
click at [87, 35] on span "Export" at bounding box center [85, 35] width 12 height 4
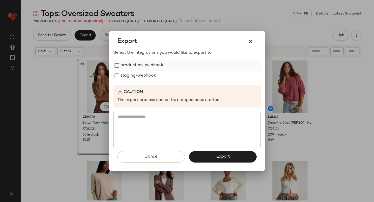
click at [126, 69] on label "production-webhook" at bounding box center [142, 65] width 43 height 10
click at [128, 76] on label "staging-webhook" at bounding box center [139, 76] width 36 height 10
click at [203, 156] on button "Export" at bounding box center [223, 156] width 68 height 11
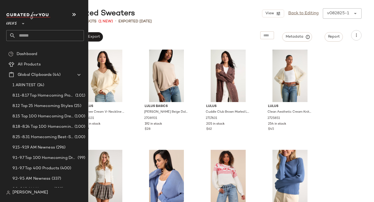
click at [28, 34] on input "text" at bounding box center [50, 35] width 68 height 11
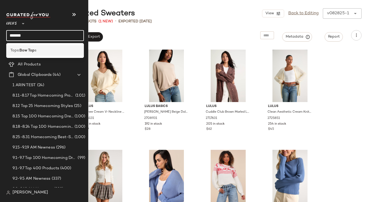
type input "*******"
click at [22, 48] on b "Bow Top" at bounding box center [26, 50] width 15 height 5
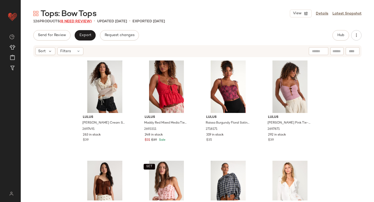
click at [80, 20] on span "(8 Need Review)" at bounding box center [76, 21] width 32 height 4
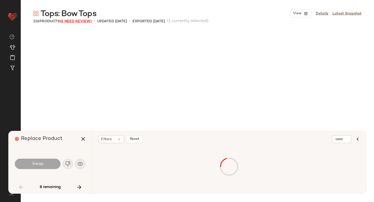
scroll to position [1304, 0]
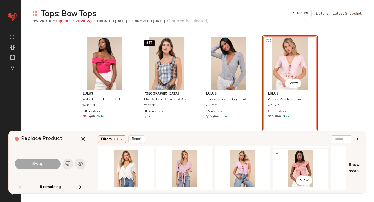
click at [298, 163] on div "#1 View" at bounding box center [301, 168] width 52 height 37
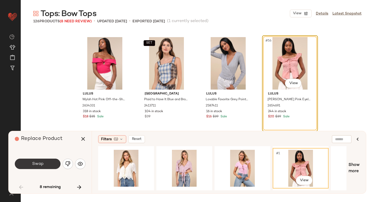
click at [46, 165] on button "Swap" at bounding box center [38, 164] width 46 height 10
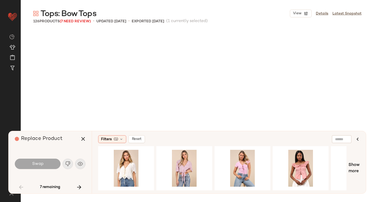
scroll to position [1505, 0]
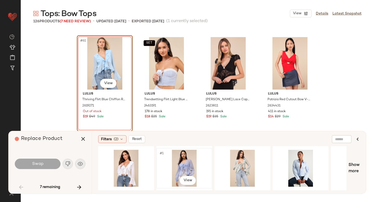
click at [184, 164] on div "#1 View" at bounding box center [184, 168] width 52 height 37
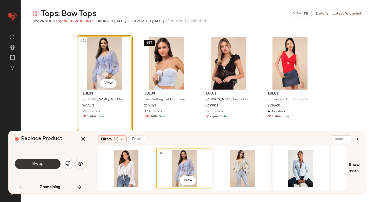
click at [44, 165] on button "Swap" at bounding box center [38, 164] width 46 height 10
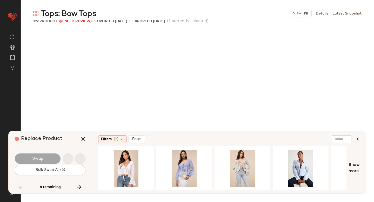
scroll to position [2608, 0]
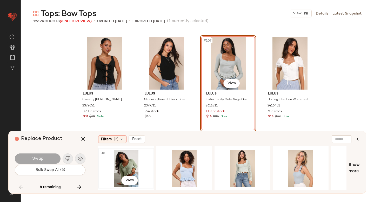
click at [127, 168] on div "#1 View" at bounding box center [126, 168] width 52 height 37
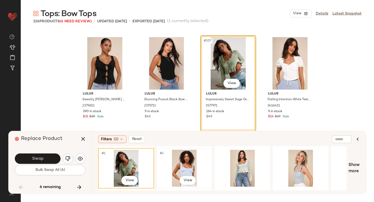
click at [188, 163] on div "#1 View" at bounding box center [184, 168] width 52 height 37
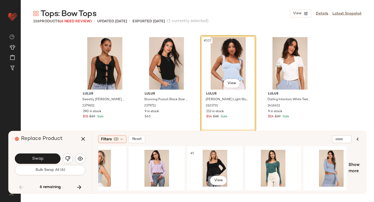
scroll to position [0, 202]
click at [232, 73] on div "#107 View" at bounding box center [228, 63] width 52 height 52
click at [68, 156] on img "button" at bounding box center [67, 158] width 5 height 5
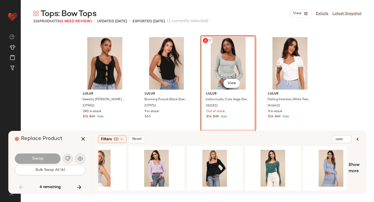
click at [216, 54] on div "#107 View" at bounding box center [228, 63] width 52 height 52
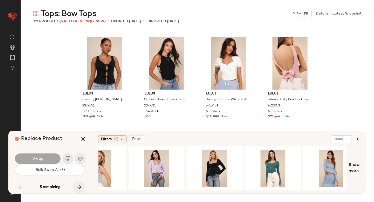
click at [79, 188] on icon "button" at bounding box center [79, 187] width 6 height 6
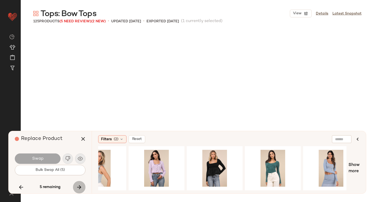
scroll to position [2709, 0]
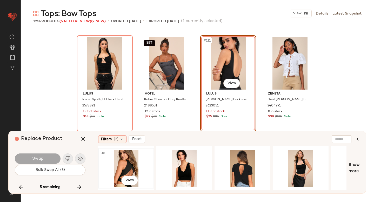
click at [133, 167] on div "#1 View" at bounding box center [126, 168] width 52 height 37
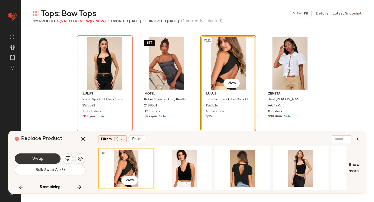
click at [45, 154] on button "Swap" at bounding box center [38, 159] width 46 height 10
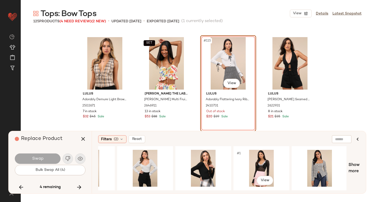
scroll to position [0, 232]
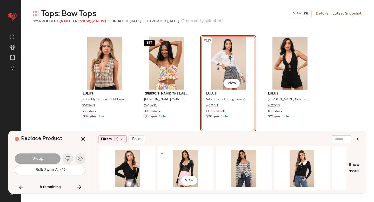
click at [190, 169] on div "#1 View" at bounding box center [186, 168] width 52 height 37
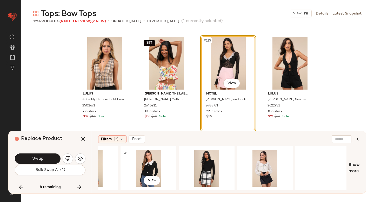
scroll to position [0, 402]
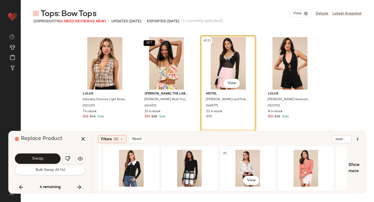
click at [237, 159] on div "#1 View" at bounding box center [248, 168] width 52 height 37
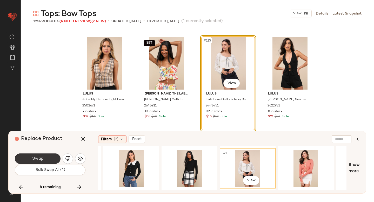
click at [44, 160] on button "Swap" at bounding box center [38, 159] width 46 height 10
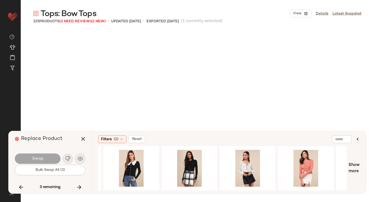
scroll to position [2909, 0]
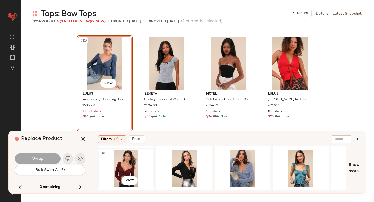
click at [124, 169] on div "#1 View" at bounding box center [126, 168] width 52 height 37
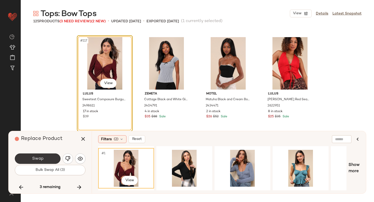
click at [40, 159] on span "Swap" at bounding box center [38, 158] width 12 height 5
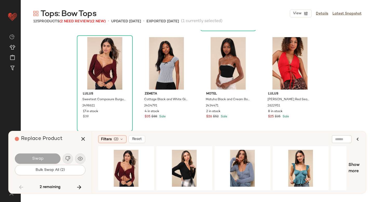
scroll to position [2709, 0]
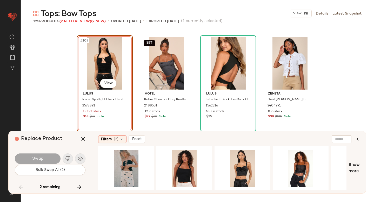
click at [110, 69] on div "#109 View" at bounding box center [105, 63] width 52 height 52
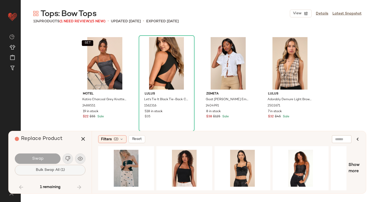
click at [73, 174] on button "Bulk Swap All (1)" at bounding box center [50, 170] width 71 height 10
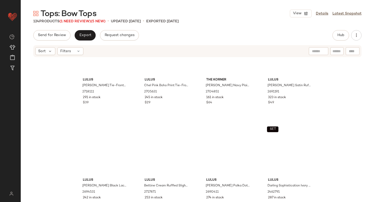
scroll to position [116, 0]
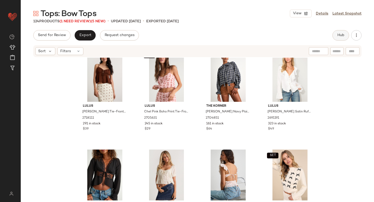
click at [337, 37] on button "Hub" at bounding box center [341, 35] width 17 height 10
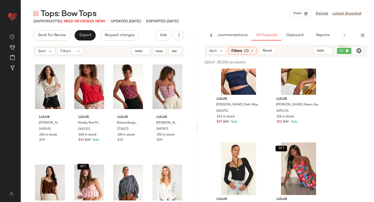
scroll to position [1794, 0]
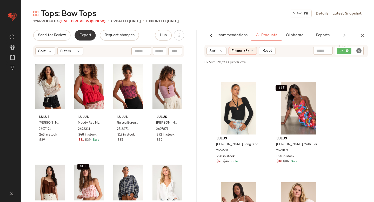
click at [90, 36] on span "Export" at bounding box center [85, 35] width 12 height 4
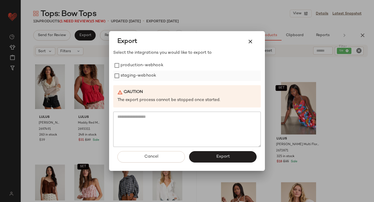
click at [132, 71] on label "staging-webhook" at bounding box center [139, 76] width 36 height 10
click at [129, 67] on label "production-webhook" at bounding box center [142, 65] width 43 height 10
click at [200, 156] on button "Export" at bounding box center [223, 156] width 68 height 11
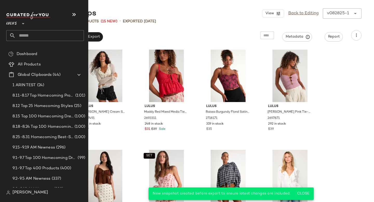
click at [35, 36] on input "text" at bounding box center [50, 35] width 68 height 11
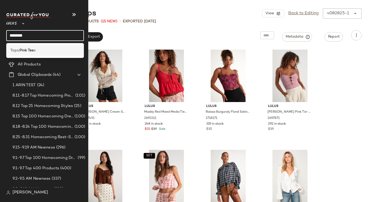
type input "********"
click at [42, 50] on div "Tops: Pink Tee s" at bounding box center [44, 50] width 69 height 5
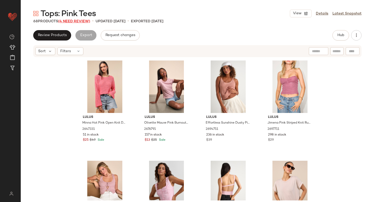
click at [77, 21] on span "(4 Need Review)" at bounding box center [74, 21] width 32 height 4
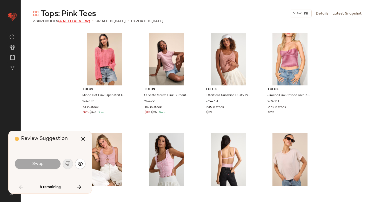
scroll to position [1404, 0]
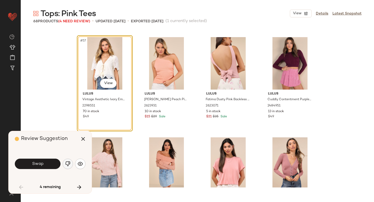
click at [65, 162] on img "button" at bounding box center [67, 163] width 5 height 5
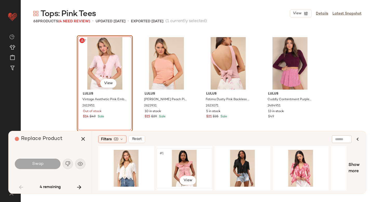
click at [189, 158] on div "#1 View" at bounding box center [184, 168] width 52 height 37
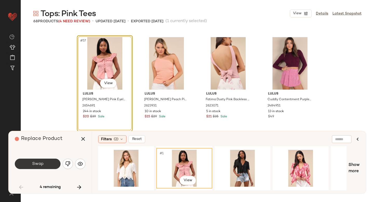
click at [26, 163] on button "Swap" at bounding box center [38, 164] width 46 height 10
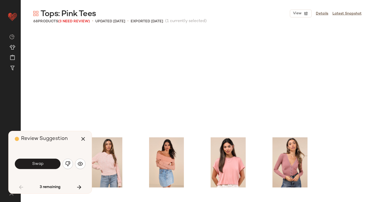
scroll to position [1549, 0]
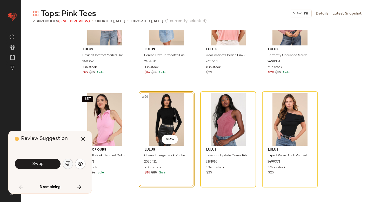
click at [68, 165] on img "button" at bounding box center [67, 163] width 5 height 5
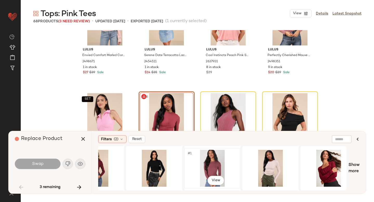
scroll to position [0, 30]
click at [226, 161] on div "#1 View" at bounding box center [213, 168] width 52 height 37
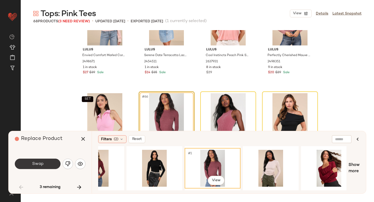
click at [45, 165] on button "Swap" at bounding box center [38, 164] width 46 height 10
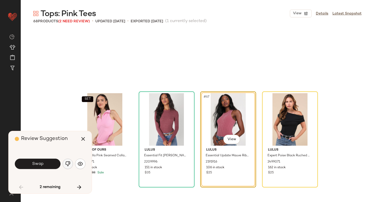
click at [68, 164] on img "button" at bounding box center [67, 163] width 5 height 5
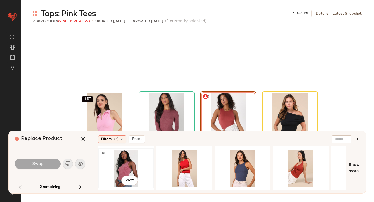
click at [129, 162] on div "#1 View" at bounding box center [126, 168] width 52 height 37
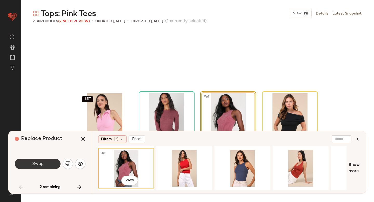
click at [33, 160] on button "Swap" at bounding box center [38, 164] width 46 height 10
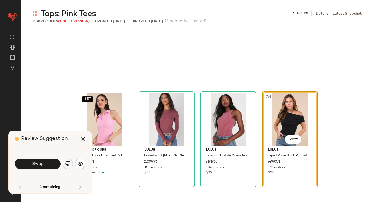
click at [70, 165] on img "button" at bounding box center [67, 163] width 5 height 5
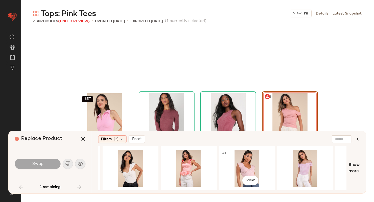
scroll to position [0, 345]
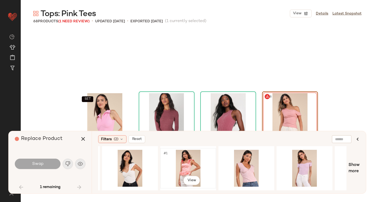
click at [190, 163] on div "#1 View" at bounding box center [188, 168] width 52 height 37
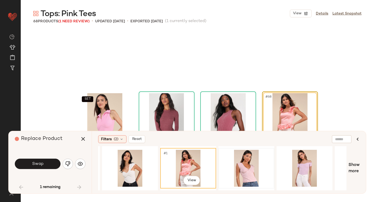
click at [235, 164] on div at bounding box center [246, 168] width 52 height 37
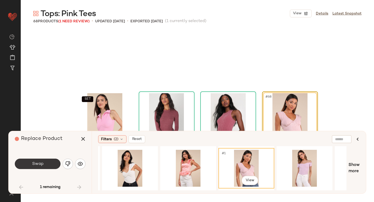
click at [39, 162] on span "Swap" at bounding box center [38, 164] width 12 height 5
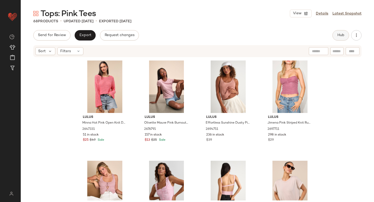
click at [337, 37] on span "Hub" at bounding box center [340, 35] width 7 height 4
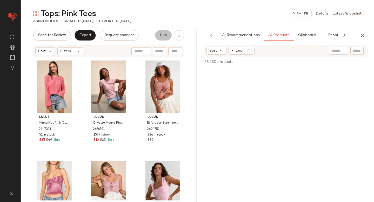
scroll to position [0, 12]
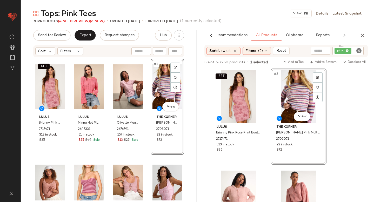
click at [156, 85] on div "#4 View" at bounding box center [168, 87] width 30 height 52
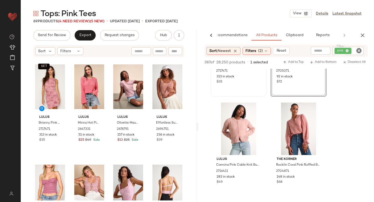
scroll to position [69, 0]
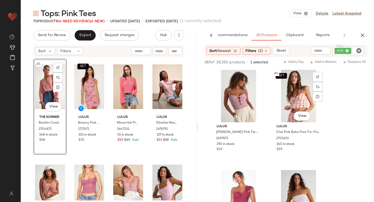
scroll to position [202, 0]
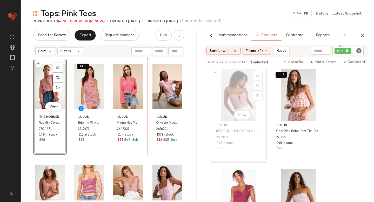
drag, startPoint x: 237, startPoint y: 100, endPoint x: 230, endPoint y: 102, distance: 6.8
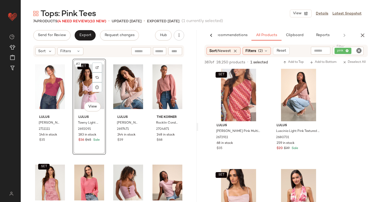
scroll to position [672, 0]
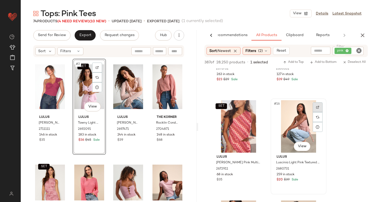
click at [317, 109] on div at bounding box center [318, 107] width 10 height 10
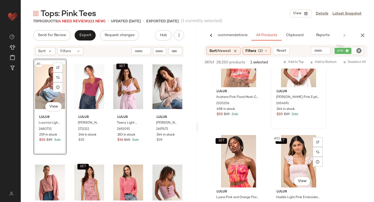
scroll to position [950, 0]
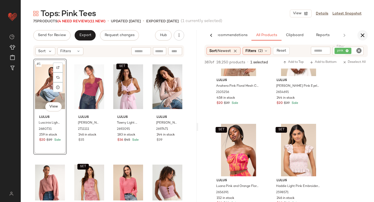
click at [364, 32] on icon "button" at bounding box center [363, 35] width 6 height 6
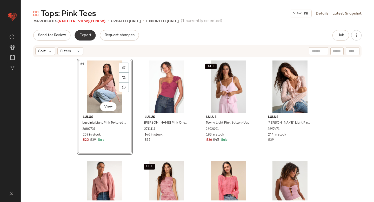
click at [86, 40] on button "Export" at bounding box center [85, 35] width 21 height 10
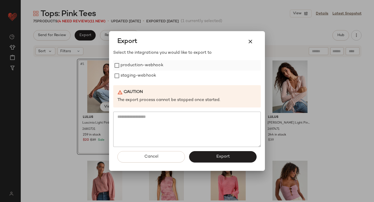
click at [125, 66] on label "production-webhook" at bounding box center [142, 65] width 43 height 10
click at [126, 76] on label "staging-webhook" at bounding box center [139, 76] width 36 height 10
click at [207, 154] on button "Export" at bounding box center [223, 156] width 68 height 11
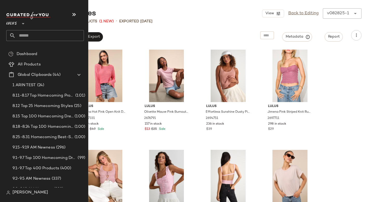
click at [35, 34] on input "text" at bounding box center [50, 35] width 68 height 11
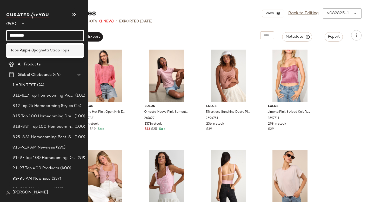
type input "*********"
click at [30, 47] on div "Tops: Purple Sp aghetti Strap Tops" at bounding box center [45, 50] width 78 height 11
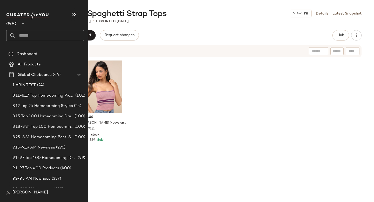
click at [50, 33] on input "text" at bounding box center [50, 35] width 68 height 11
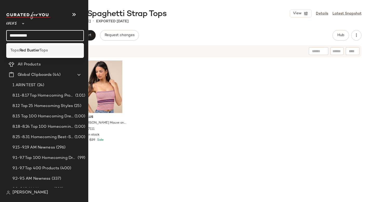
type input "**********"
click at [48, 47] on div "Tops: Red Bustier Tops" at bounding box center [45, 50] width 78 height 11
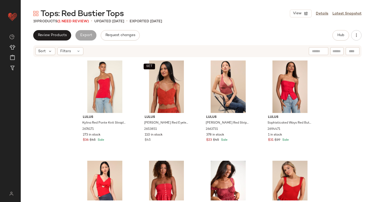
click at [78, 24] on div "19 Products (1 Need Review)" at bounding box center [61, 21] width 56 height 5
click at [78, 21] on span "(1 Need Review)" at bounding box center [72, 21] width 31 height 4
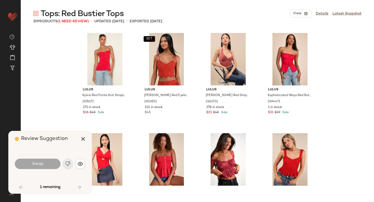
scroll to position [345, 0]
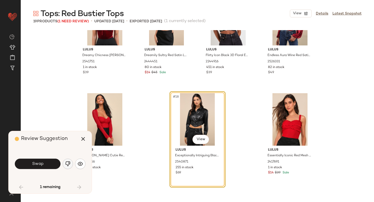
click at [69, 164] on img "button" at bounding box center [67, 163] width 5 height 5
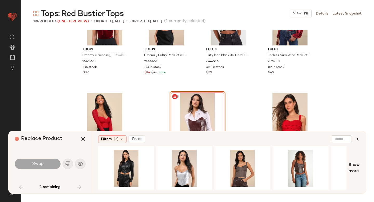
click at [201, 115] on div "#18 View" at bounding box center [198, 119] width 52 height 52
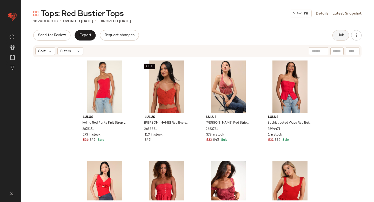
click at [341, 34] on span "Hub" at bounding box center [340, 35] width 7 height 4
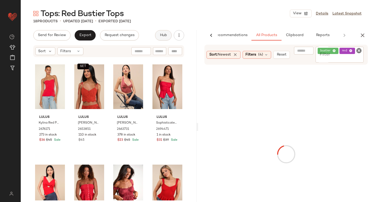
scroll to position [0, 12]
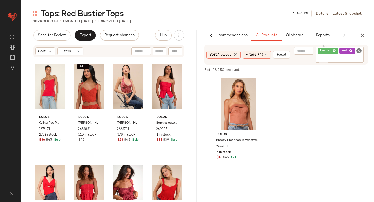
click at [336, 50] on icon at bounding box center [334, 50] width 3 height 3
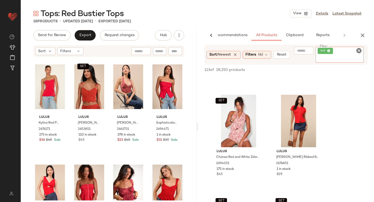
scroll to position [1024, 0]
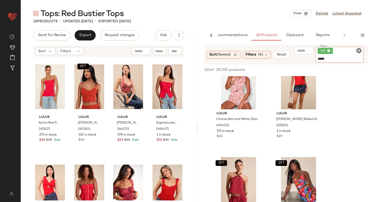
type input "******"
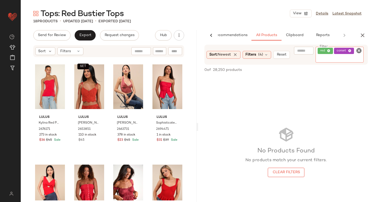
click at [352, 51] on icon at bounding box center [350, 50] width 3 height 3
click at [363, 50] on div "red" at bounding box center [340, 55] width 48 height 16
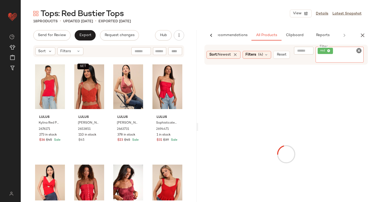
click at [360, 50] on icon "Clear Filter" at bounding box center [359, 51] width 6 height 6
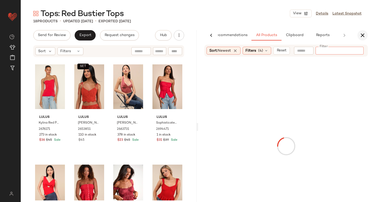
click at [360, 38] on icon "button" at bounding box center [363, 35] width 6 height 6
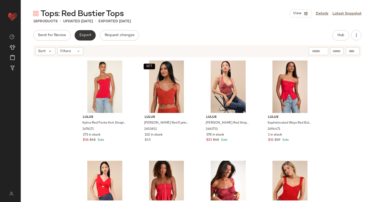
click at [94, 36] on button "Export" at bounding box center [85, 35] width 21 height 10
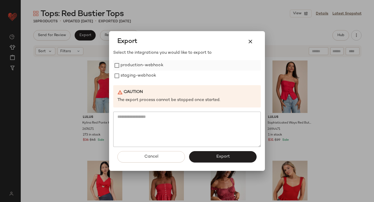
click at [136, 69] on label "production-webhook" at bounding box center [142, 65] width 43 height 10
click at [137, 76] on label "staging-webhook" at bounding box center [139, 76] width 36 height 10
click at [221, 152] on button "Export" at bounding box center [223, 156] width 68 height 11
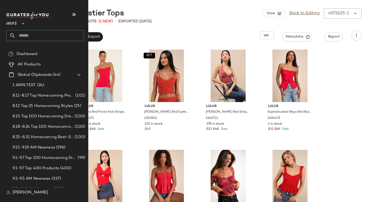
click at [38, 35] on input "text" at bounding box center [50, 35] width 68 height 11
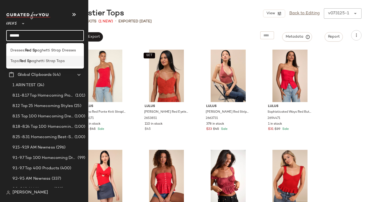
type input "******"
click at [27, 63] on b "Red Sp" at bounding box center [25, 60] width 12 height 5
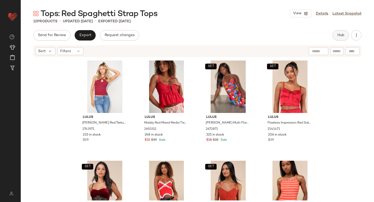
click at [343, 33] on button "Hub" at bounding box center [341, 35] width 17 height 10
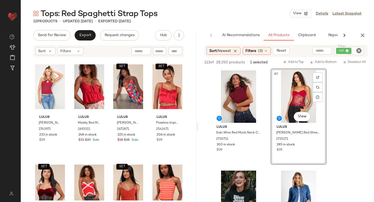
drag, startPoint x: 302, startPoint y: 81, endPoint x: 299, endPoint y: 81, distance: 3.1
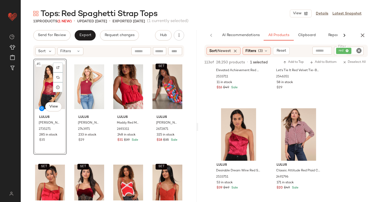
scroll to position [3572, 0]
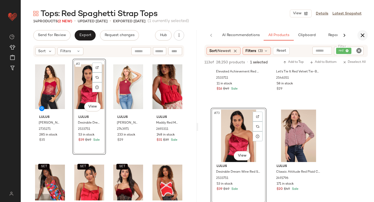
click at [363, 34] on icon "button" at bounding box center [363, 35] width 6 height 6
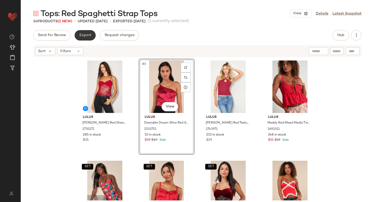
click at [87, 35] on span "Export" at bounding box center [85, 35] width 12 height 4
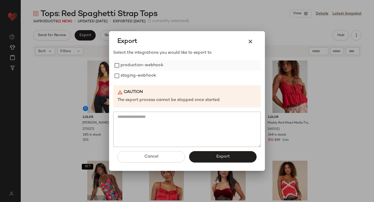
click at [132, 65] on label "production-webhook" at bounding box center [142, 65] width 43 height 10
click at [130, 74] on label "staging-webhook" at bounding box center [139, 76] width 36 height 10
click at [197, 154] on button "Export" at bounding box center [223, 156] width 68 height 11
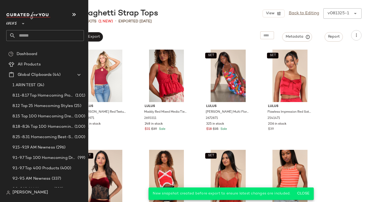
click at [25, 33] on input "text" at bounding box center [50, 35] width 68 height 11
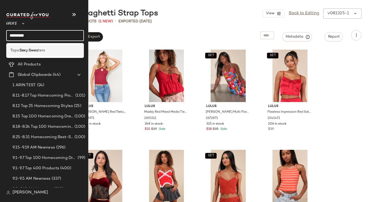
type input "*********"
click at [20, 51] on b "Sexy Swea" at bounding box center [28, 50] width 19 height 5
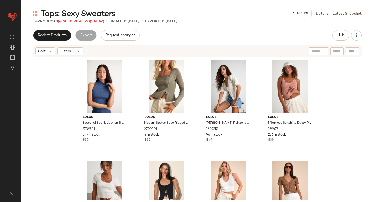
click at [80, 21] on span "(4 Need Review)" at bounding box center [74, 21] width 32 height 4
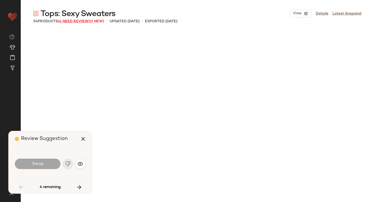
scroll to position [502, 0]
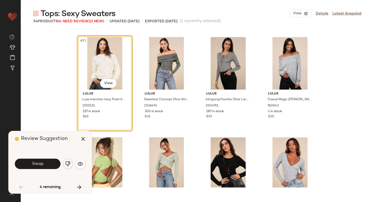
click at [69, 165] on img "button" at bounding box center [67, 163] width 5 height 5
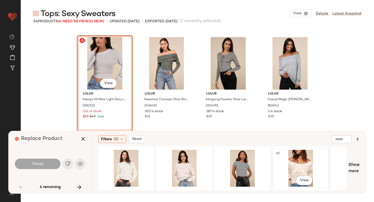
click at [293, 162] on div "#1 View" at bounding box center [301, 168] width 52 height 37
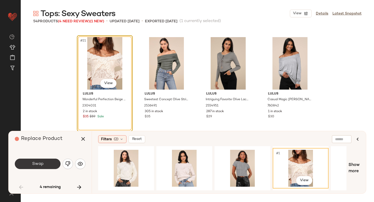
click at [52, 161] on button "Swap" at bounding box center [38, 164] width 46 height 10
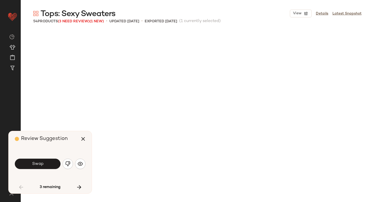
scroll to position [702, 0]
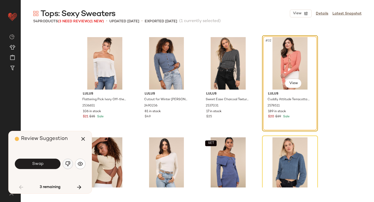
click at [66, 166] on img "button" at bounding box center [67, 163] width 5 height 5
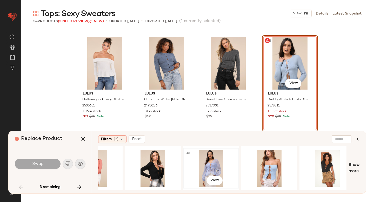
scroll to position [0, 35]
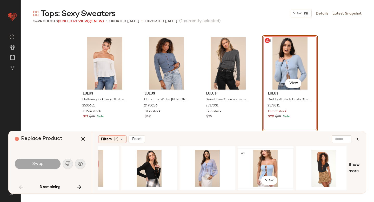
click at [259, 164] on div "#1 View" at bounding box center [266, 168] width 52 height 37
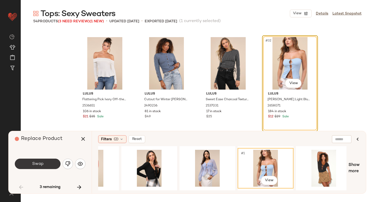
click at [41, 164] on span "Swap" at bounding box center [38, 164] width 12 height 5
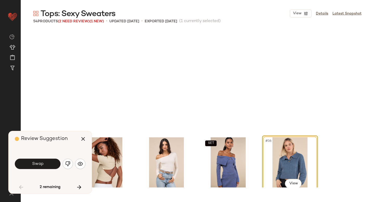
scroll to position [803, 0]
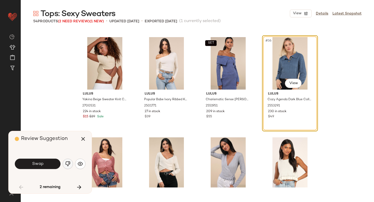
click at [72, 166] on button "button" at bounding box center [68, 164] width 10 height 10
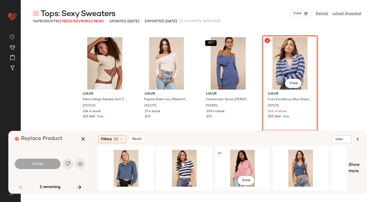
click at [231, 164] on div "#1 View" at bounding box center [242, 168] width 52 height 37
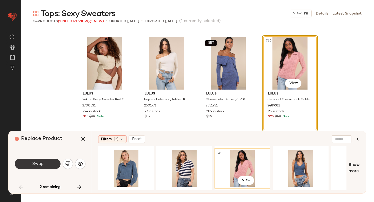
click at [38, 165] on span "Swap" at bounding box center [38, 164] width 12 height 5
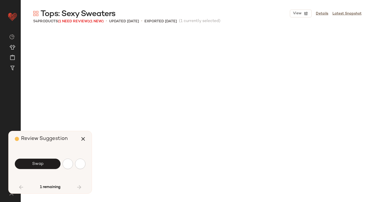
scroll to position [1003, 0]
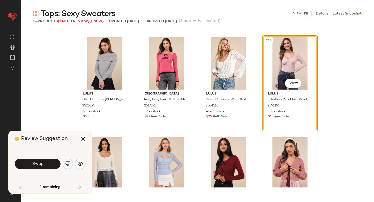
click at [69, 165] on img "button" at bounding box center [67, 163] width 5 height 5
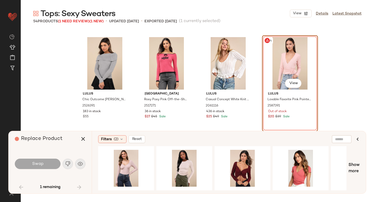
click at [270, 77] on div "#44 View" at bounding box center [290, 63] width 52 height 52
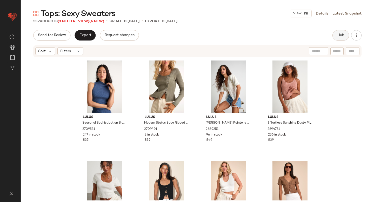
click at [344, 37] on button "Hub" at bounding box center [341, 35] width 17 height 10
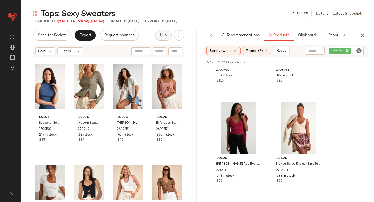
scroll to position [875, 0]
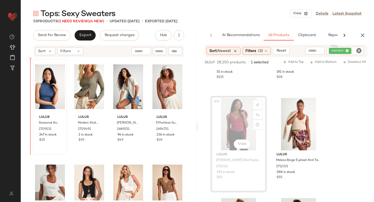
drag, startPoint x: 222, startPoint y: 125, endPoint x: 37, endPoint y: 109, distance: 185.5
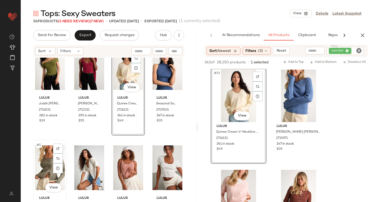
scroll to position [24, 0]
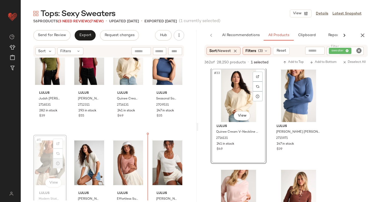
drag, startPoint x: 48, startPoint y: 160, endPoint x: 62, endPoint y: 160, distance: 14.3
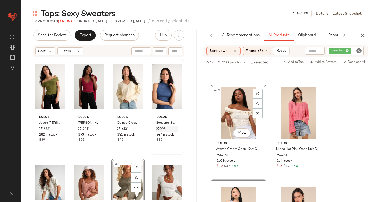
drag, startPoint x: 245, startPoint y: 115, endPoint x: 174, endPoint y: 128, distance: 72.6
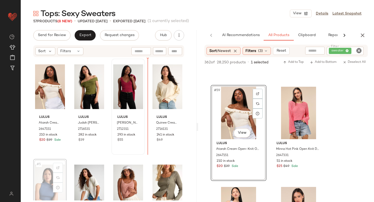
drag, startPoint x: 54, startPoint y: 178, endPoint x: 133, endPoint y: 117, distance: 99.5
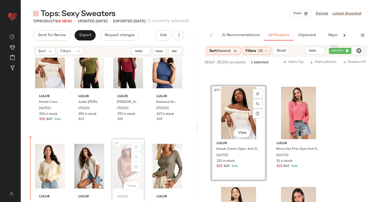
scroll to position [28, 0]
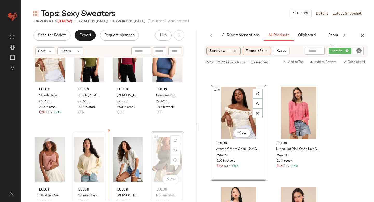
drag, startPoint x: 165, startPoint y: 152, endPoint x: 104, endPoint y: 159, distance: 61.2
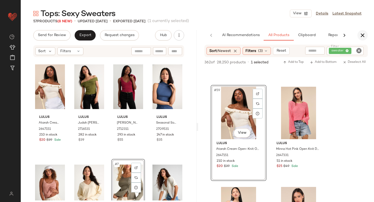
click at [362, 36] on icon "button" at bounding box center [363, 35] width 6 height 6
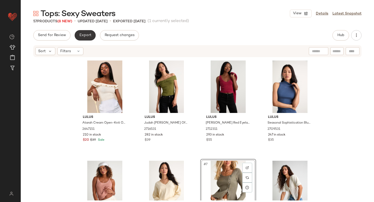
click at [88, 37] on span "Export" at bounding box center [85, 35] width 12 height 4
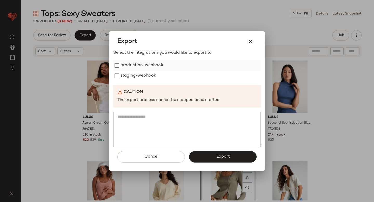
click at [127, 67] on label "production-webhook" at bounding box center [142, 65] width 43 height 10
click at [128, 76] on label "staging-webhook" at bounding box center [139, 76] width 36 height 10
click at [211, 157] on button "Export" at bounding box center [223, 156] width 68 height 11
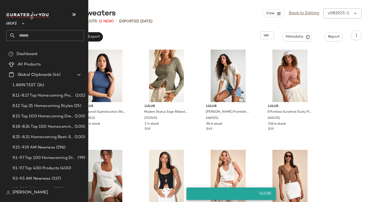
click at [30, 35] on input "text" at bounding box center [50, 35] width 68 height 11
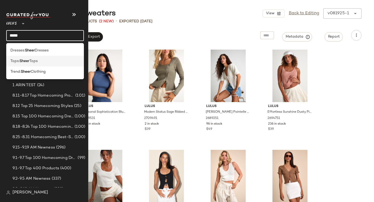
type input "*****"
click at [49, 59] on div "Tops: Sheer Tops" at bounding box center [44, 60] width 69 height 5
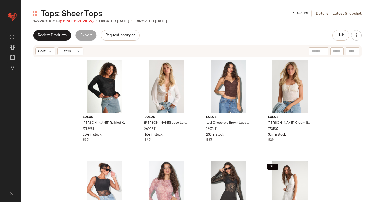
click at [80, 22] on span "(10 Need Review)" at bounding box center [77, 21] width 34 height 4
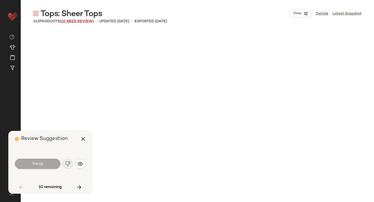
scroll to position [1404, 0]
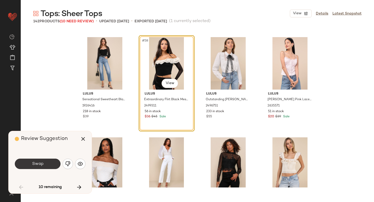
click at [48, 165] on button "Swap" at bounding box center [38, 164] width 46 height 10
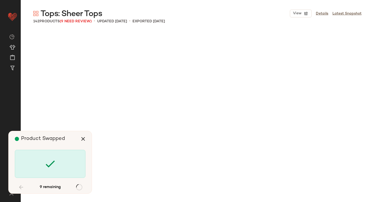
scroll to position [1906, 0]
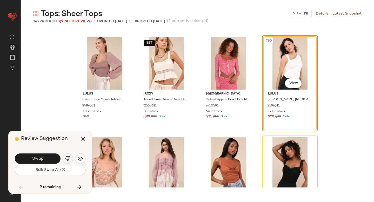
click at [68, 160] on img "button" at bounding box center [67, 158] width 5 height 5
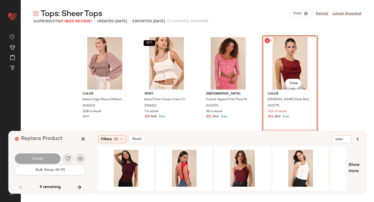
click at [294, 50] on div "#80 View" at bounding box center [290, 63] width 52 height 52
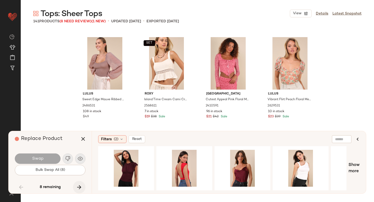
click at [77, 190] on icon "button" at bounding box center [79, 187] width 6 height 6
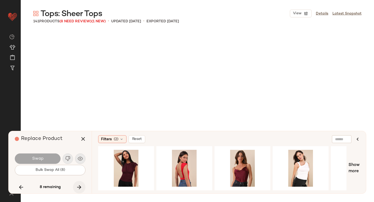
scroll to position [2408, 0]
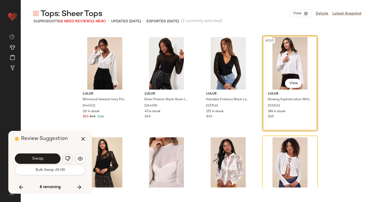
click at [66, 154] on button "button" at bounding box center [68, 159] width 10 height 10
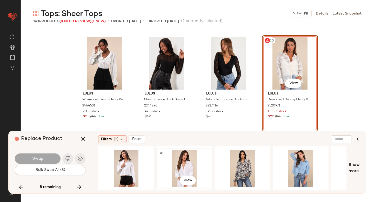
click at [185, 164] on div "#1 View" at bounding box center [184, 168] width 52 height 37
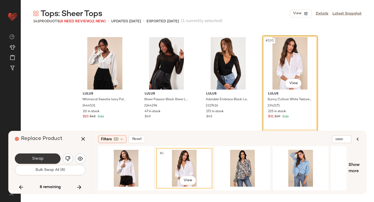
click at [52, 156] on button "Swap" at bounding box center [38, 159] width 46 height 10
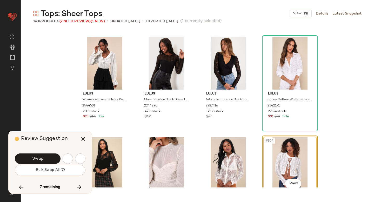
scroll to position [2508, 0]
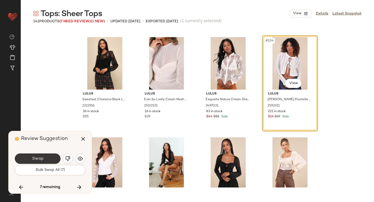
click at [55, 157] on button "Swap" at bounding box center [38, 159] width 46 height 10
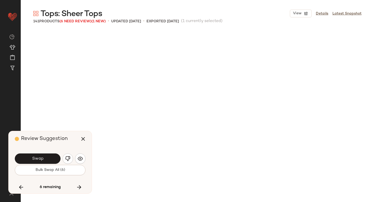
scroll to position [2709, 0]
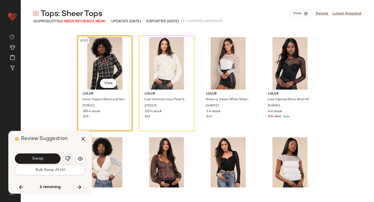
click at [69, 160] on img "button" at bounding box center [67, 158] width 5 height 5
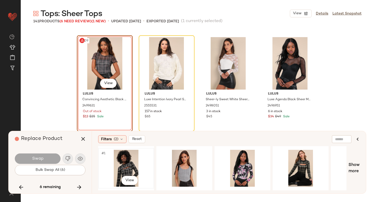
click at [135, 160] on div "#1 View" at bounding box center [126, 168] width 52 height 37
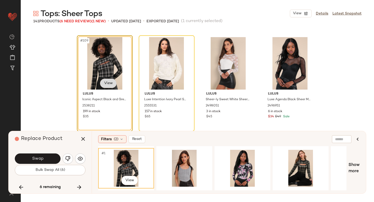
click at [110, 79] on body "Lulus ** Dashboard All Products Global Clipboards (44) Curations (814) Anjali A…" at bounding box center [187, 101] width 374 height 202
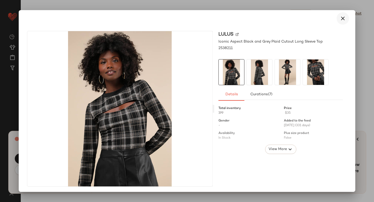
click at [340, 19] on icon "button" at bounding box center [343, 18] width 6 height 6
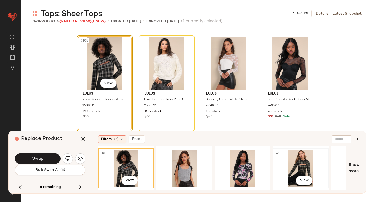
click at [282, 151] on div "#1 View" at bounding box center [301, 168] width 52 height 37
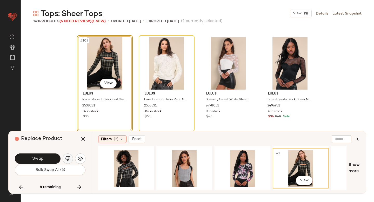
click at [70, 159] on img "button" at bounding box center [67, 158] width 5 height 5
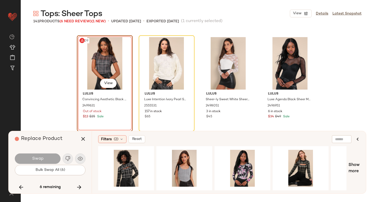
click at [103, 70] on div "#109 View" at bounding box center [105, 63] width 52 height 52
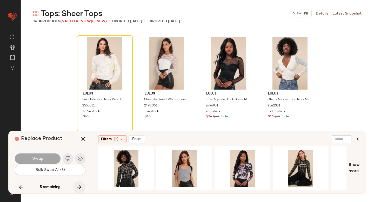
click at [78, 185] on icon "button" at bounding box center [79, 187] width 6 height 6
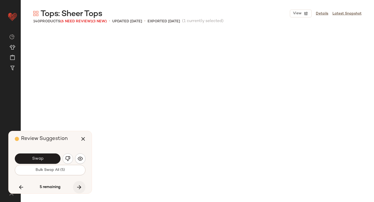
scroll to position [3010, 0]
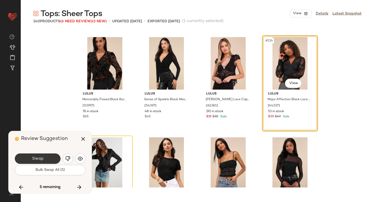
click at [44, 156] on button "Swap" at bounding box center [38, 159] width 46 height 10
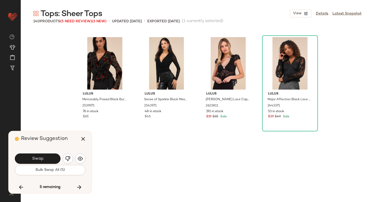
scroll to position [2709, 0]
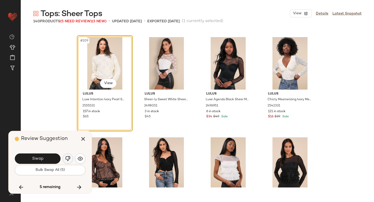
click at [69, 158] on img "button" at bounding box center [67, 158] width 5 height 5
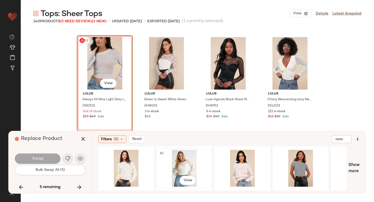
click at [184, 159] on div "#1 View" at bounding box center [184, 168] width 52 height 37
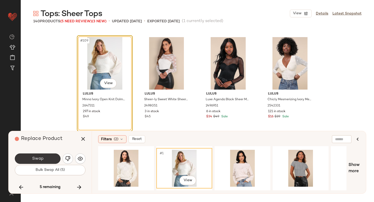
click at [49, 156] on button "Swap" at bounding box center [38, 159] width 46 height 10
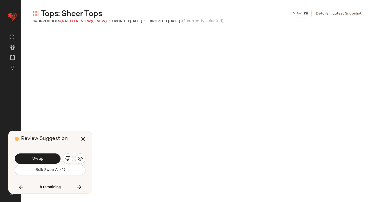
scroll to position [3110, 0]
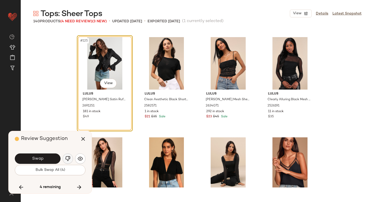
click at [67, 159] on img "button" at bounding box center [67, 158] width 5 height 5
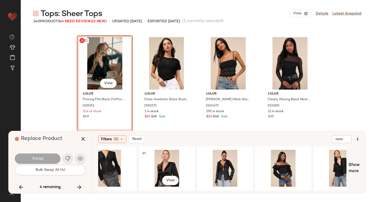
scroll to position [0, 134]
click at [96, 61] on div "#125 View" at bounding box center [105, 63] width 52 height 52
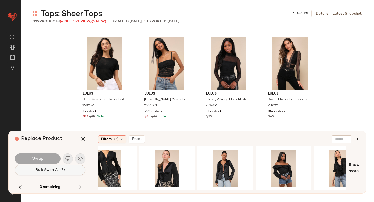
click at [34, 173] on button "Bulk Swap All (3)" at bounding box center [50, 170] width 71 height 10
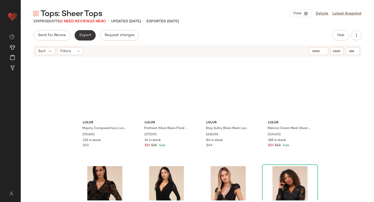
click at [87, 34] on span "Export" at bounding box center [85, 35] width 12 height 4
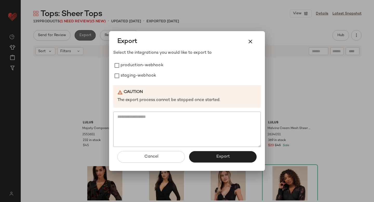
scroll to position [2754, 0]
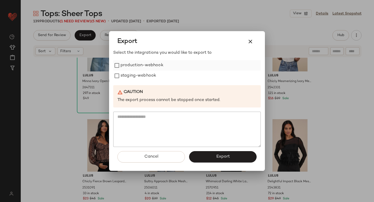
click at [125, 69] on label "production-webhook" at bounding box center [142, 65] width 43 height 10
click at [125, 74] on label "staging-webhook" at bounding box center [139, 76] width 36 height 10
click at [248, 41] on icon "button" at bounding box center [250, 41] width 6 height 6
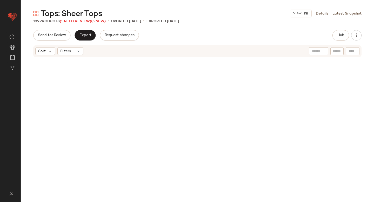
scroll to position [0, 0]
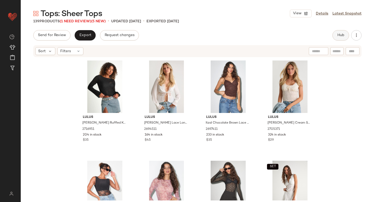
click at [342, 36] on span "Hub" at bounding box center [340, 35] width 7 height 4
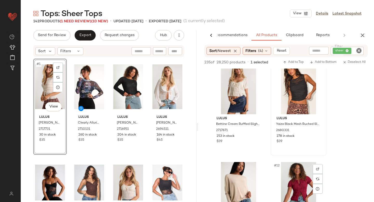
scroll to position [402, 0]
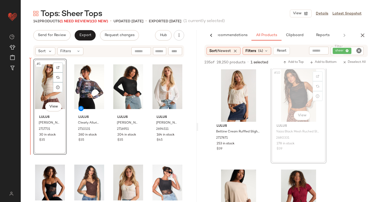
drag, startPoint x: 297, startPoint y: 93, endPoint x: 286, endPoint y: 94, distance: 11.3
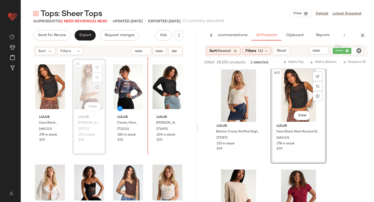
drag, startPoint x: 88, startPoint y: 90, endPoint x: 98, endPoint y: 90, distance: 9.9
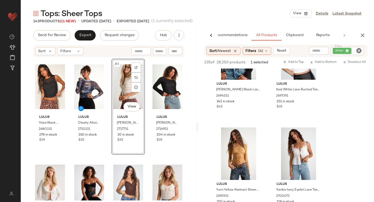
scroll to position [675, 0]
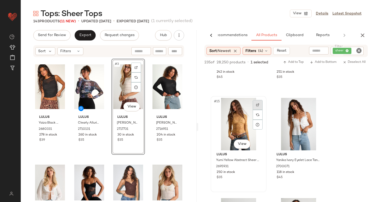
click at [257, 105] on img at bounding box center [257, 104] width 3 height 3
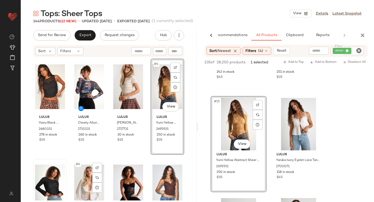
scroll to position [50, 0]
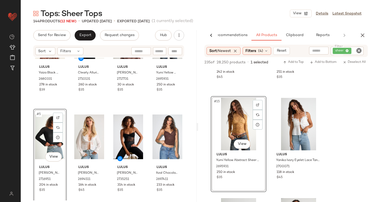
drag, startPoint x: 35, startPoint y: 140, endPoint x: 39, endPoint y: 140, distance: 4.2
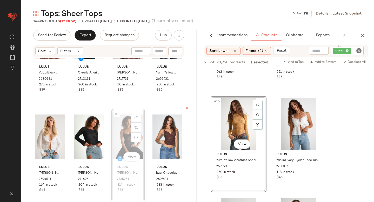
drag, startPoint x: 115, startPoint y: 136, endPoint x: 120, endPoint y: 136, distance: 4.9
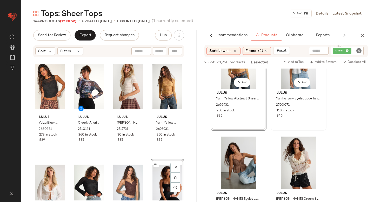
scroll to position [842, 0]
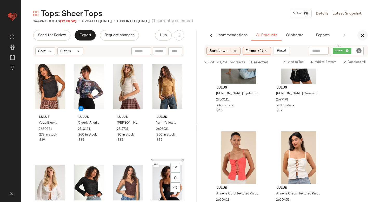
click at [365, 36] on icon "button" at bounding box center [363, 35] width 6 height 6
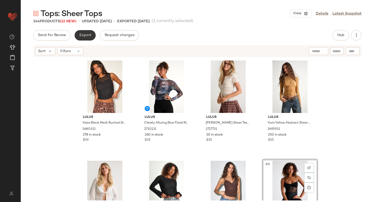
click at [90, 34] on span "Export" at bounding box center [85, 35] width 12 height 4
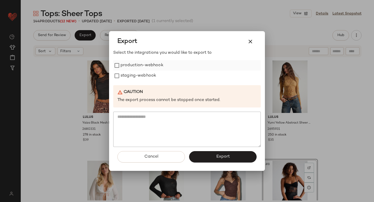
click at [134, 68] on label "production-webhook" at bounding box center [142, 65] width 43 height 10
click at [134, 75] on label "staging-webhook" at bounding box center [139, 76] width 36 height 10
click at [213, 155] on button "Export" at bounding box center [223, 156] width 68 height 11
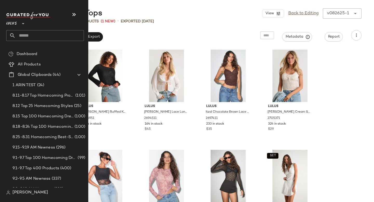
click at [34, 37] on input "text" at bounding box center [50, 35] width 68 height 11
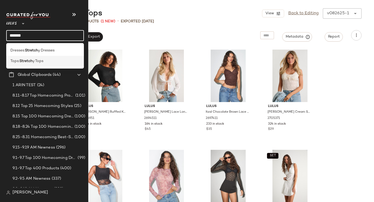
type input "*******"
click at [23, 59] on b "Stretch" at bounding box center [25, 60] width 13 height 5
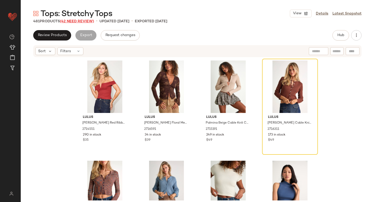
click at [87, 21] on span "(42 Need Review)" at bounding box center [77, 21] width 34 height 4
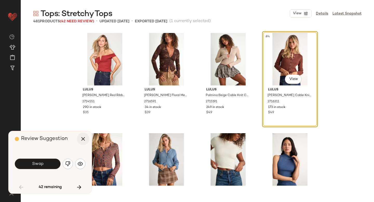
click at [82, 137] on icon "button" at bounding box center [83, 139] width 6 height 6
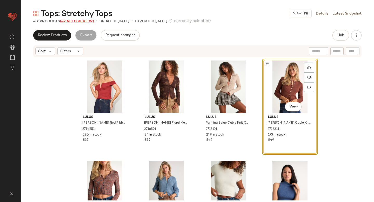
click at [80, 22] on span "(42 Need Review)" at bounding box center [77, 21] width 34 height 4
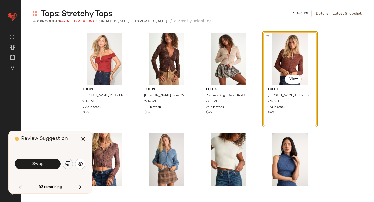
click at [63, 163] on button "button" at bounding box center [68, 164] width 10 height 10
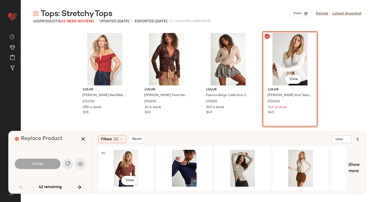
click at [120, 157] on div "#1 View" at bounding box center [126, 168] width 52 height 37
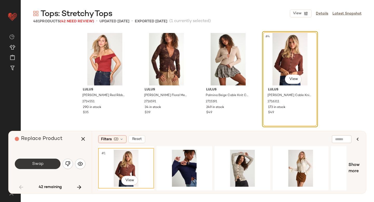
click at [37, 160] on button "Swap" at bounding box center [38, 164] width 46 height 10
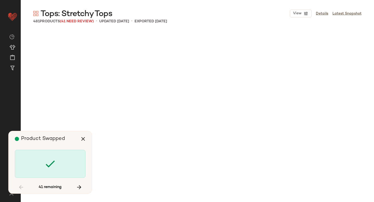
scroll to position [1505, 0]
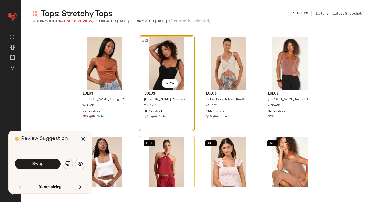
click at [70, 165] on img "button" at bounding box center [67, 163] width 5 height 5
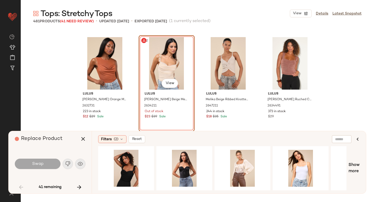
click at [169, 51] on div "#62 View" at bounding box center [167, 63] width 52 height 52
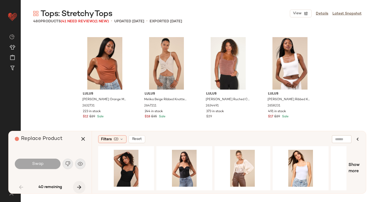
click at [81, 185] on icon "button" at bounding box center [79, 187] width 6 height 6
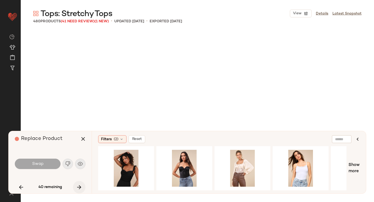
scroll to position [2207, 0]
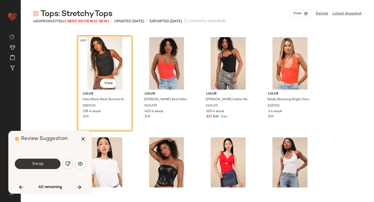
click at [49, 160] on button "Swap" at bounding box center [38, 164] width 46 height 10
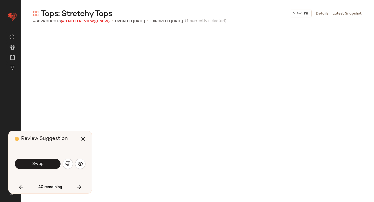
scroll to position [1605, 0]
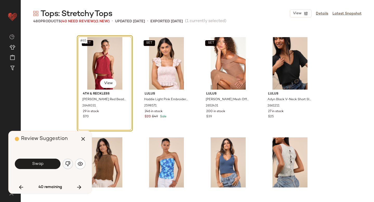
click at [67, 163] on img "button" at bounding box center [67, 163] width 5 height 5
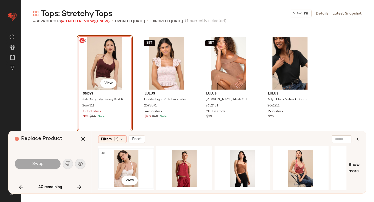
click at [127, 166] on div "#1 View" at bounding box center [126, 168] width 52 height 37
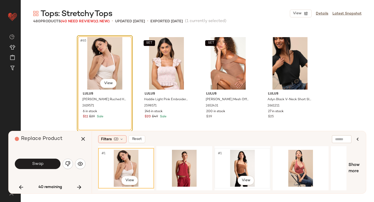
click at [224, 168] on div "#1 View" at bounding box center [242, 168] width 52 height 37
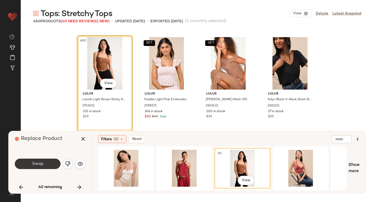
click at [48, 162] on button "Swap" at bounding box center [38, 164] width 46 height 10
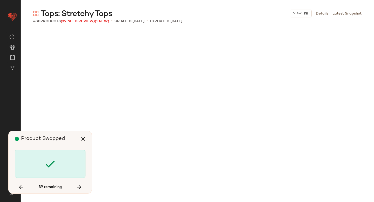
scroll to position [2809, 0]
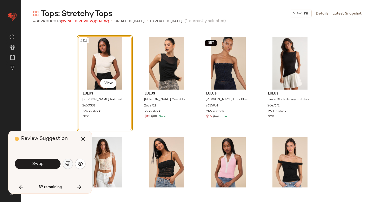
click at [68, 163] on img "button" at bounding box center [67, 163] width 5 height 5
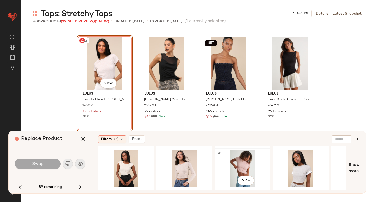
click at [236, 161] on div "#1 View" at bounding box center [242, 168] width 52 height 37
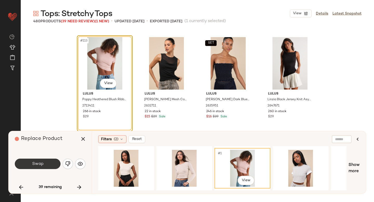
click at [29, 168] on button "Swap" at bounding box center [38, 164] width 46 height 10
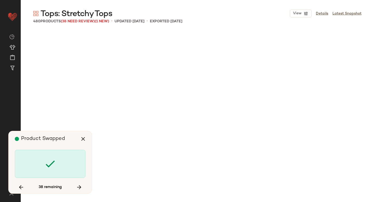
scroll to position [3812, 0]
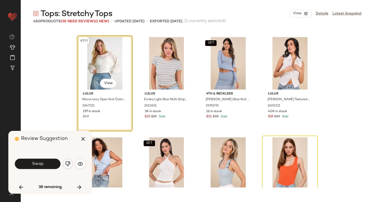
click at [70, 164] on img "button" at bounding box center [67, 163] width 5 height 5
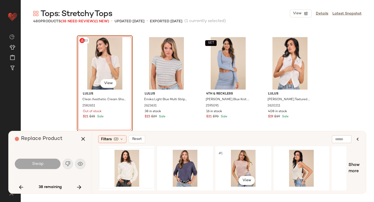
scroll to position [0, 117]
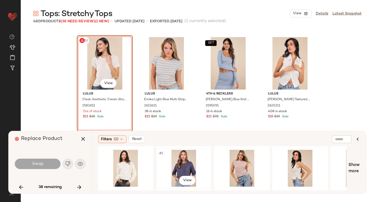
click at [197, 166] on div "#1 View" at bounding box center [184, 168] width 52 height 37
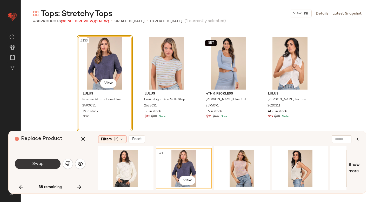
click at [37, 162] on span "Swap" at bounding box center [38, 164] width 12 height 5
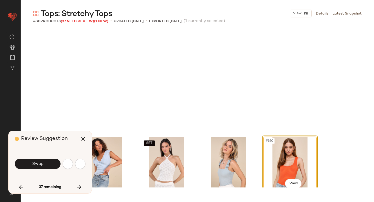
scroll to position [3913, 0]
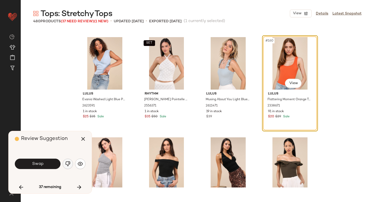
click at [68, 163] on img "button" at bounding box center [67, 163] width 5 height 5
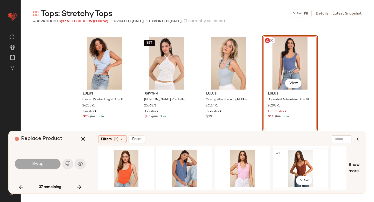
click at [284, 154] on div "#1 View" at bounding box center [301, 168] width 52 height 37
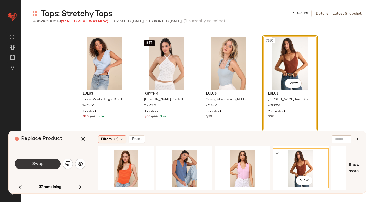
click at [28, 169] on button "Swap" at bounding box center [38, 164] width 46 height 10
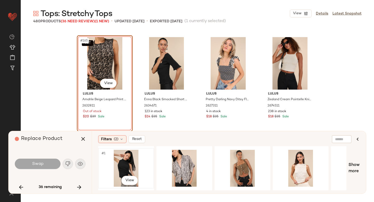
click at [130, 165] on div "#1 View" at bounding box center [126, 168] width 52 height 37
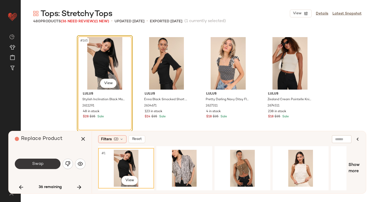
click at [33, 168] on button "Swap" at bounding box center [38, 164] width 46 height 10
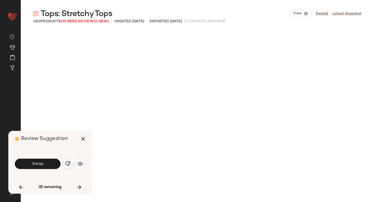
scroll to position [4314, 0]
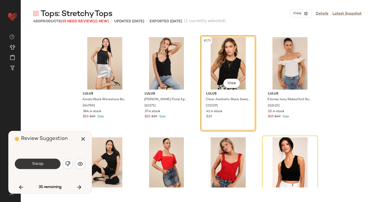
click at [39, 165] on span "Swap" at bounding box center [38, 164] width 12 height 5
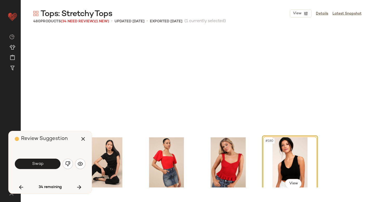
scroll to position [4414, 0]
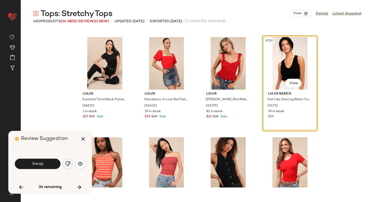
click at [65, 163] on img "button" at bounding box center [67, 163] width 5 height 5
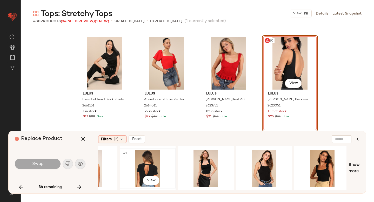
scroll to position [0, 37]
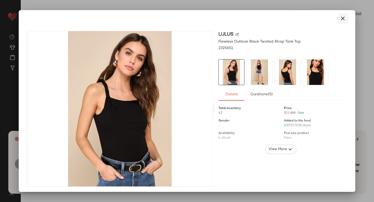
click at [340, 18] on icon "button" at bounding box center [343, 18] width 6 height 6
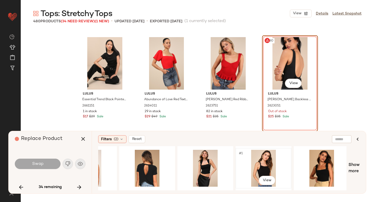
click at [266, 160] on div "#1 View" at bounding box center [264, 168] width 52 height 37
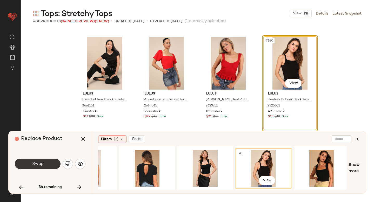
click at [30, 162] on button "Swap" at bounding box center [38, 164] width 46 height 10
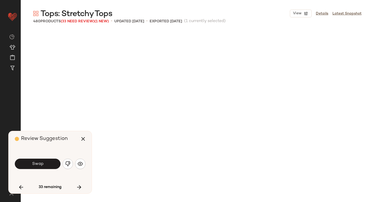
scroll to position [4715, 0]
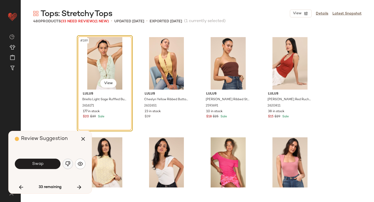
click at [67, 164] on img "button" at bounding box center [67, 163] width 5 height 5
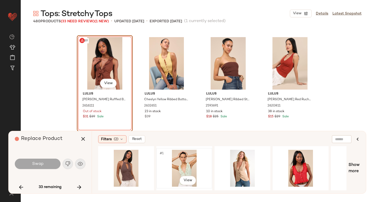
scroll to position [0, 7]
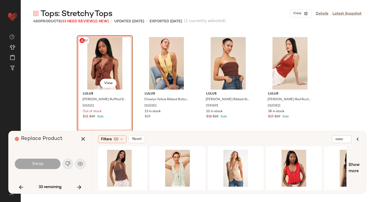
click at [99, 65] on div "#189 View" at bounding box center [105, 63] width 52 height 52
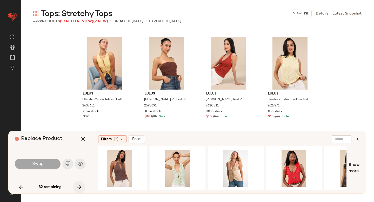
click at [81, 187] on icon "button" at bounding box center [79, 187] width 6 height 6
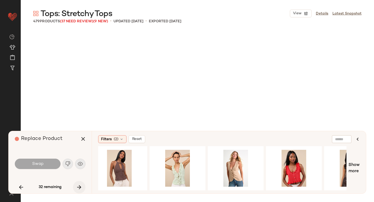
scroll to position [5518, 0]
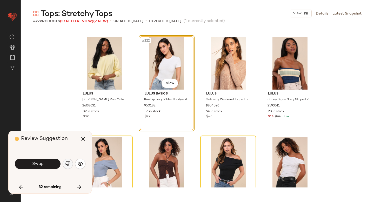
click at [65, 163] on button "button" at bounding box center [68, 164] width 10 height 10
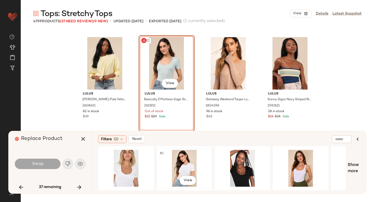
click at [170, 168] on div "#1 View" at bounding box center [184, 168] width 52 height 37
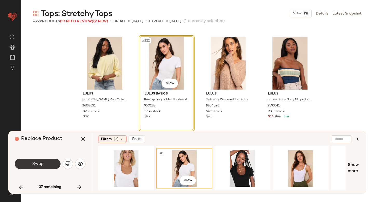
click at [54, 163] on button "Swap" at bounding box center [38, 164] width 46 height 10
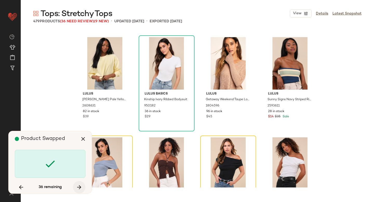
click at [79, 190] on icon "button" at bounding box center [79, 187] width 6 height 6
click at [77, 187] on icon "button" at bounding box center [79, 187] width 6 height 6
click at [75, 185] on button "button" at bounding box center [79, 187] width 12 height 12
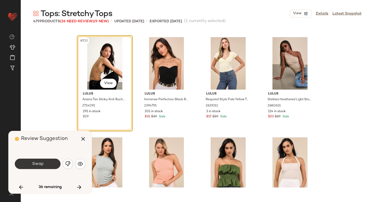
click at [49, 166] on button "Swap" at bounding box center [38, 164] width 46 height 10
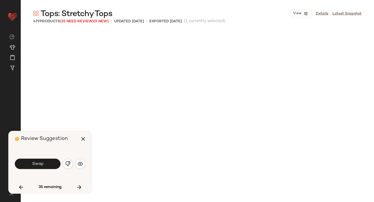
scroll to position [5618, 0]
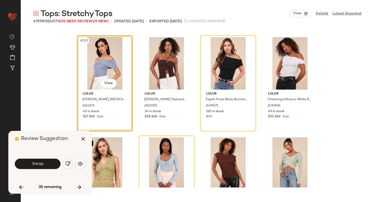
click at [49, 166] on button "Swap" at bounding box center [38, 164] width 46 height 10
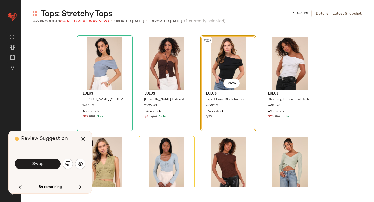
click at [49, 166] on button "Swap" at bounding box center [38, 164] width 46 height 10
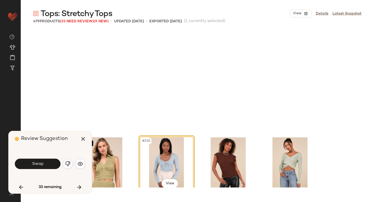
scroll to position [5718, 0]
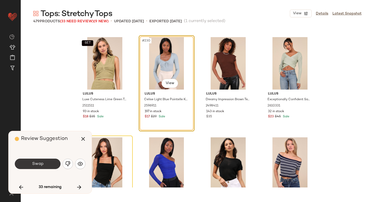
click at [47, 164] on button "Swap" at bounding box center [38, 164] width 46 height 10
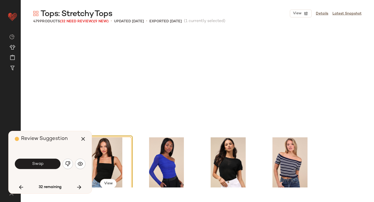
scroll to position [5819, 0]
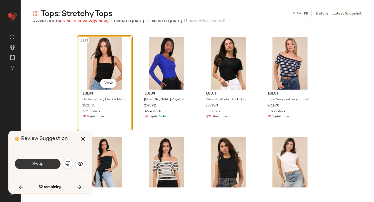
click at [51, 163] on button "Swap" at bounding box center [38, 164] width 46 height 10
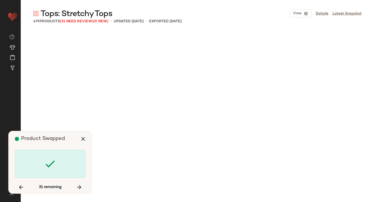
scroll to position [6220, 0]
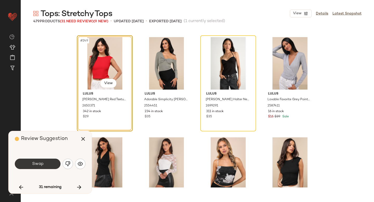
click at [53, 163] on button "Swap" at bounding box center [38, 164] width 46 height 10
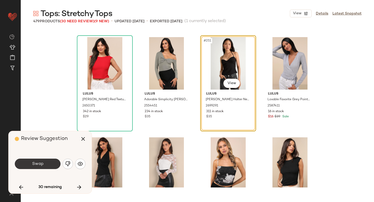
click at [44, 165] on button "Swap" at bounding box center [38, 164] width 46 height 10
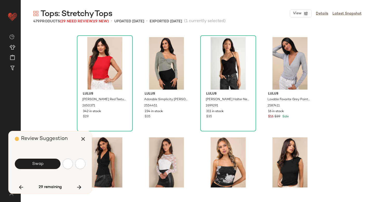
scroll to position [6521, 0]
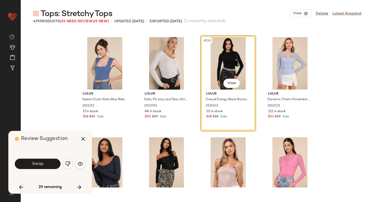
click at [44, 165] on button "Swap" at bounding box center [38, 164] width 46 height 10
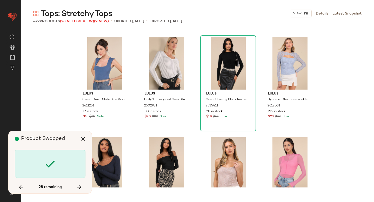
scroll to position [6722, 0]
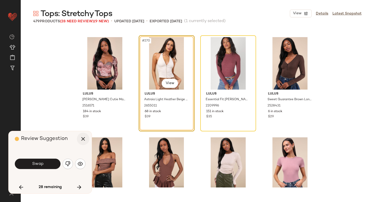
click at [82, 139] on icon "button" at bounding box center [83, 139] width 6 height 6
